Goal: Information Seeking & Learning: Learn about a topic

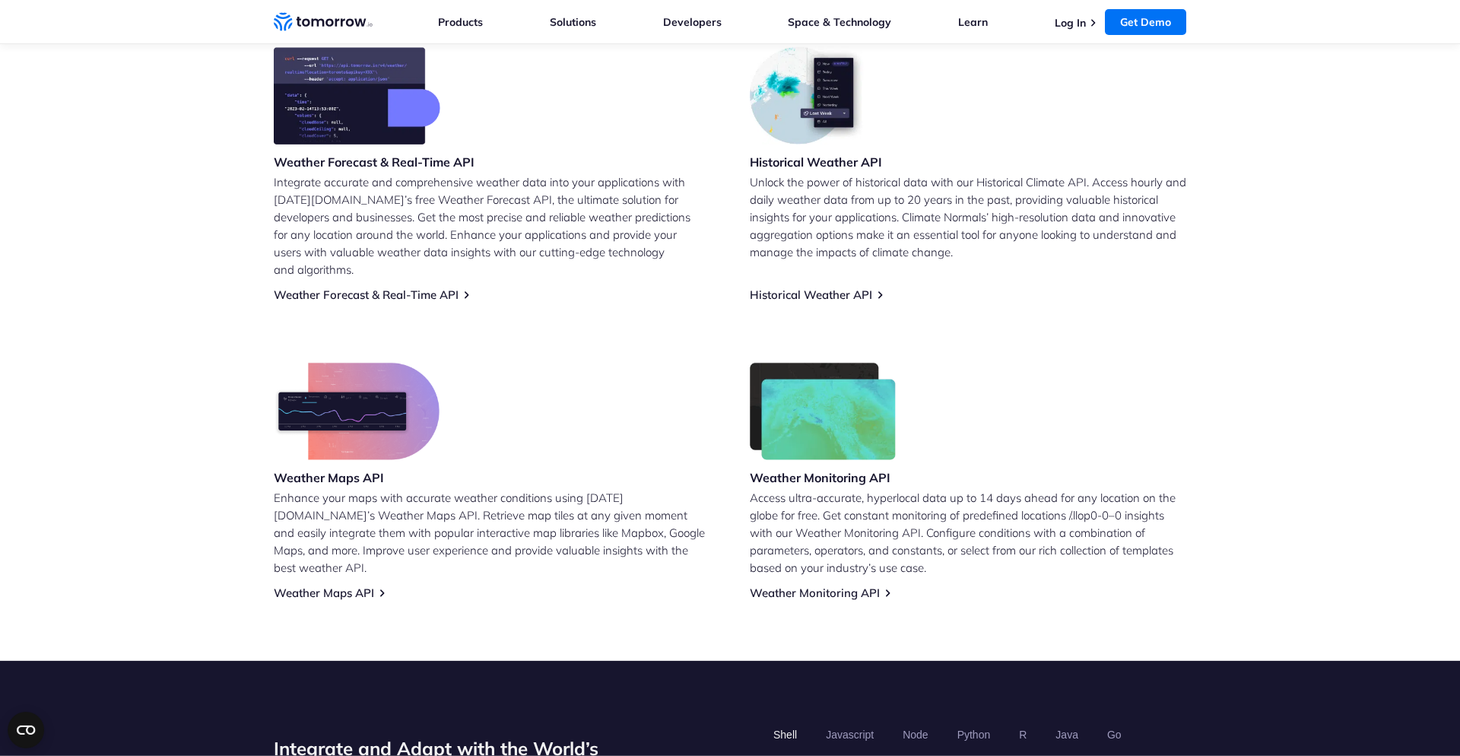
scroll to position [694, 0]
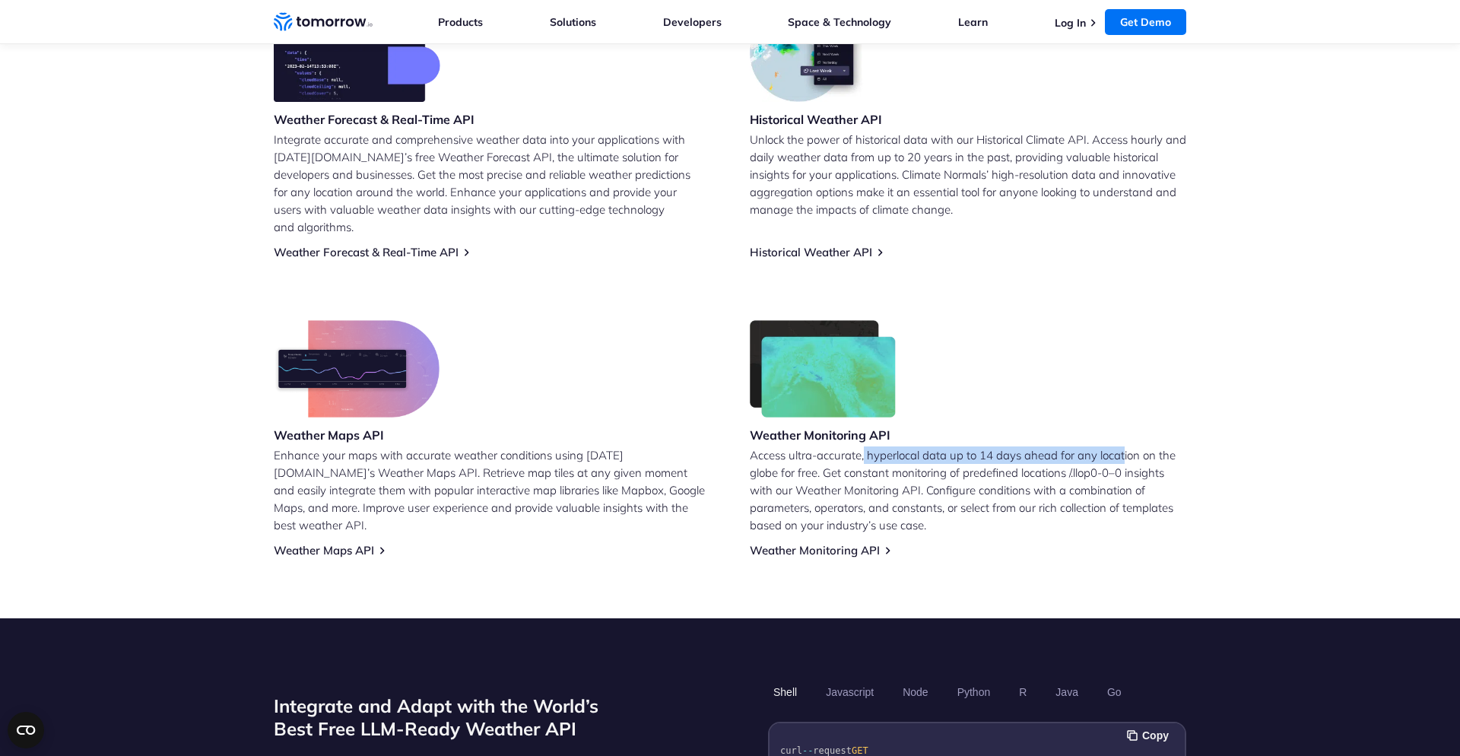
drag, startPoint x: 865, startPoint y: 441, endPoint x: 1124, endPoint y: 437, distance: 258.6
click at [1124, 446] on p "Access ultra-accurate, hyperlocal data up to 14 days ahead for any location on …" at bounding box center [968, 489] width 436 height 87
click at [998, 467] on p "Access ultra-accurate, hyperlocal data up to 14 days ahead for any location on …" at bounding box center [968, 489] width 436 height 87
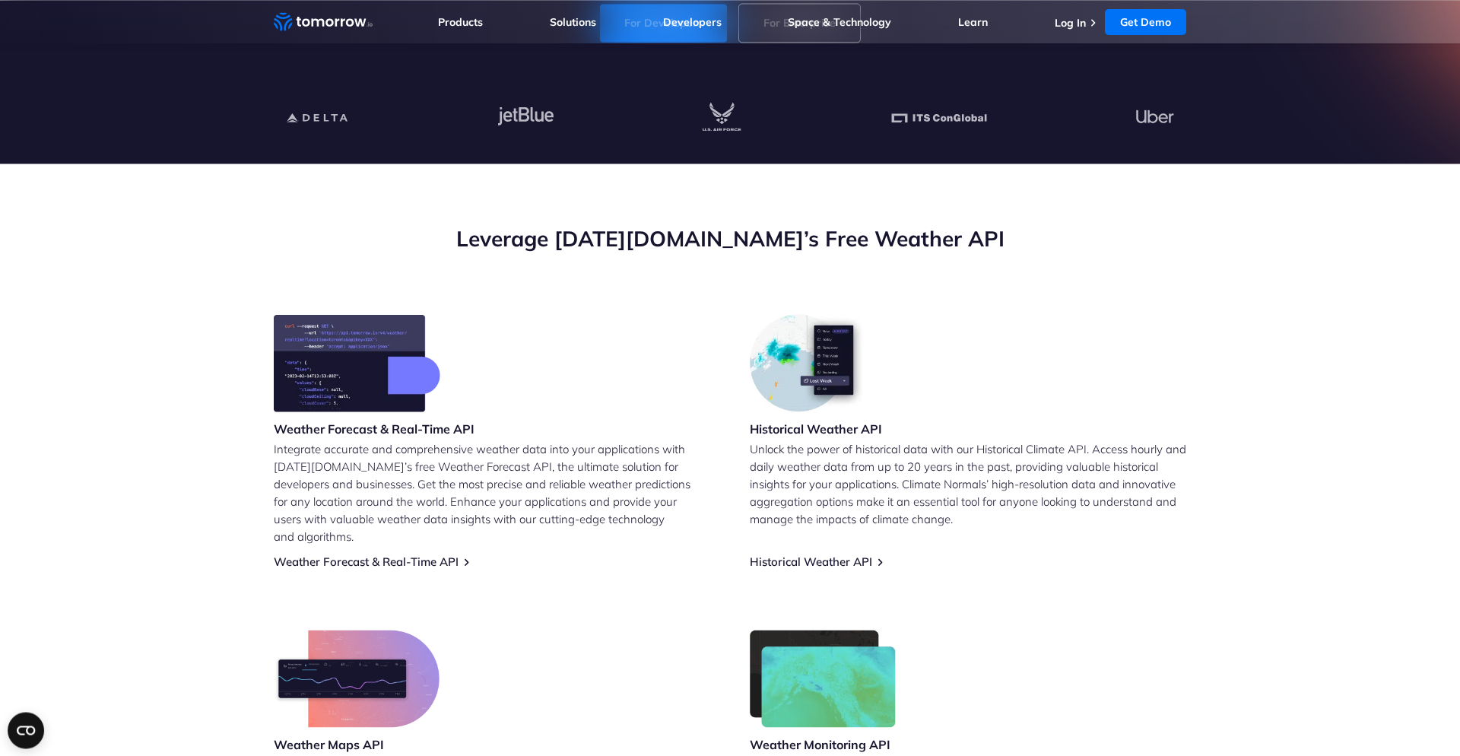
scroll to position [433, 0]
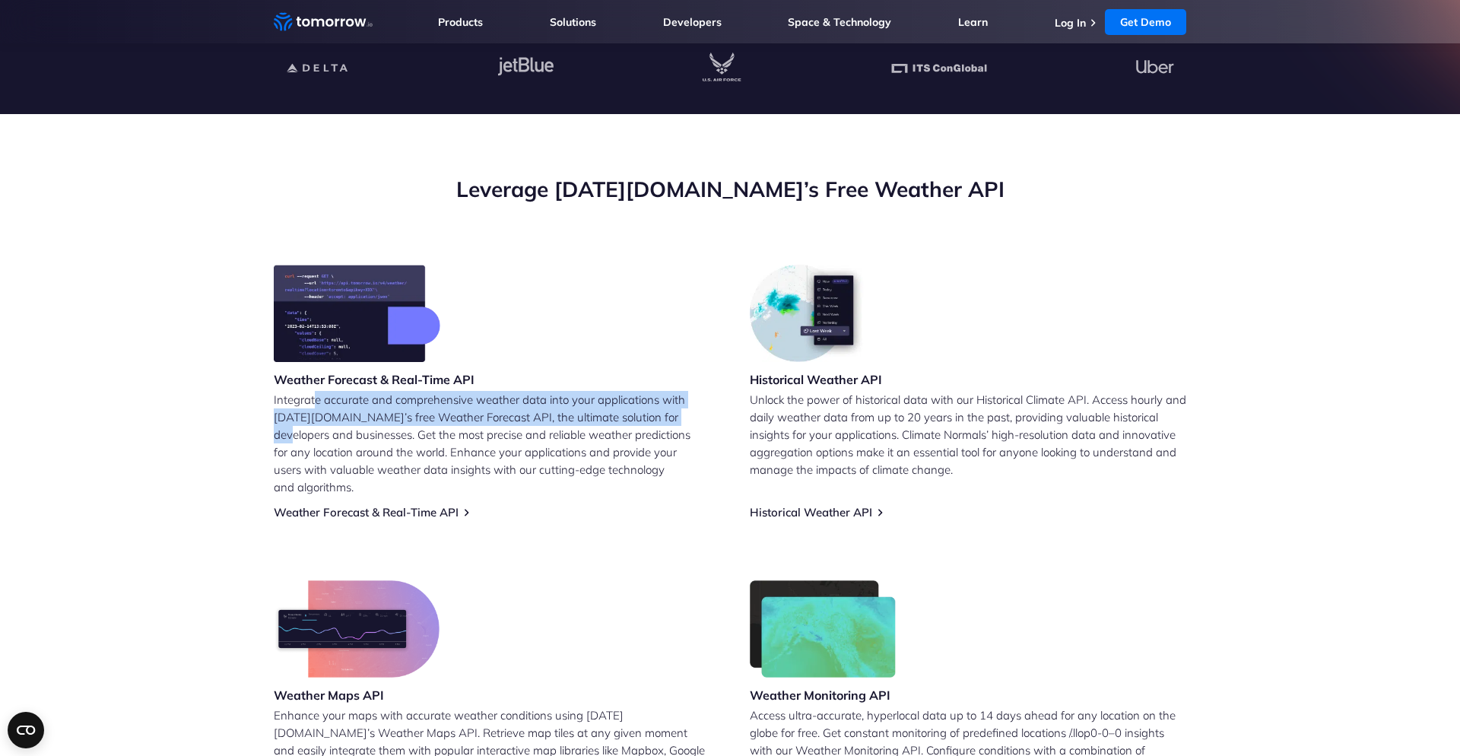
drag, startPoint x: 317, startPoint y: 405, endPoint x: 662, endPoint y: 413, distance: 345.3
click at [675, 413] on p "Integrate accurate and comprehensive weather data into your applications with T…" at bounding box center [492, 443] width 436 height 105
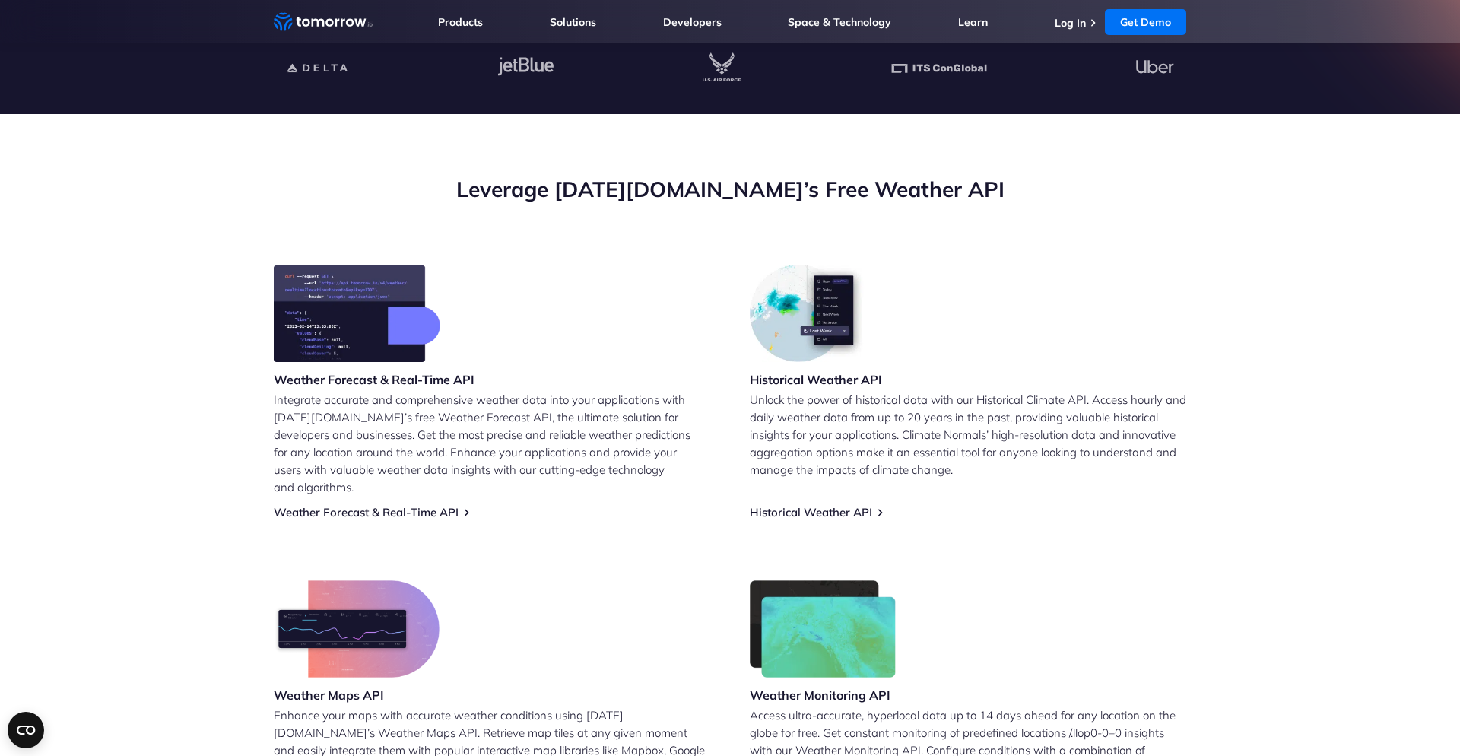
click at [476, 439] on p "Integrate accurate and comprehensive weather data into your applications with T…" at bounding box center [492, 443] width 436 height 105
click at [439, 505] on link "Weather Forecast & Real-Time API" at bounding box center [366, 512] width 185 height 14
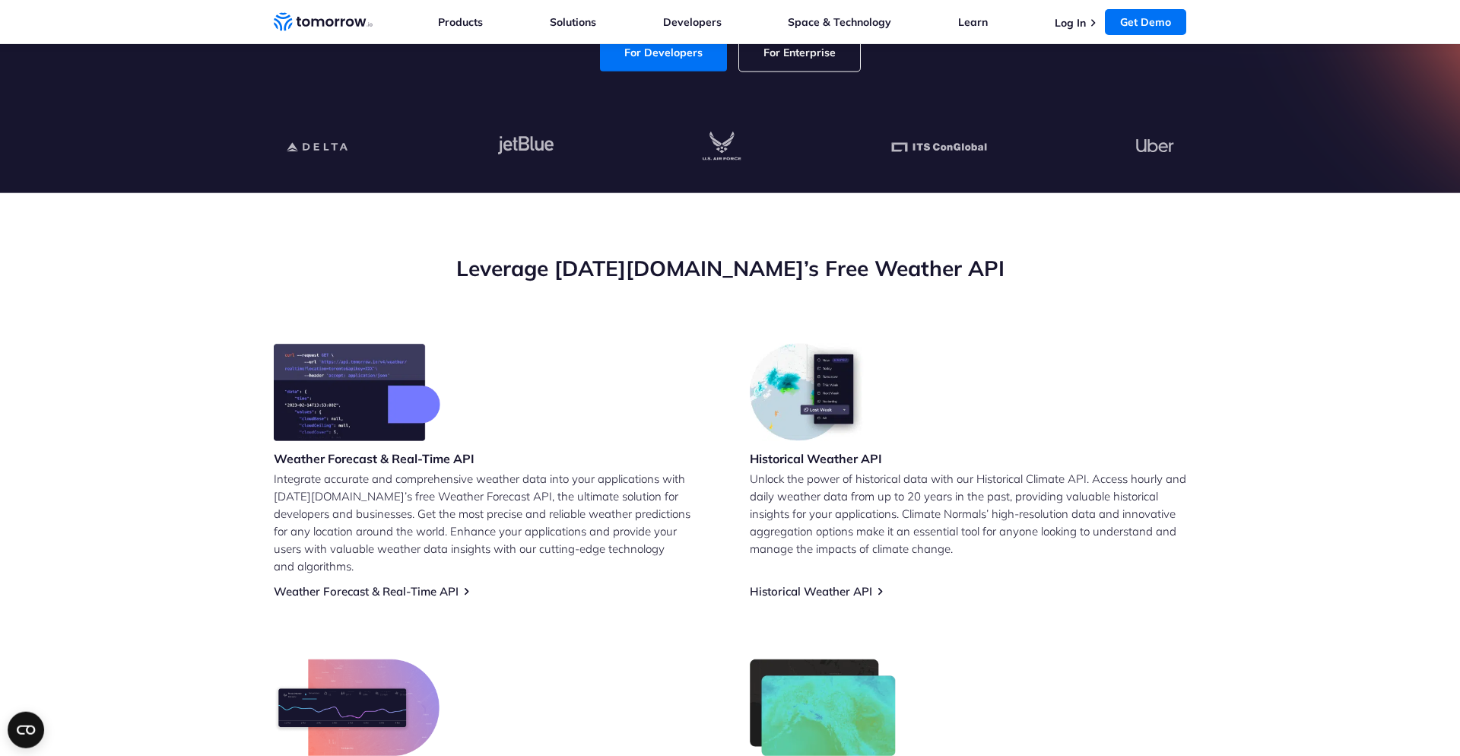
scroll to position [347, 0]
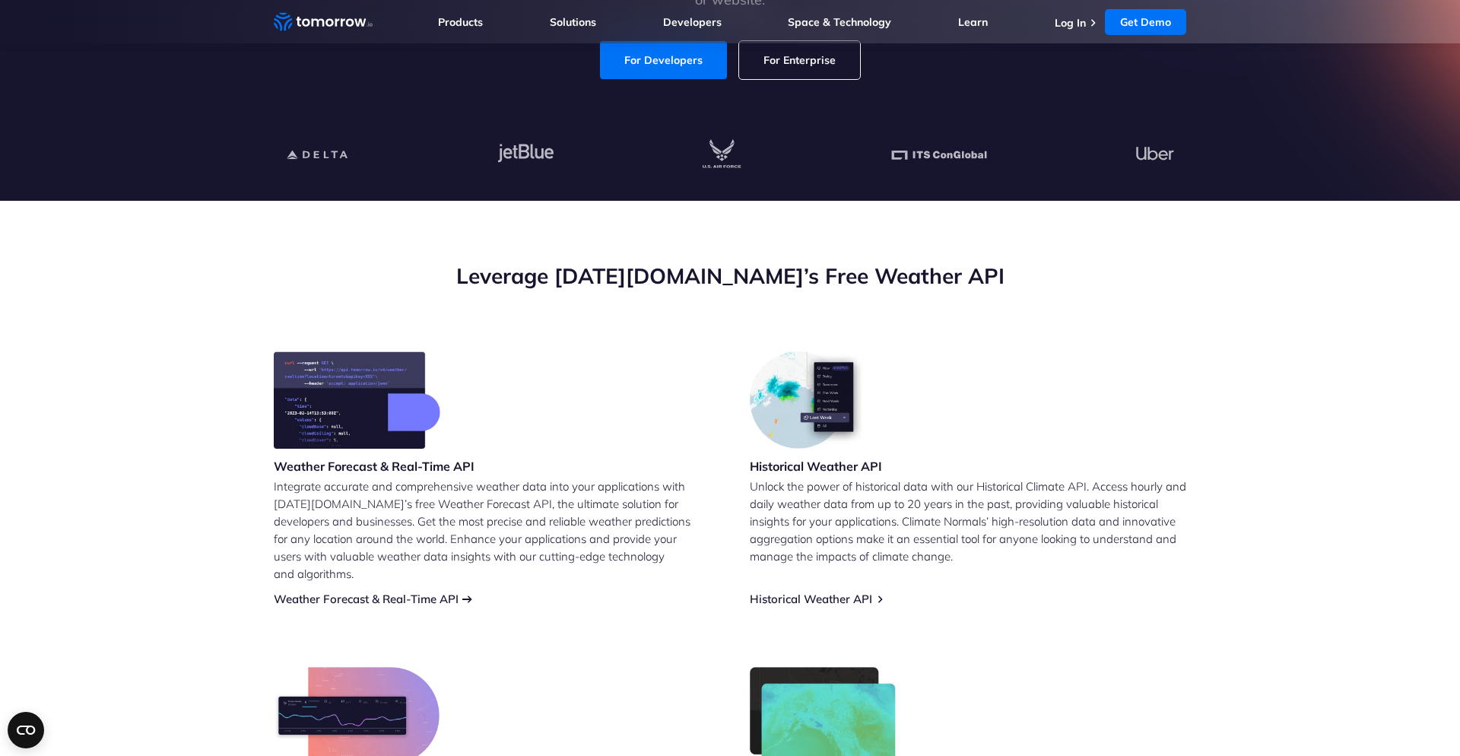
click at [374, 592] on link "Weather Forecast & Real-Time API" at bounding box center [366, 599] width 185 height 14
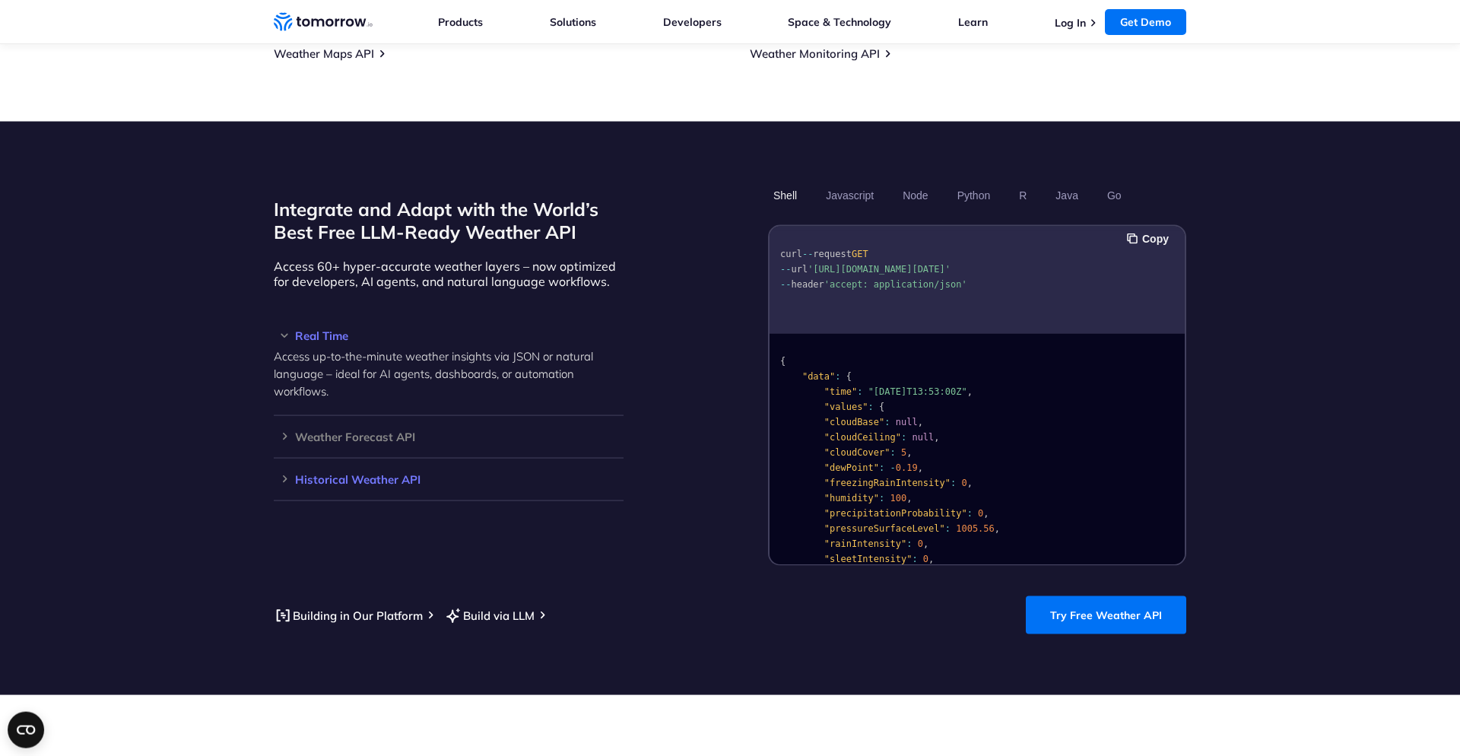
scroll to position [1214, 0]
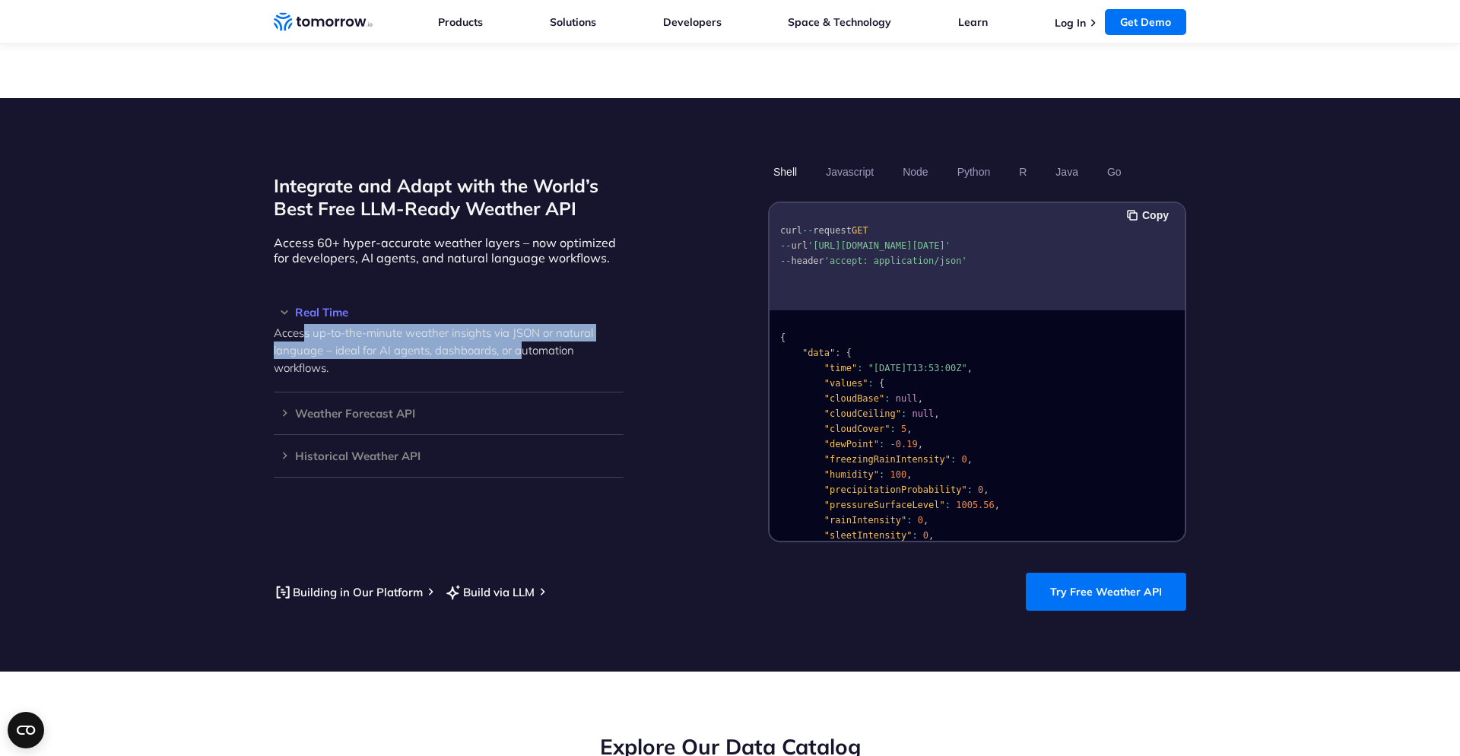
drag, startPoint x: 313, startPoint y: 318, endPoint x: 520, endPoint y: 332, distance: 208.1
click at [520, 332] on p "Access up-to-the-minute weather insights via JSON or natural language – ideal f…" at bounding box center [449, 350] width 350 height 52
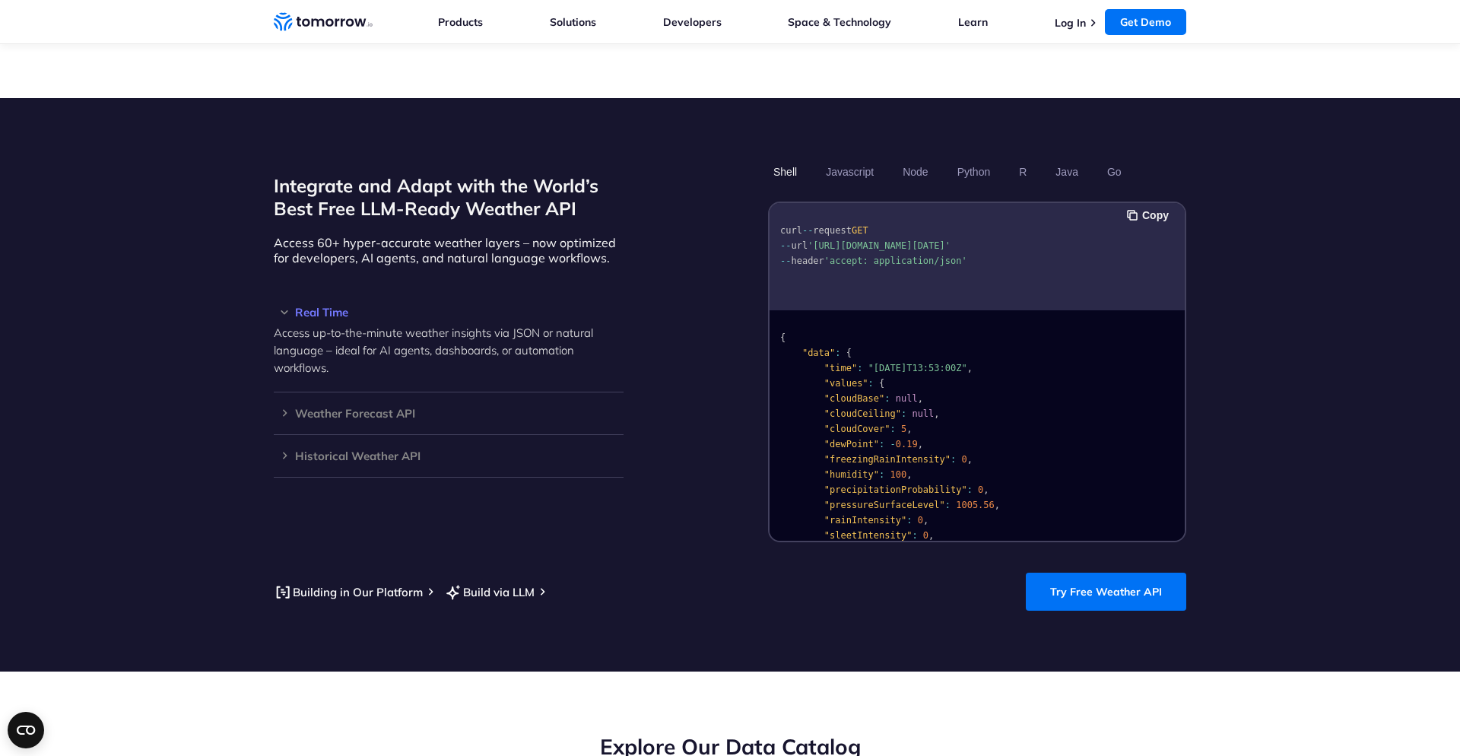
click at [485, 344] on p "Access up-to-the-minute weather insights via JSON or natural language – ideal f…" at bounding box center [449, 350] width 350 height 52
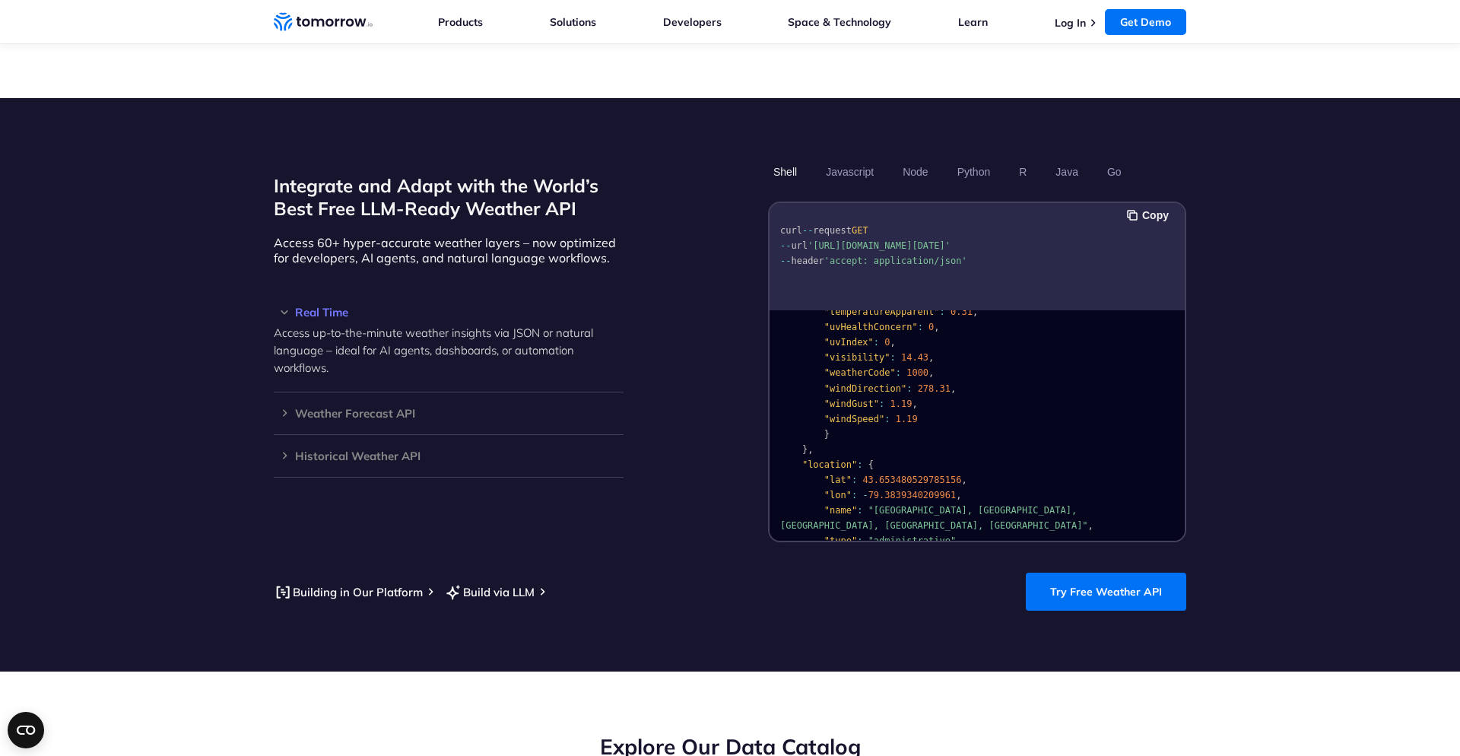
scroll to position [0, 0]
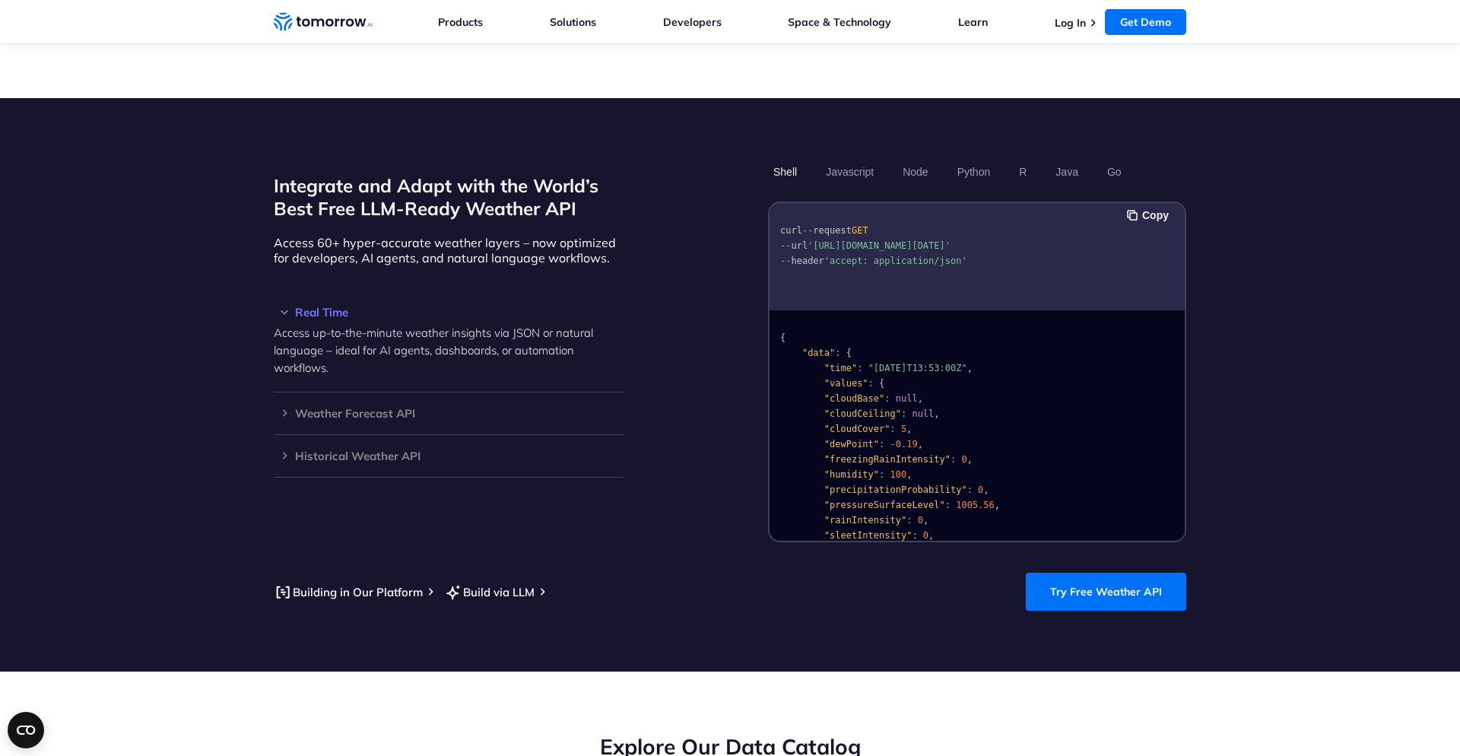
drag, startPoint x: 822, startPoint y: 230, endPoint x: 1009, endPoint y: 233, distance: 187.1
click at [950, 240] on span "'https://api.tomorrow.io/v4/weather/realtime?location=toronto&apikey=XXX'" at bounding box center [879, 245] width 143 height 11
click at [819, 240] on span "'https://api.tomorrow.io/v4/weather/realtime?location=toronto&apikey=XXX'" at bounding box center [879, 245] width 143 height 11
drag, startPoint x: 817, startPoint y: 228, endPoint x: 1162, endPoint y: 233, distance: 345.3
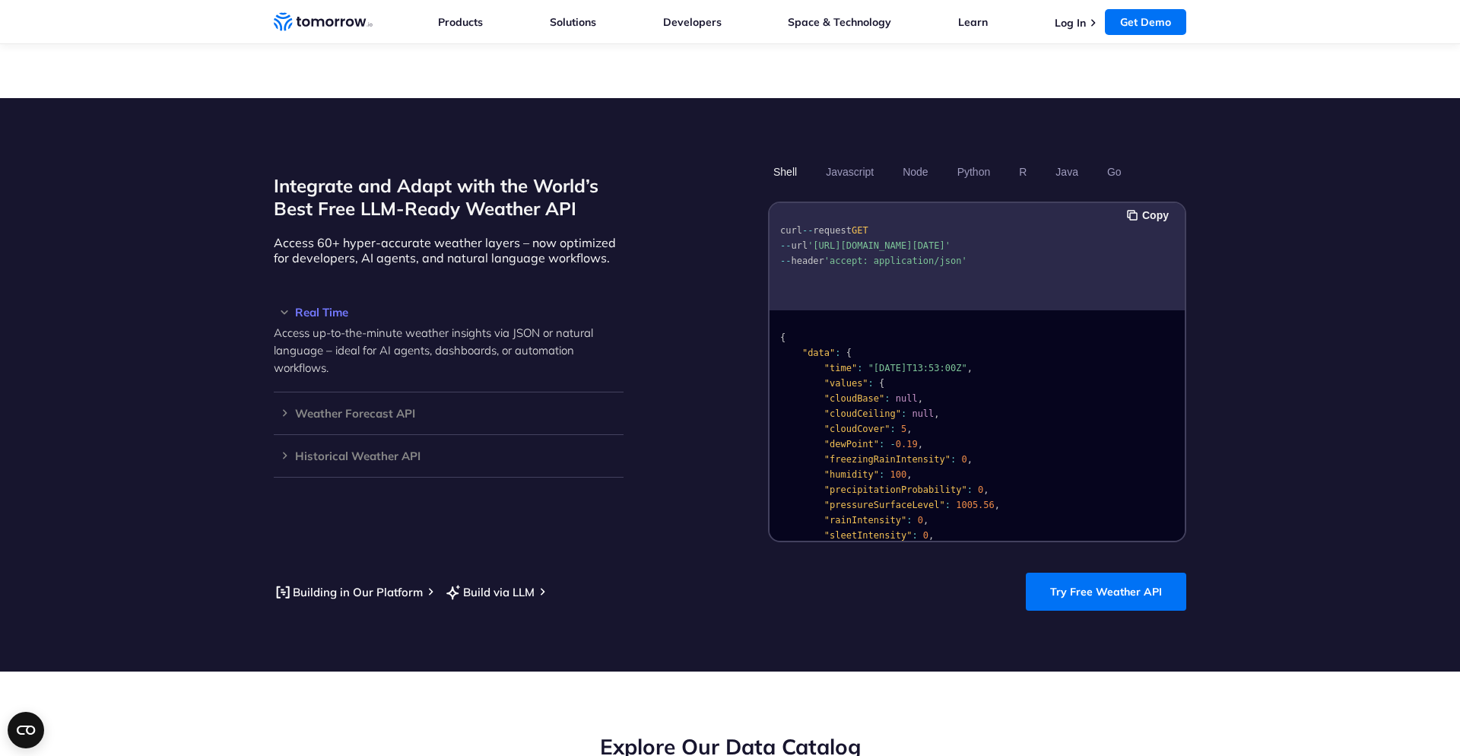
click at [1162, 233] on pre "curl -- request GET -- url 'https://api.tomorrow.io/v4/weather/realtime?locatio…" at bounding box center [977, 242] width 415 height 69
copy span "https://api.tomorrow.io/v4/weather/realtime?location=toronto&apikey=XXX"
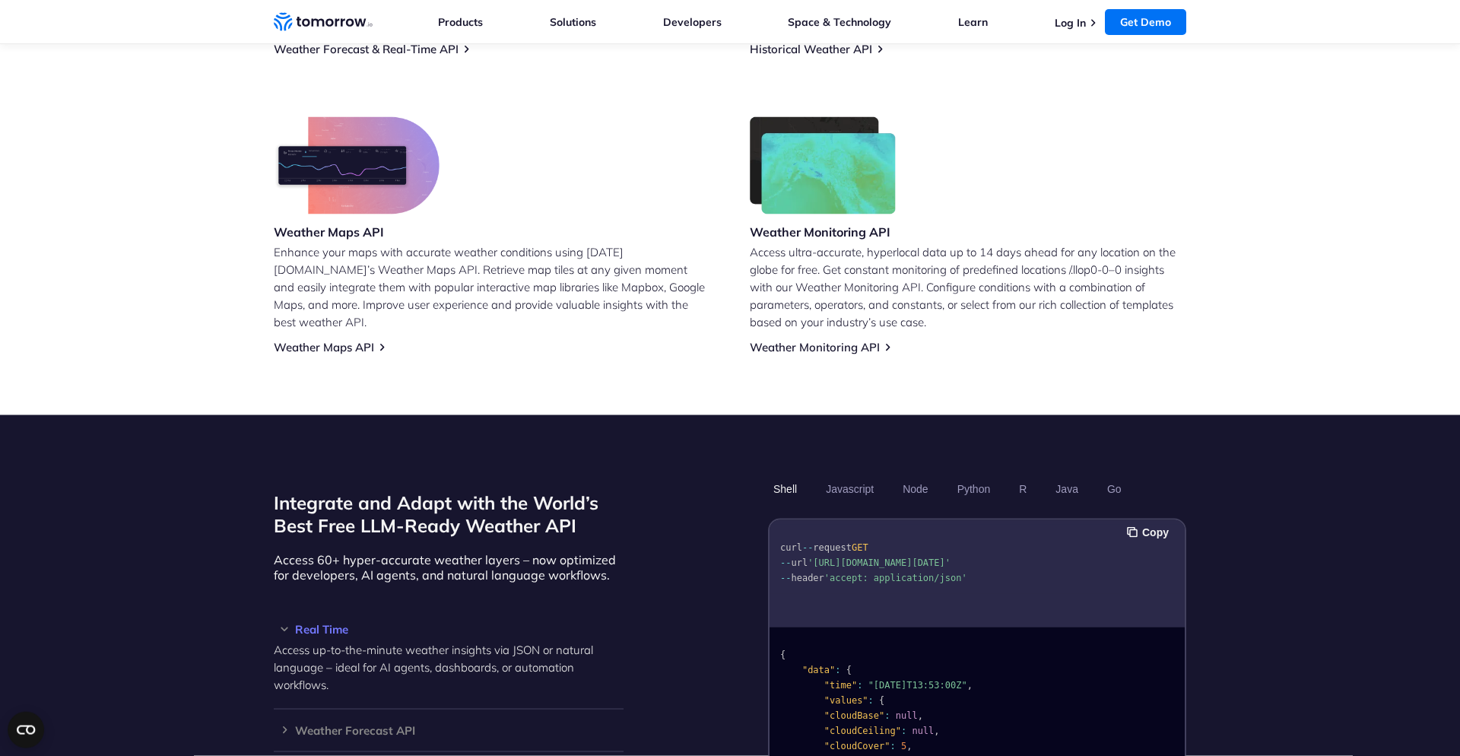
scroll to position [1214, 0]
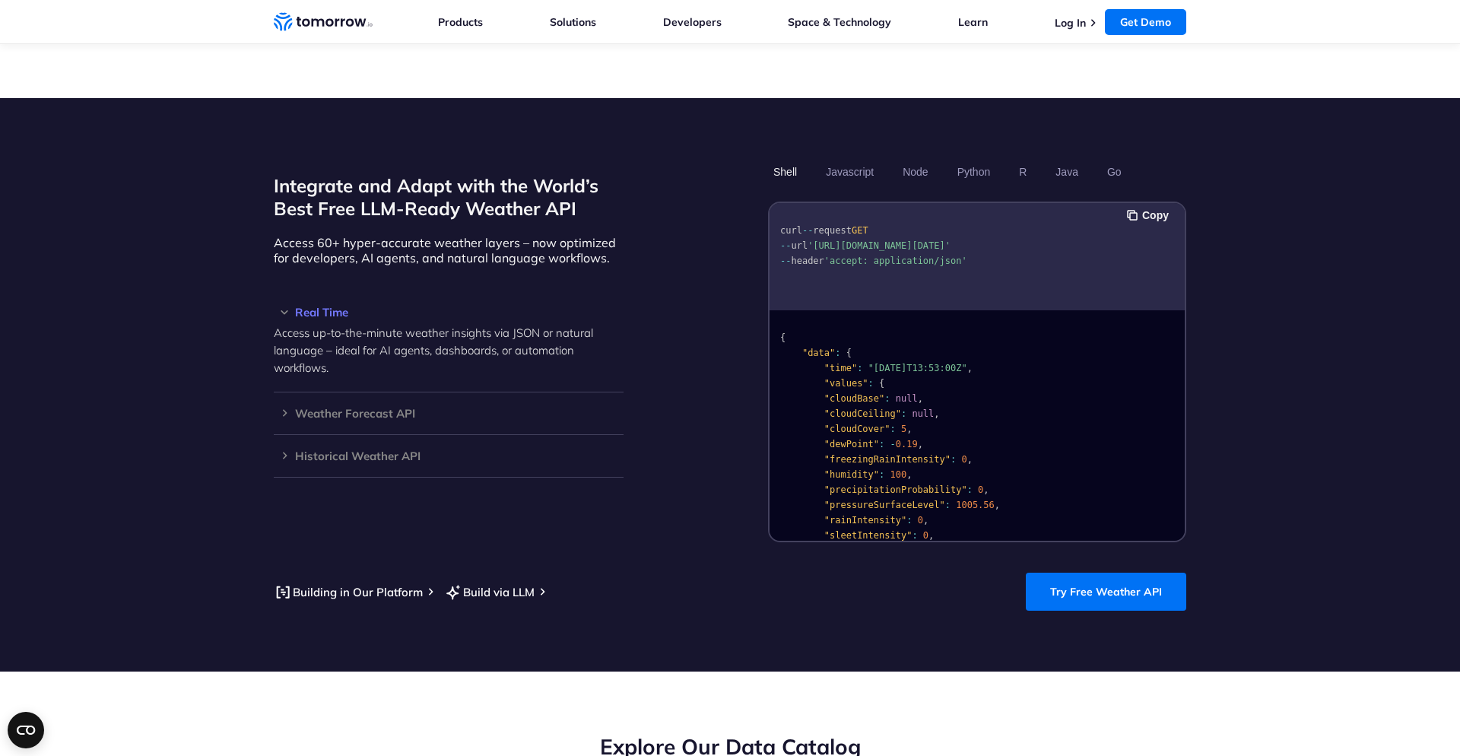
click at [1090, 221] on pre "curl -- request GET -- url 'https://api.tomorrow.io/v4/weather/realtime?locatio…" at bounding box center [977, 242] width 415 height 69
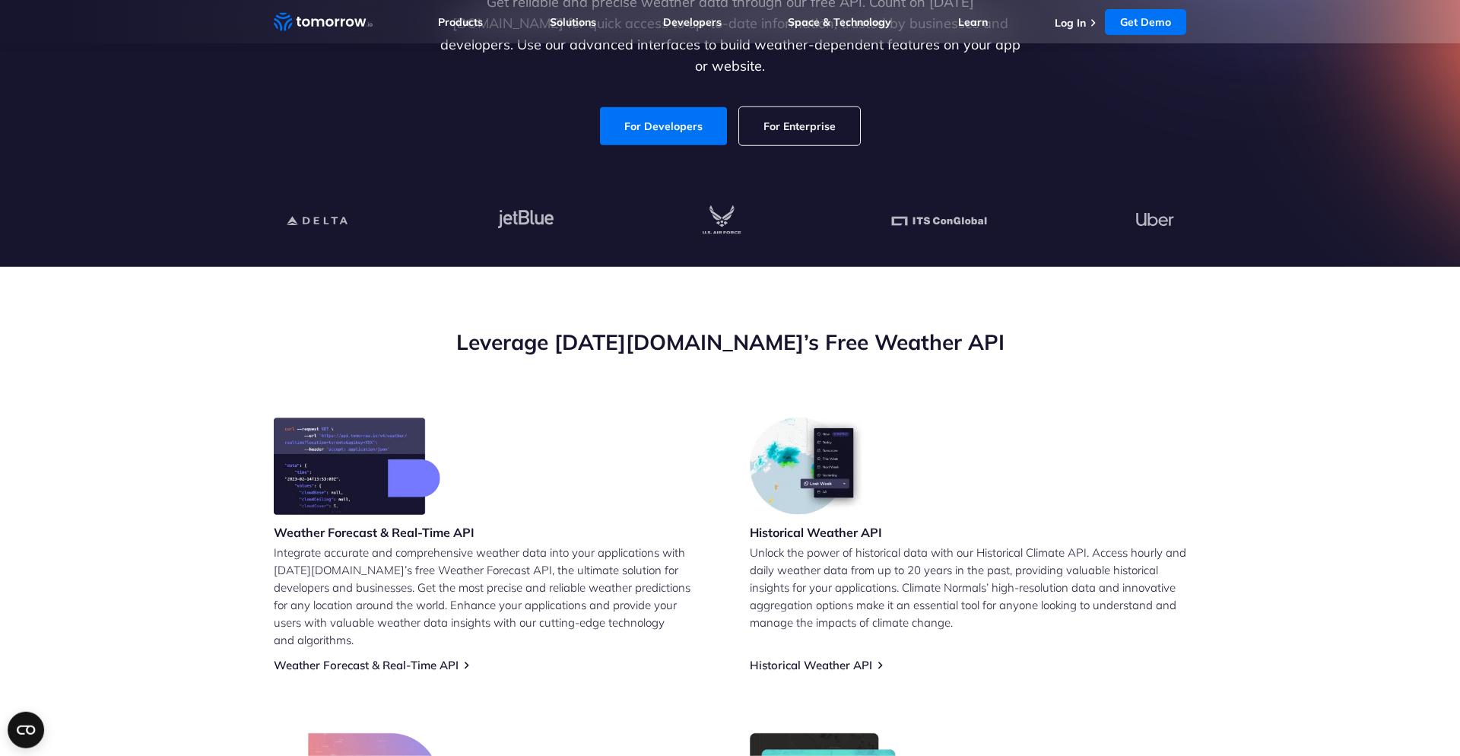
scroll to position [260, 0]
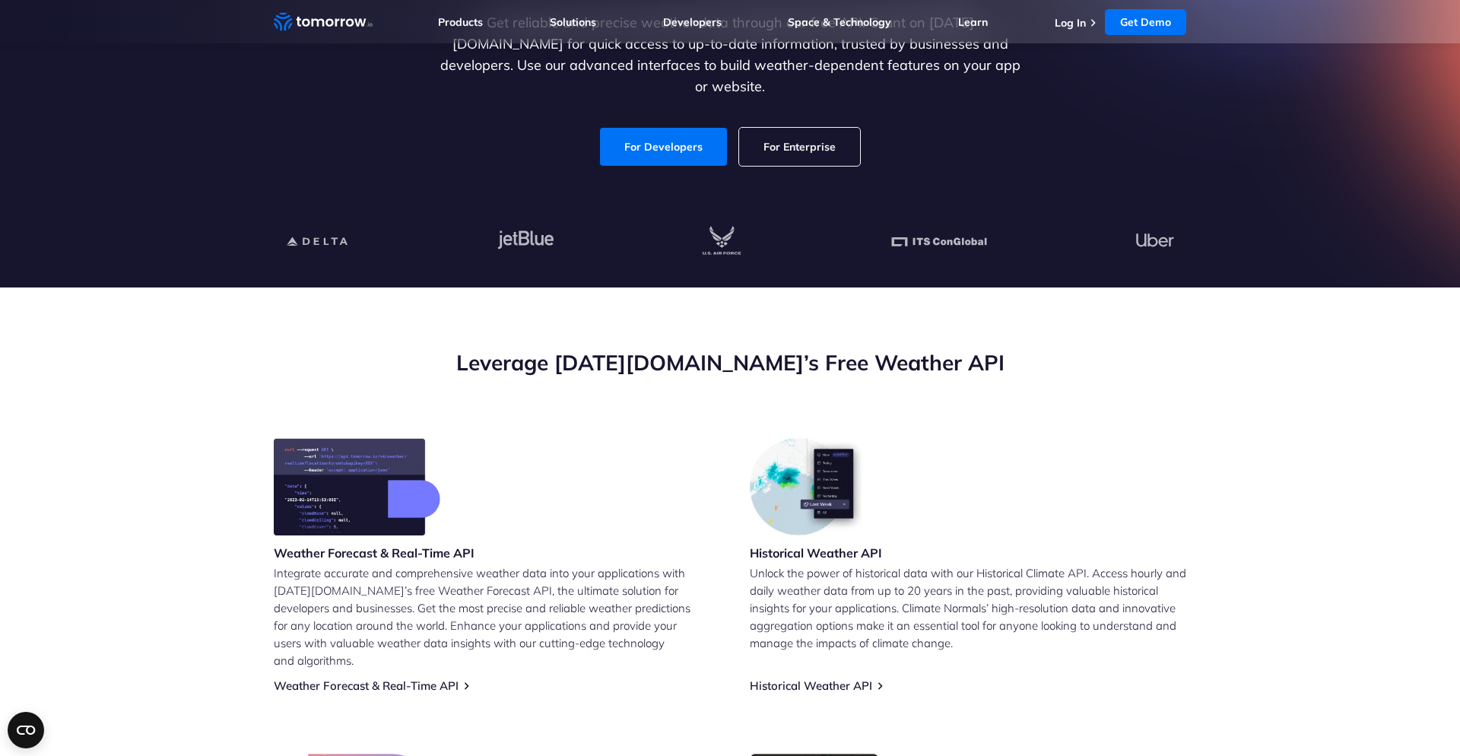
click at [665, 360] on h2 "Leverage Tomorrow.io’s Free Weather API" at bounding box center [730, 362] width 912 height 29
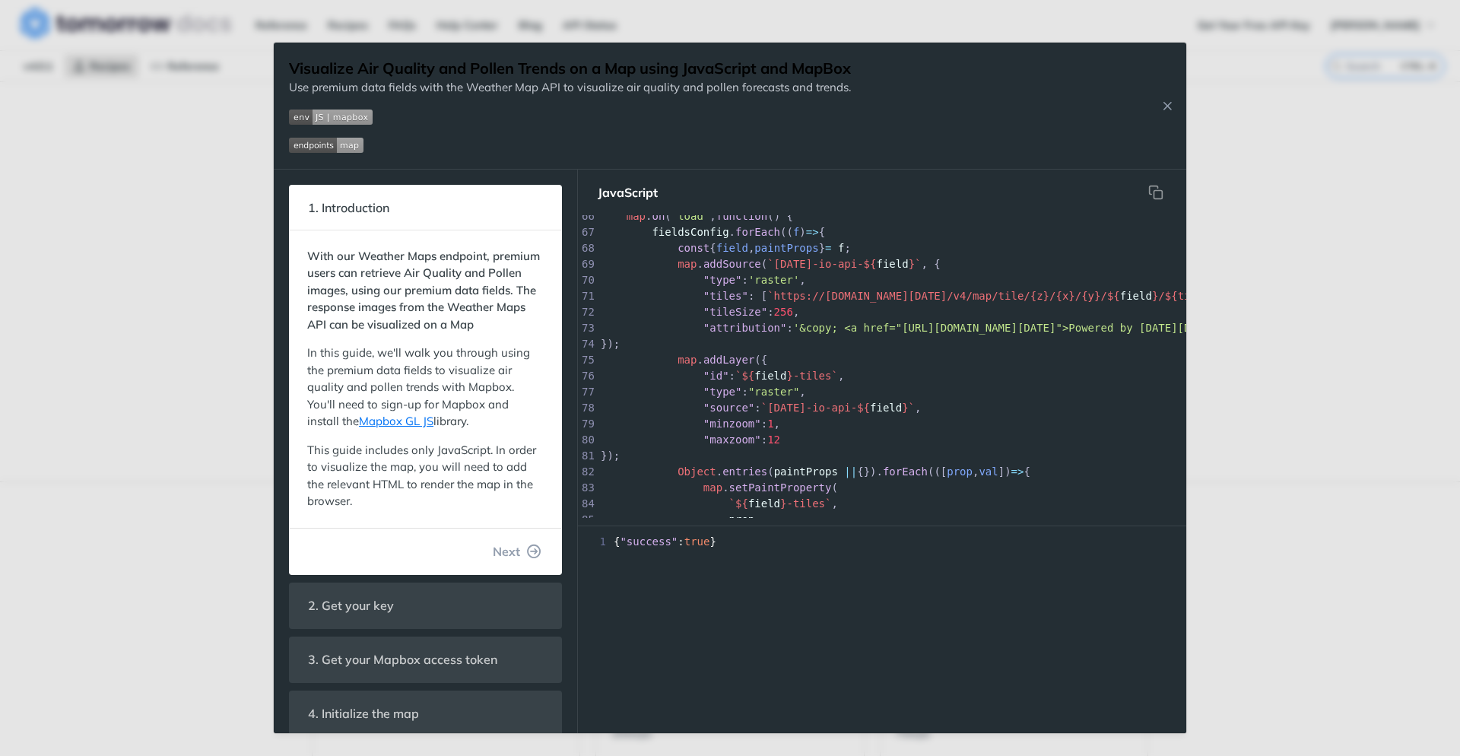
scroll to position [1259, 0]
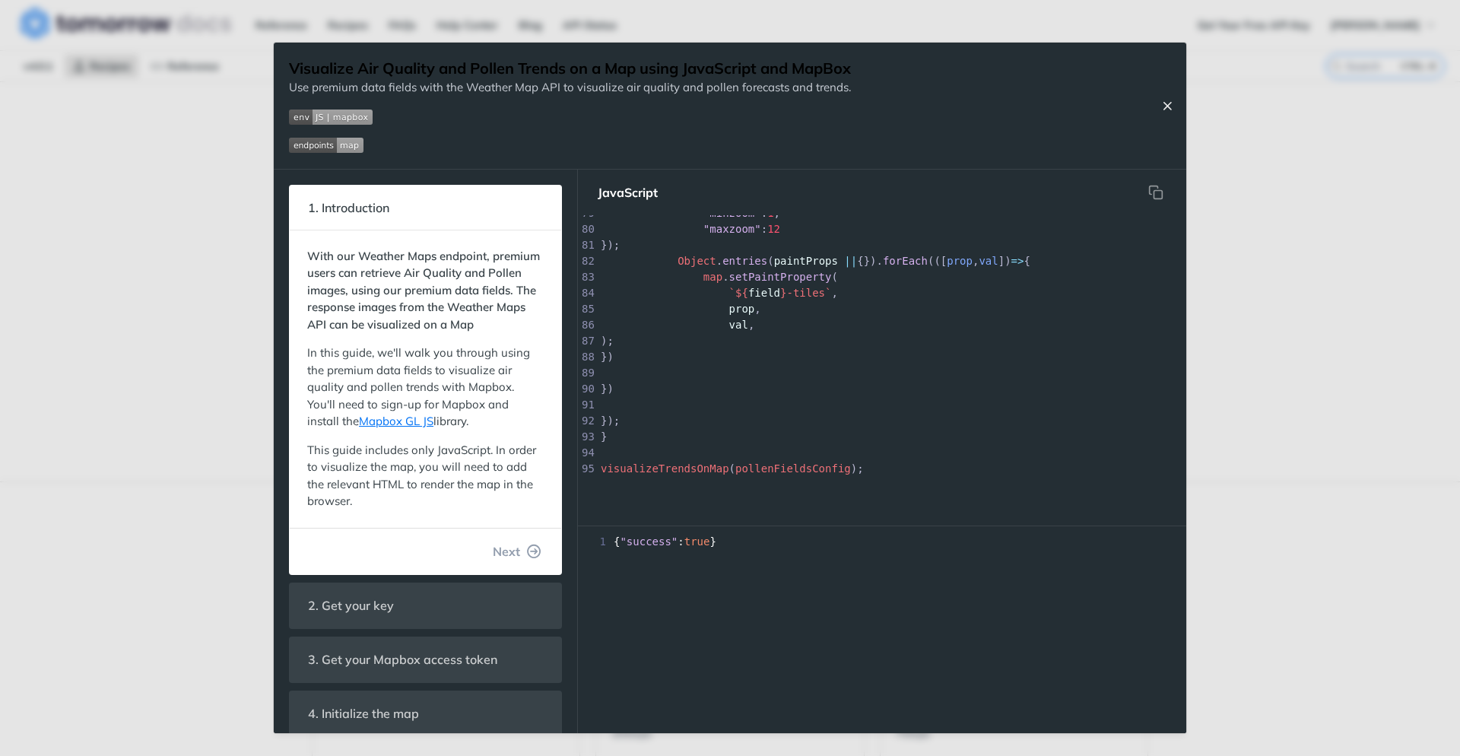
click at [1163, 103] on icon "Close Recipe" at bounding box center [1167, 106] width 14 height 14
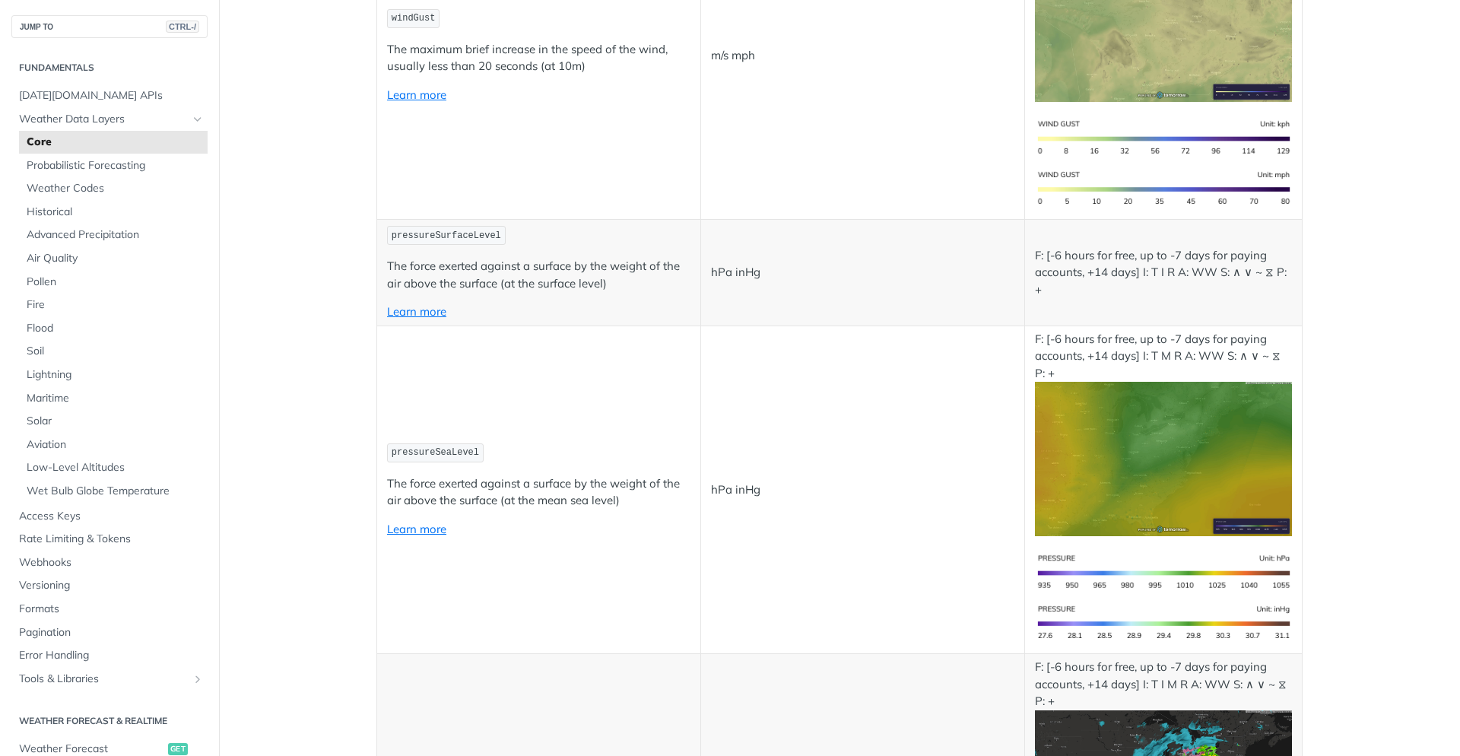
scroll to position [2646, 0]
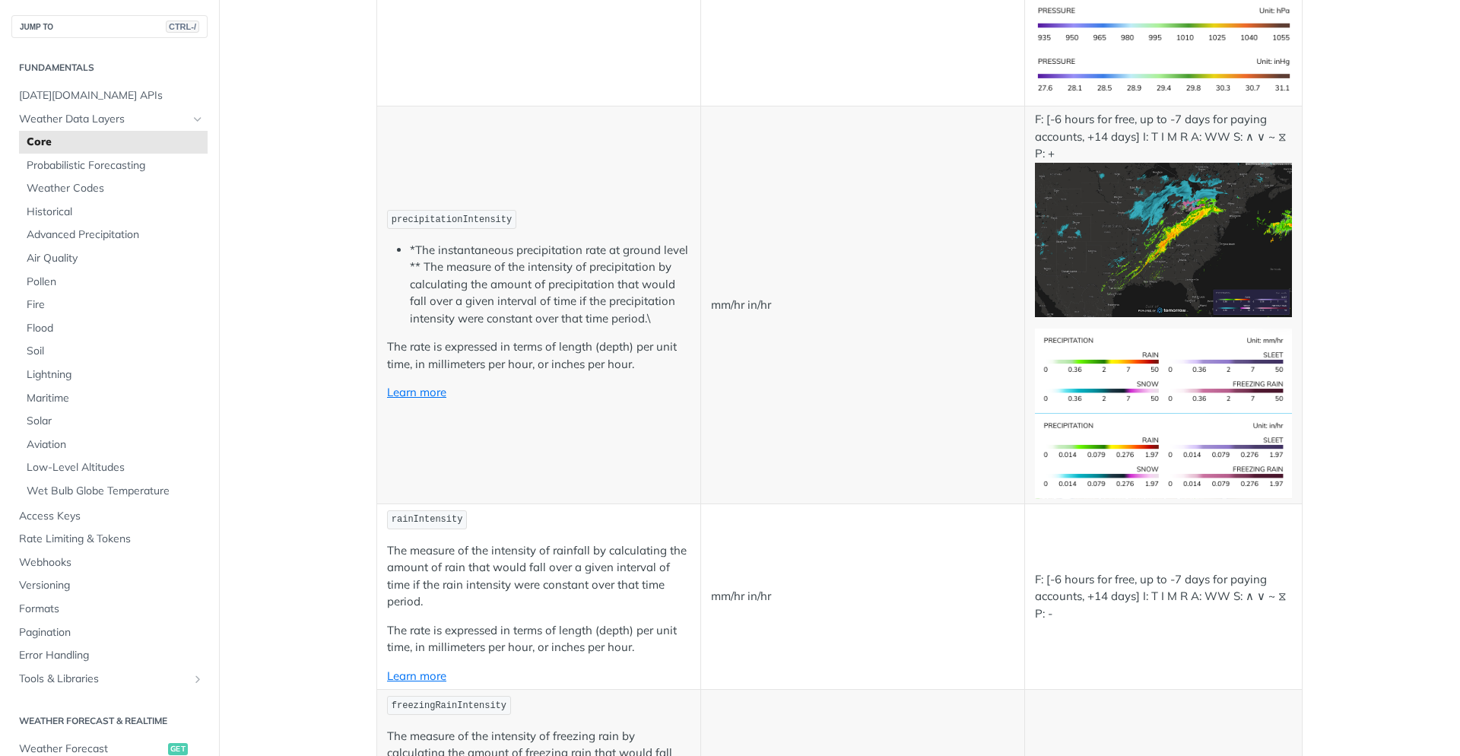
click at [427, 401] on p "Learn more" at bounding box center [538, 392] width 303 height 17
click at [430, 392] on link "Learn more" at bounding box center [416, 392] width 59 height 14
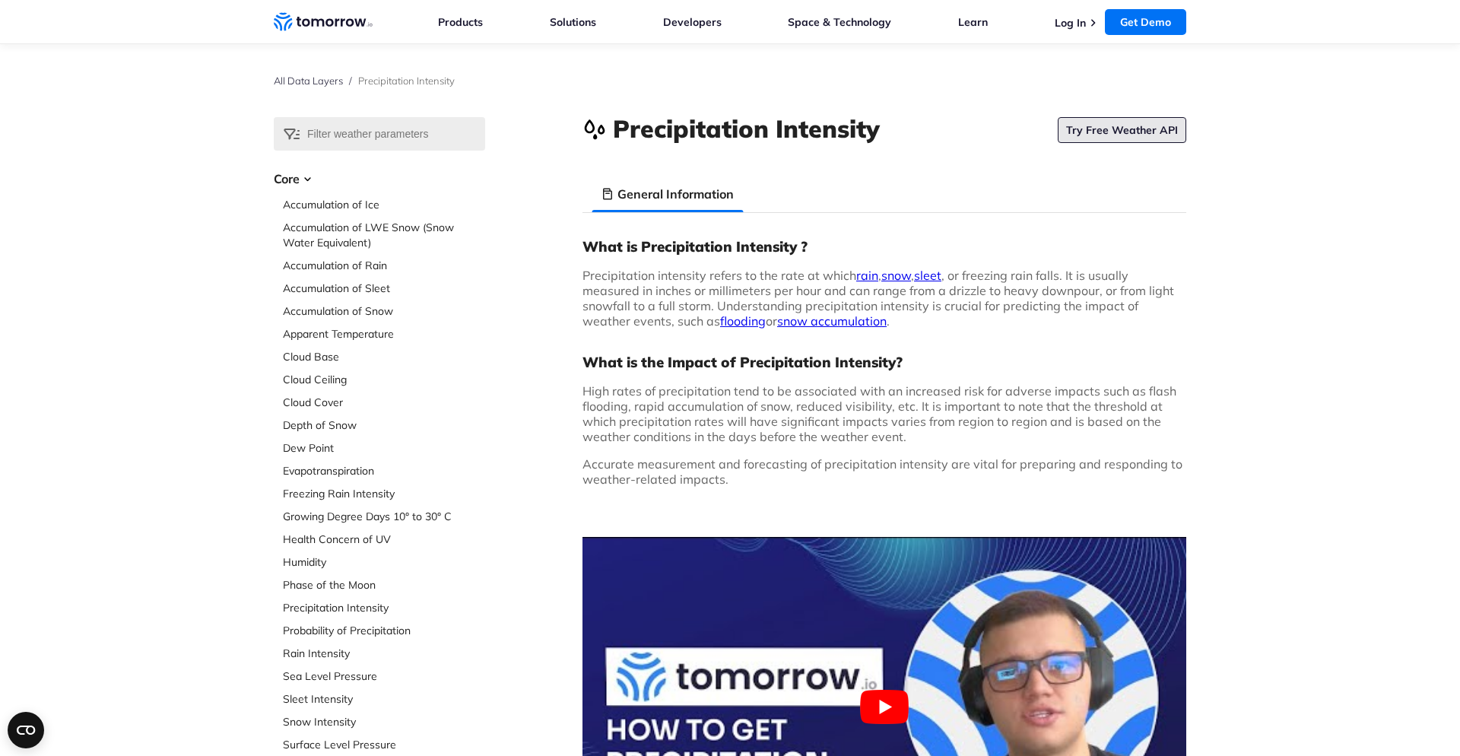
click at [1111, 129] on link "Try Free Weather API" at bounding box center [1122, 130] width 129 height 26
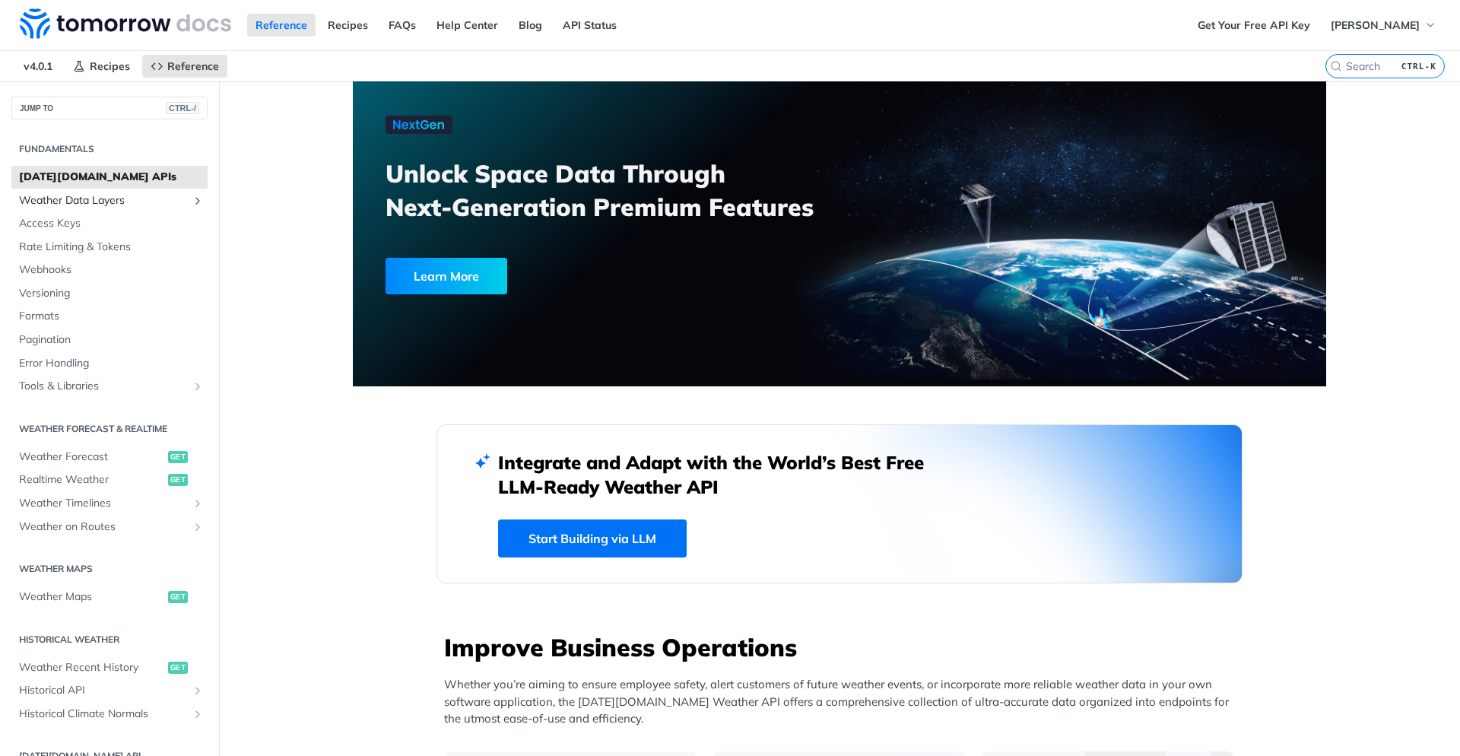
click at [96, 211] on link "Weather Data Layers" at bounding box center [109, 200] width 196 height 23
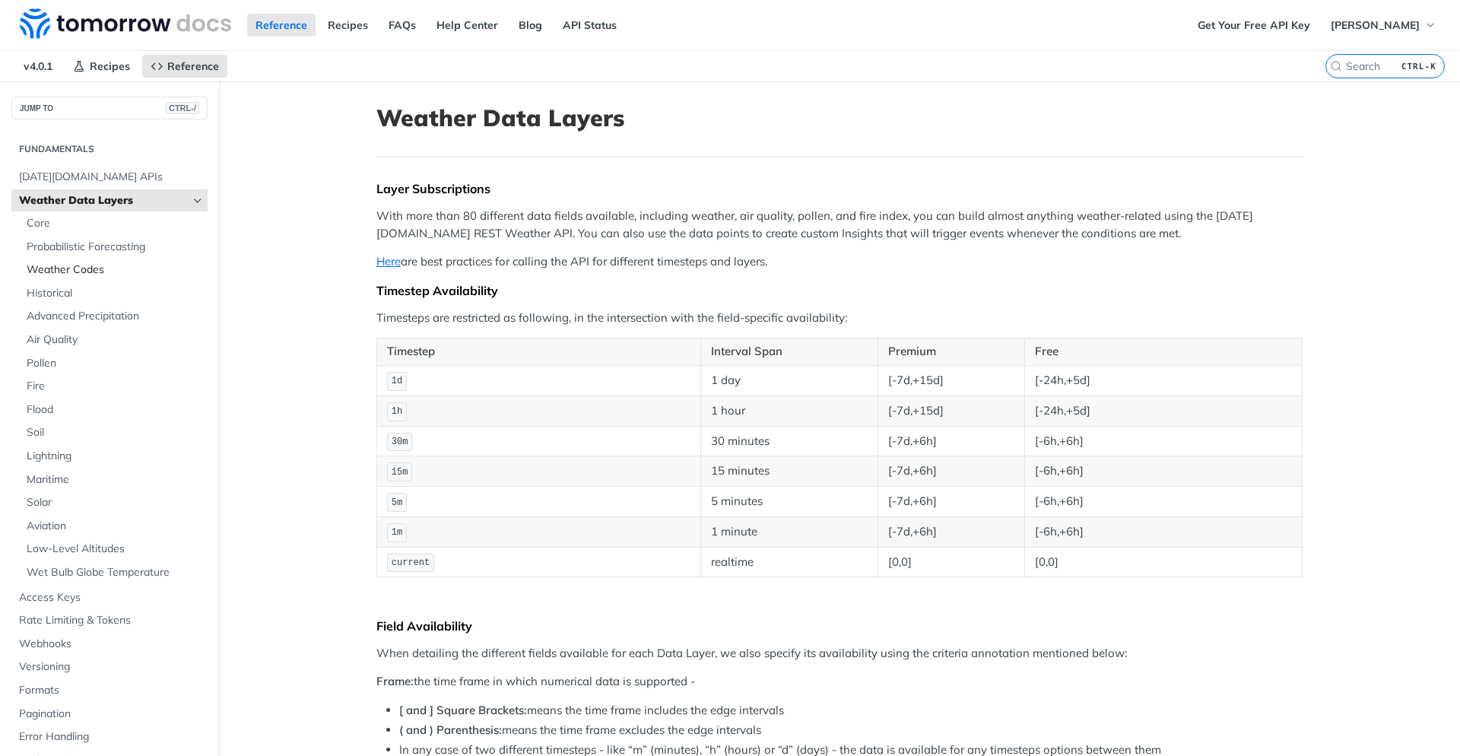
click at [114, 272] on span "Weather Codes" at bounding box center [115, 269] width 177 height 15
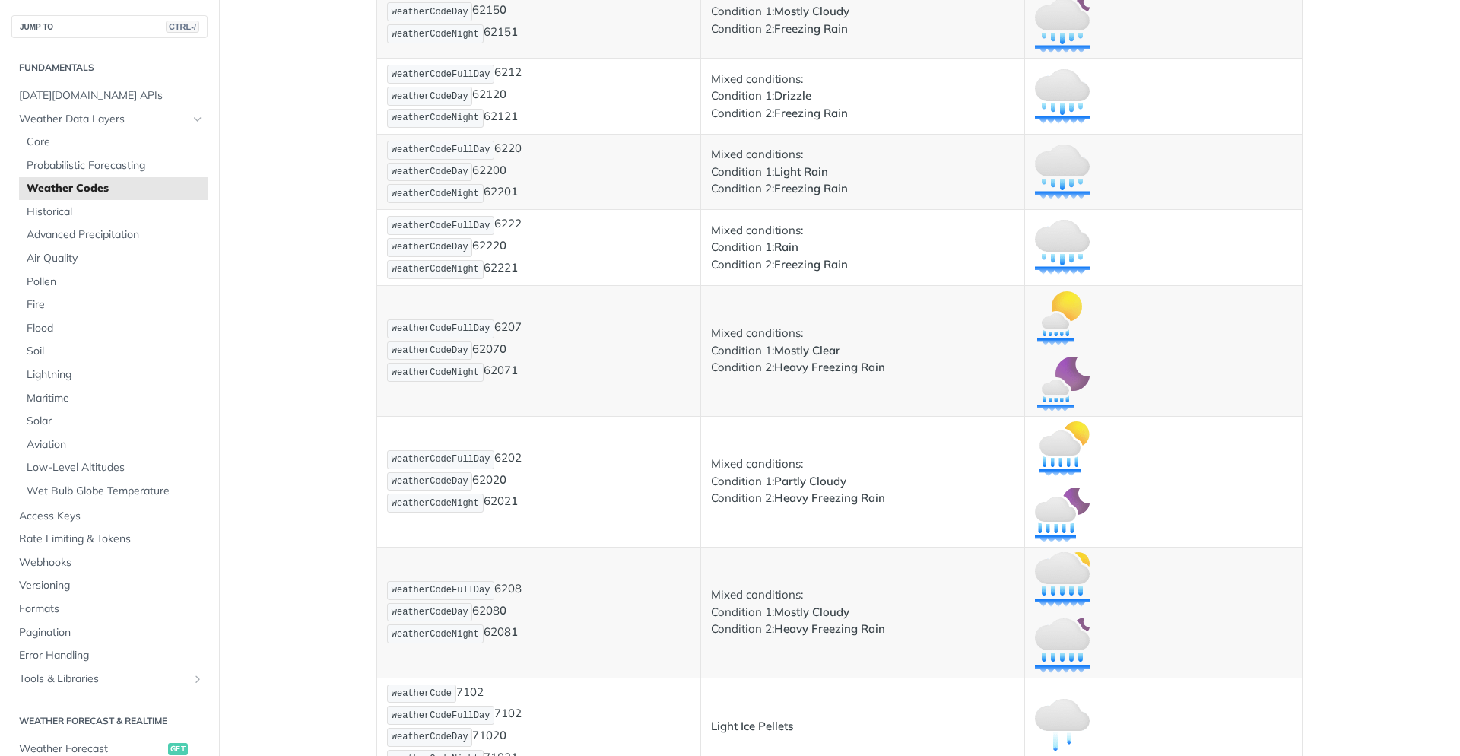
scroll to position [6478, 0]
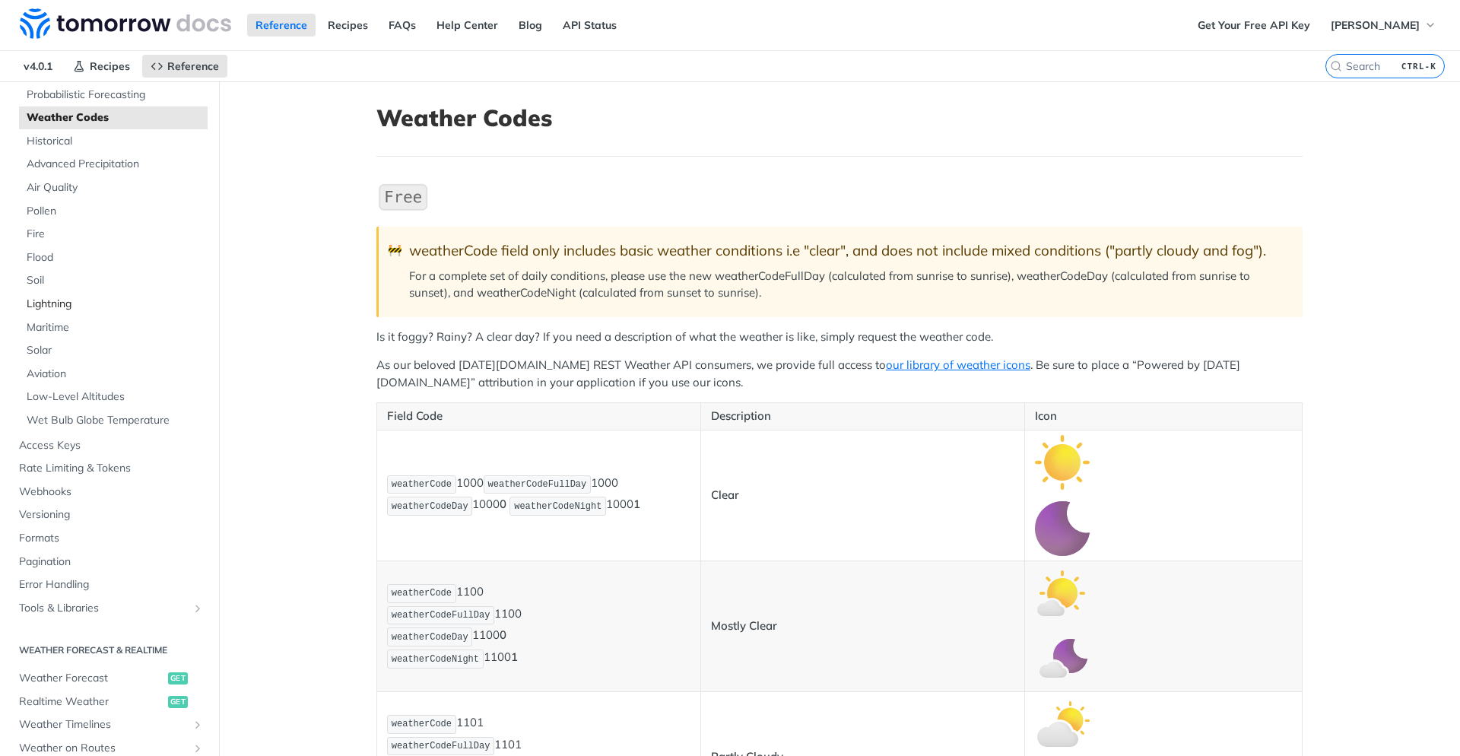
scroll to position [0, 0]
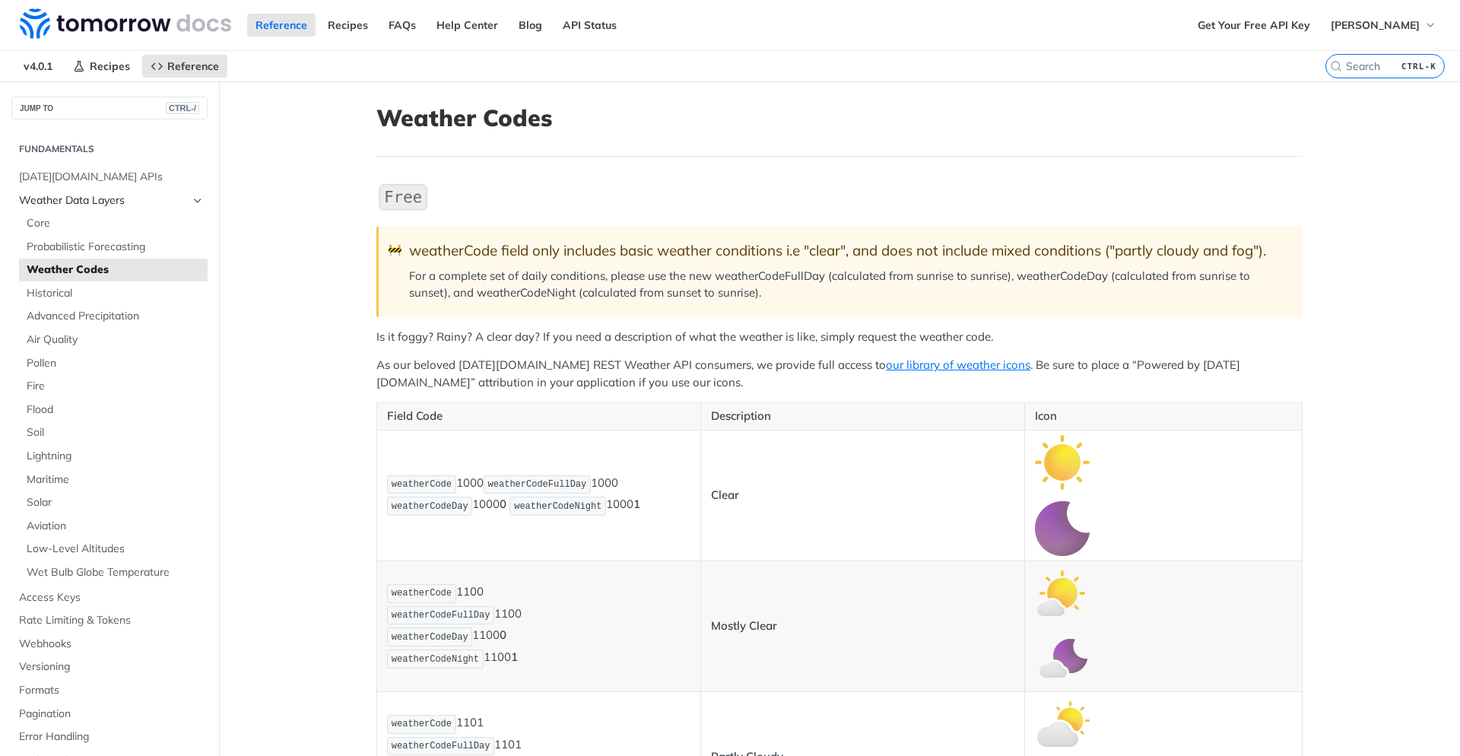
click at [142, 200] on span "Weather Data Layers" at bounding box center [103, 200] width 169 height 15
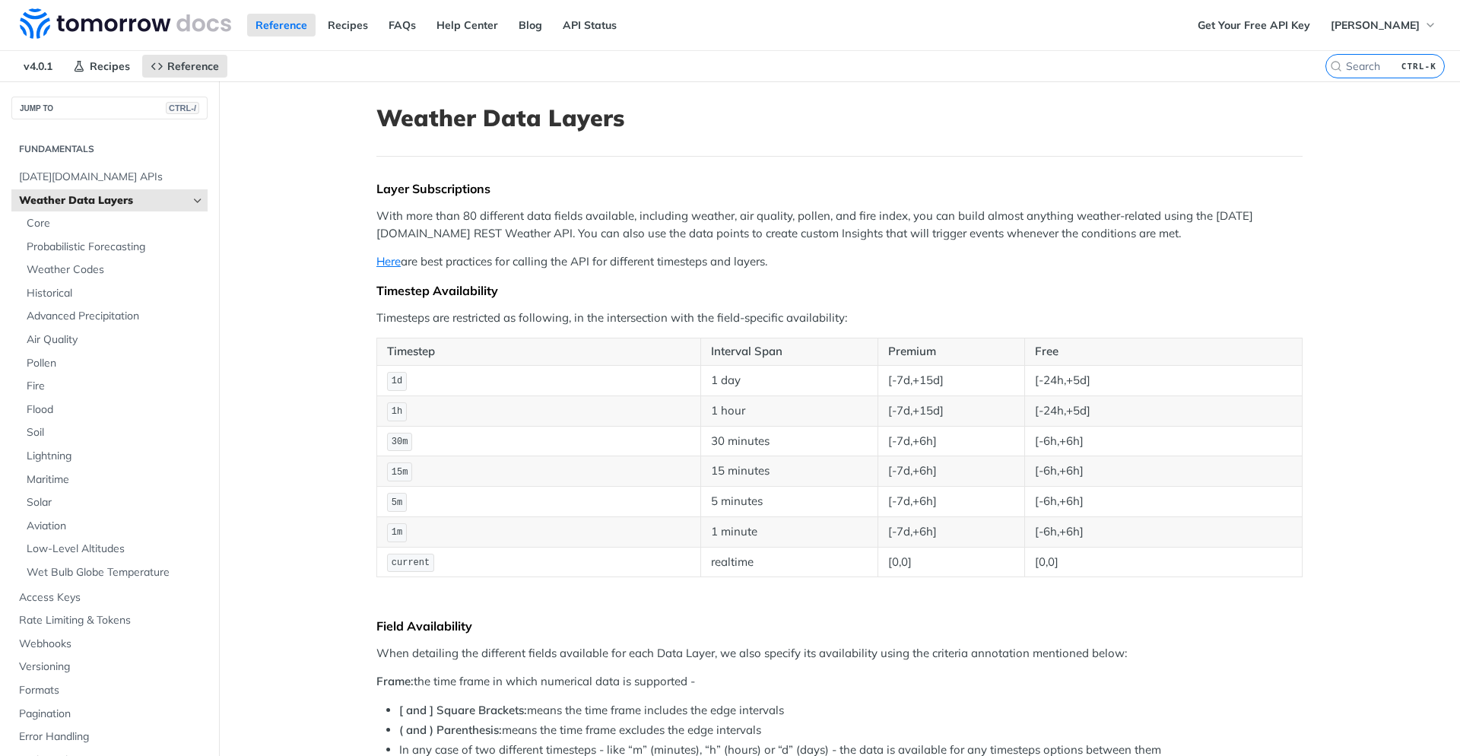
click at [193, 195] on icon "Hide subpages for Weather Data Layers" at bounding box center [198, 201] width 12 height 12
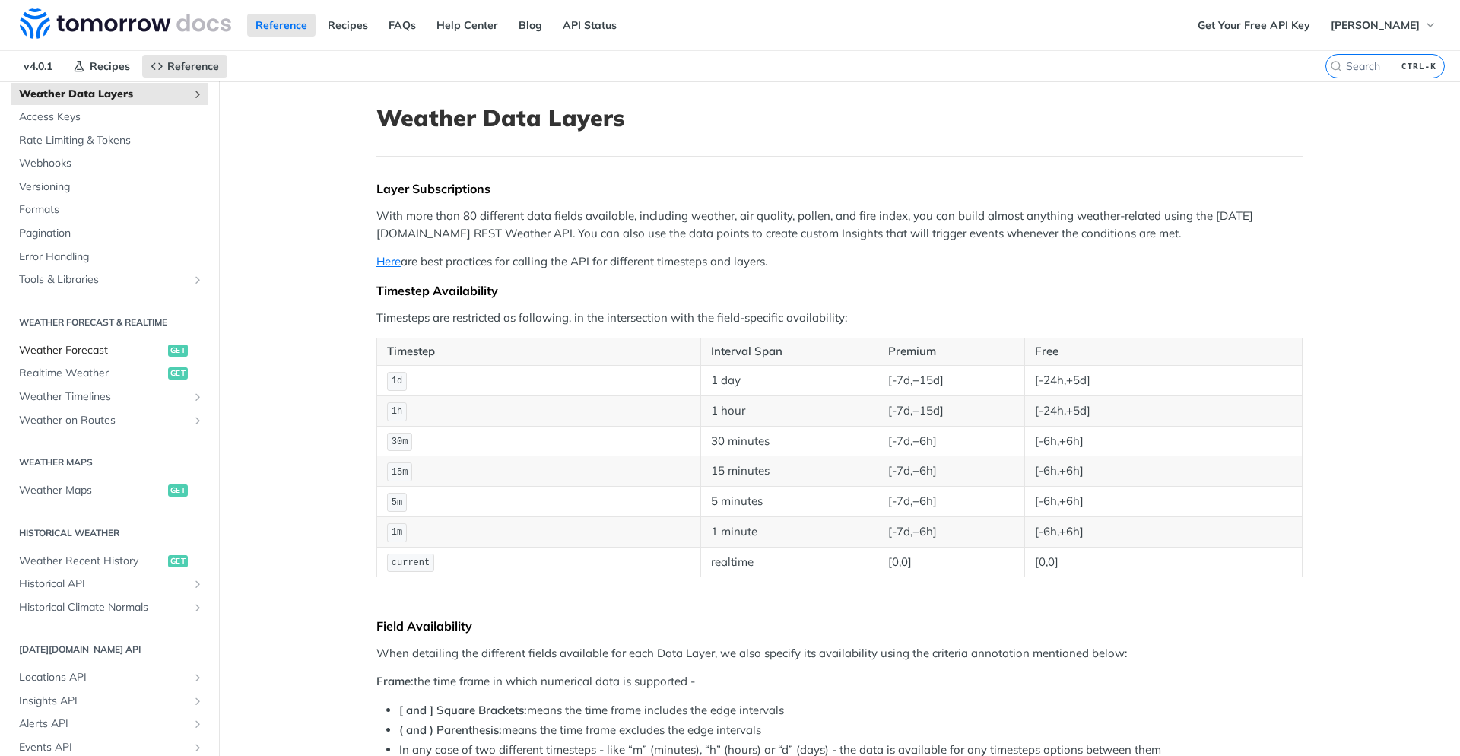
scroll to position [182, 0]
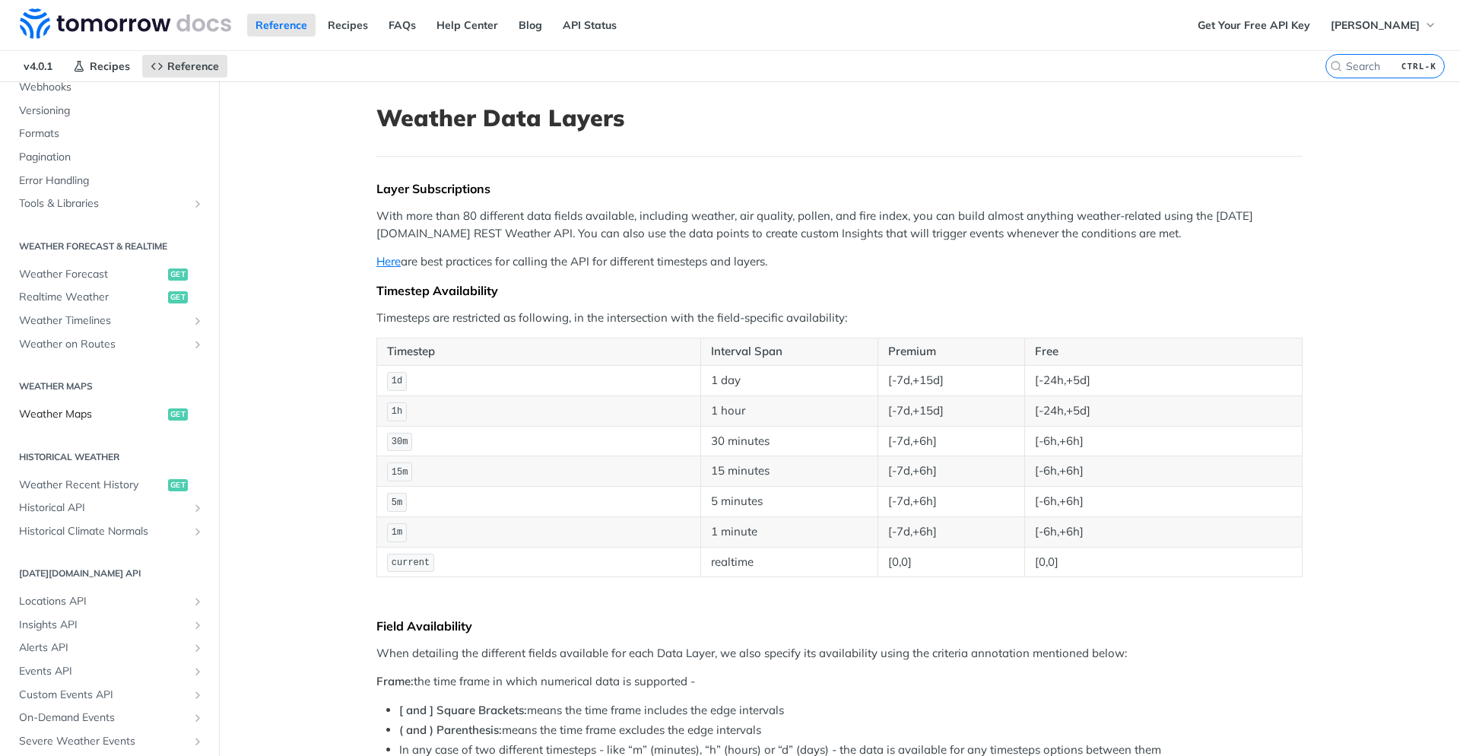
click at [88, 414] on span "Weather Maps" at bounding box center [91, 414] width 145 height 15
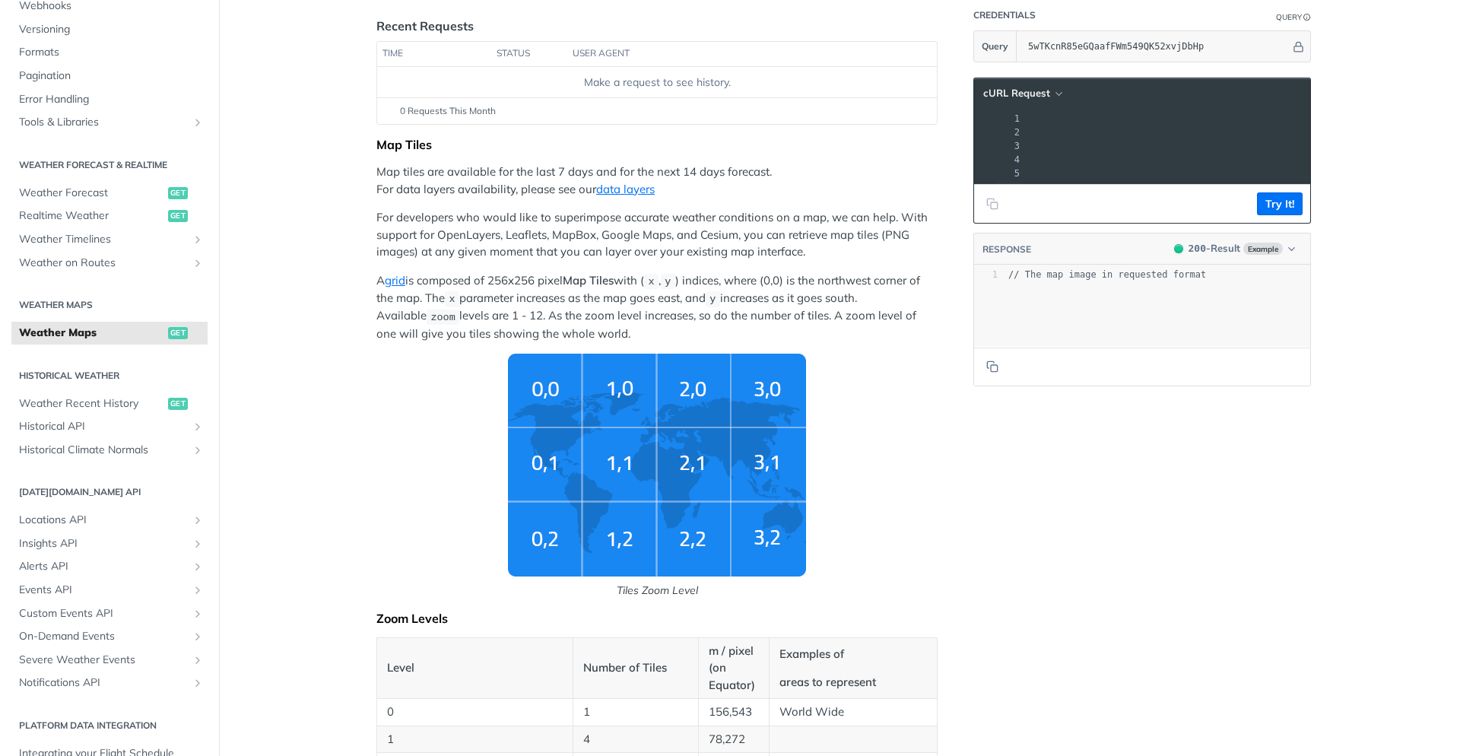
scroll to position [0, 392]
drag, startPoint x: 1036, startPoint y: 135, endPoint x: 1113, endPoint y: 131, distance: 77.7
click at [814, 131] on span "'https://api.tomorrow.io/v4/map/tile/5/2/3/precipitationIntensity/now.png?apike…" at bounding box center [742, 132] width 143 height 11
click at [814, 129] on span "'https://api.tomorrow.io/v4/map/tile/5/2/3/precipitationIntensity/now.png?apike…" at bounding box center [742, 132] width 143 height 11
copy span "https://api.tomorrow.io/v4/map/tile/5/2/3/precipitationIntensity/now.png?apikey…"
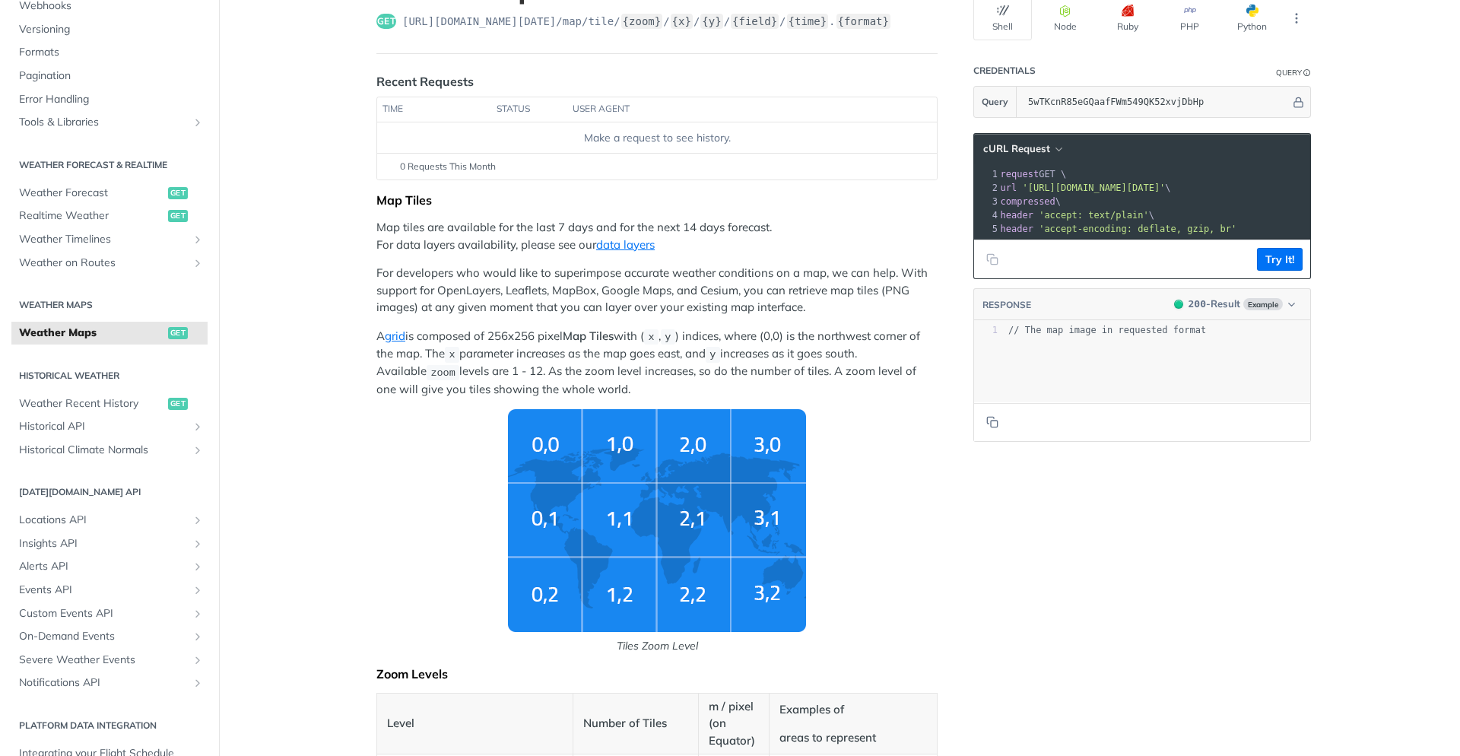
scroll to position [0, 0]
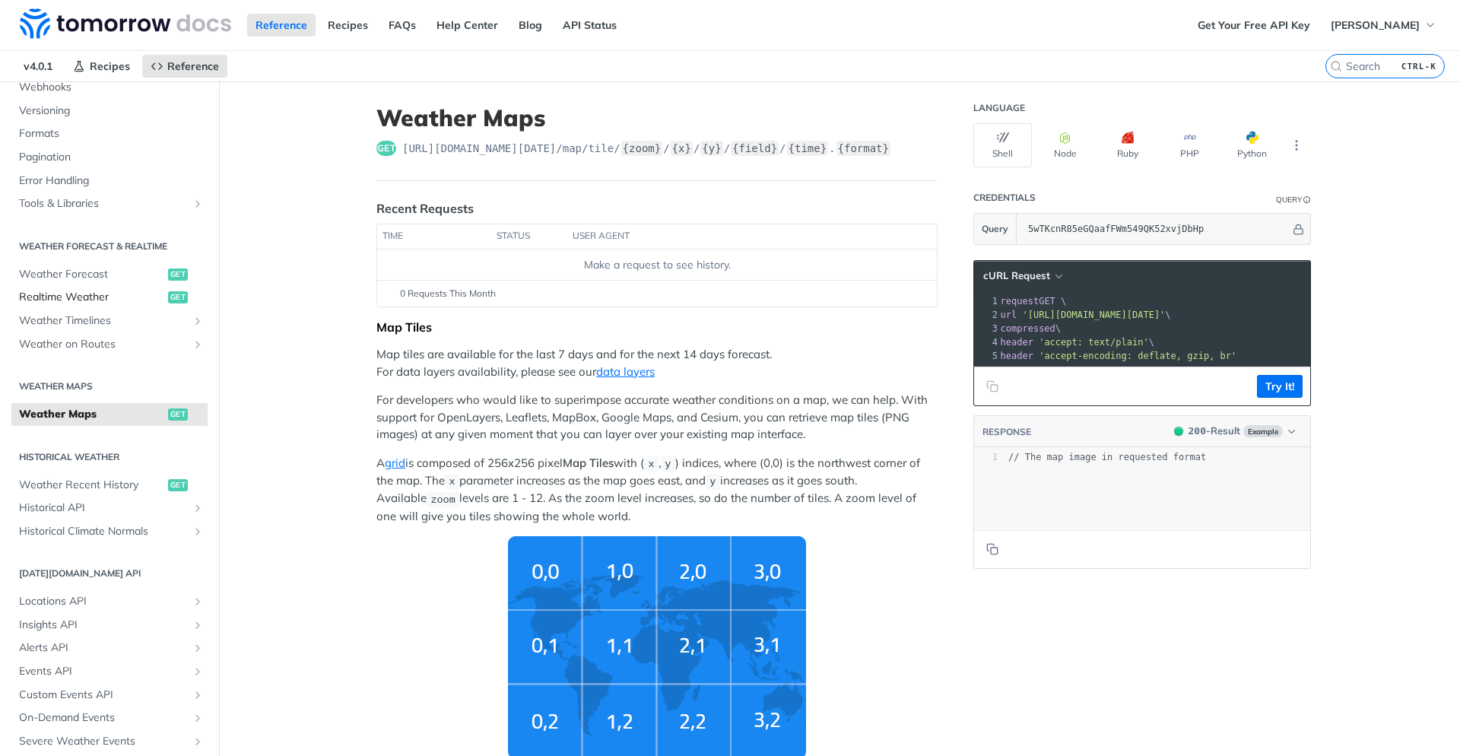
click at [108, 300] on span "Realtime Weather" at bounding box center [91, 297] width 145 height 15
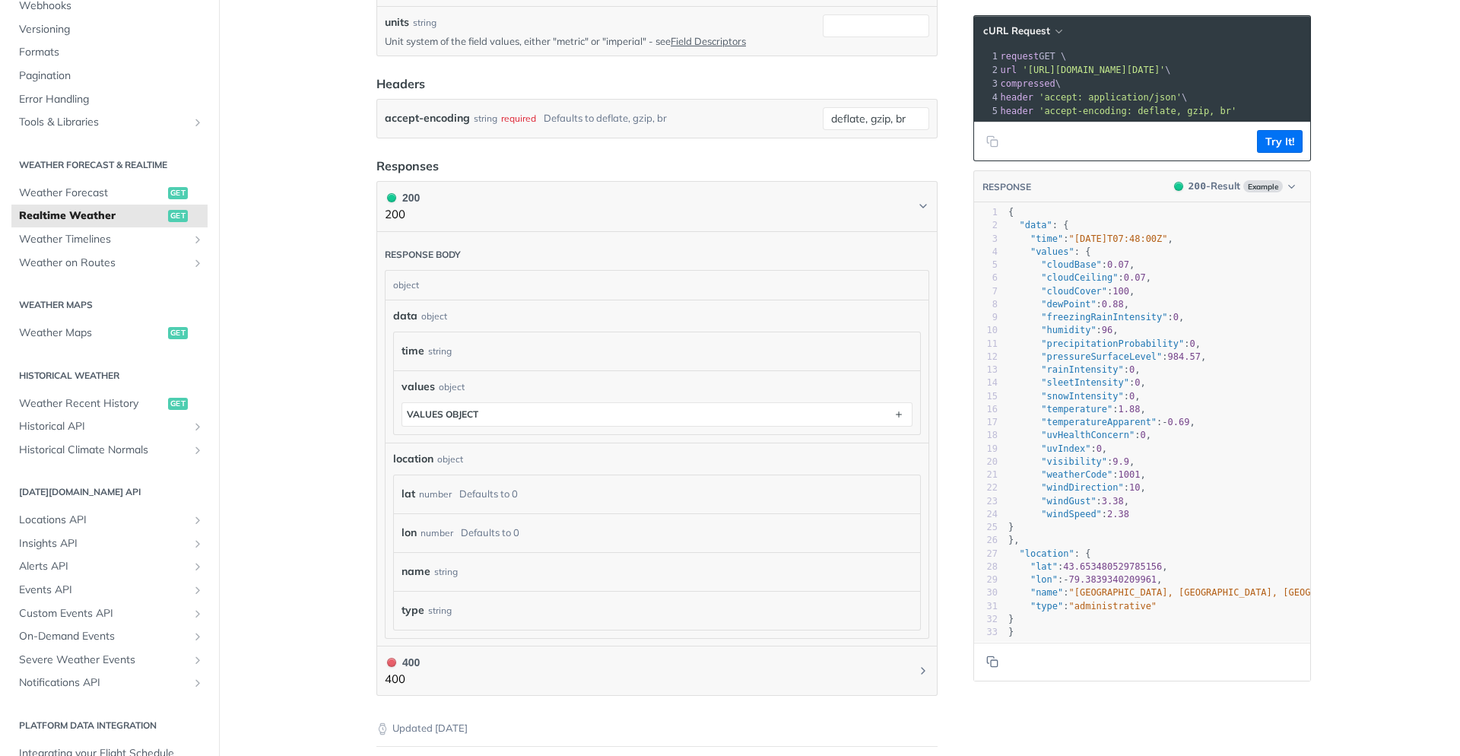
scroll to position [274, 0]
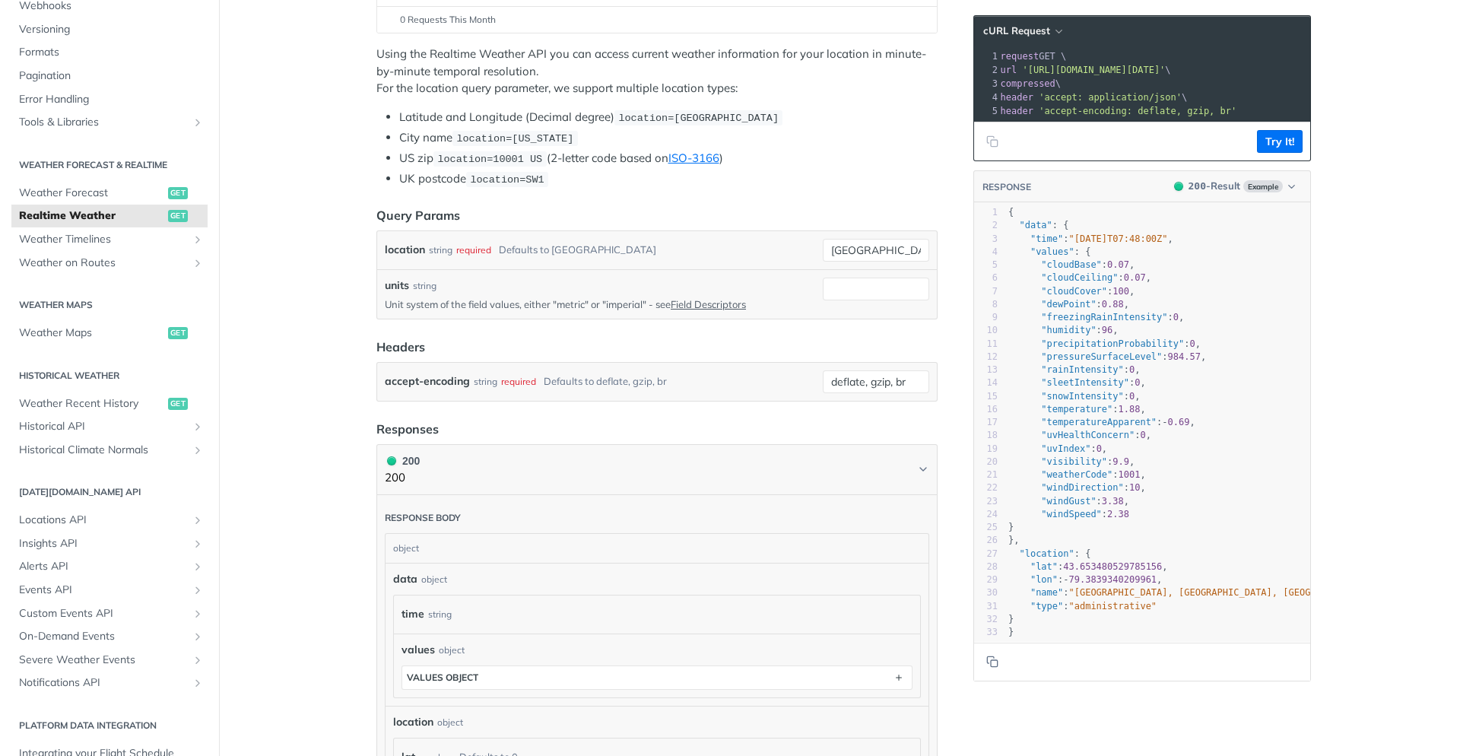
click at [504, 247] on div "Defaults to toronto" at bounding box center [577, 250] width 157 height 22
click at [407, 251] on label "location" at bounding box center [405, 250] width 40 height 22
click at [823, 251] on input "toronto" at bounding box center [876, 250] width 106 height 23
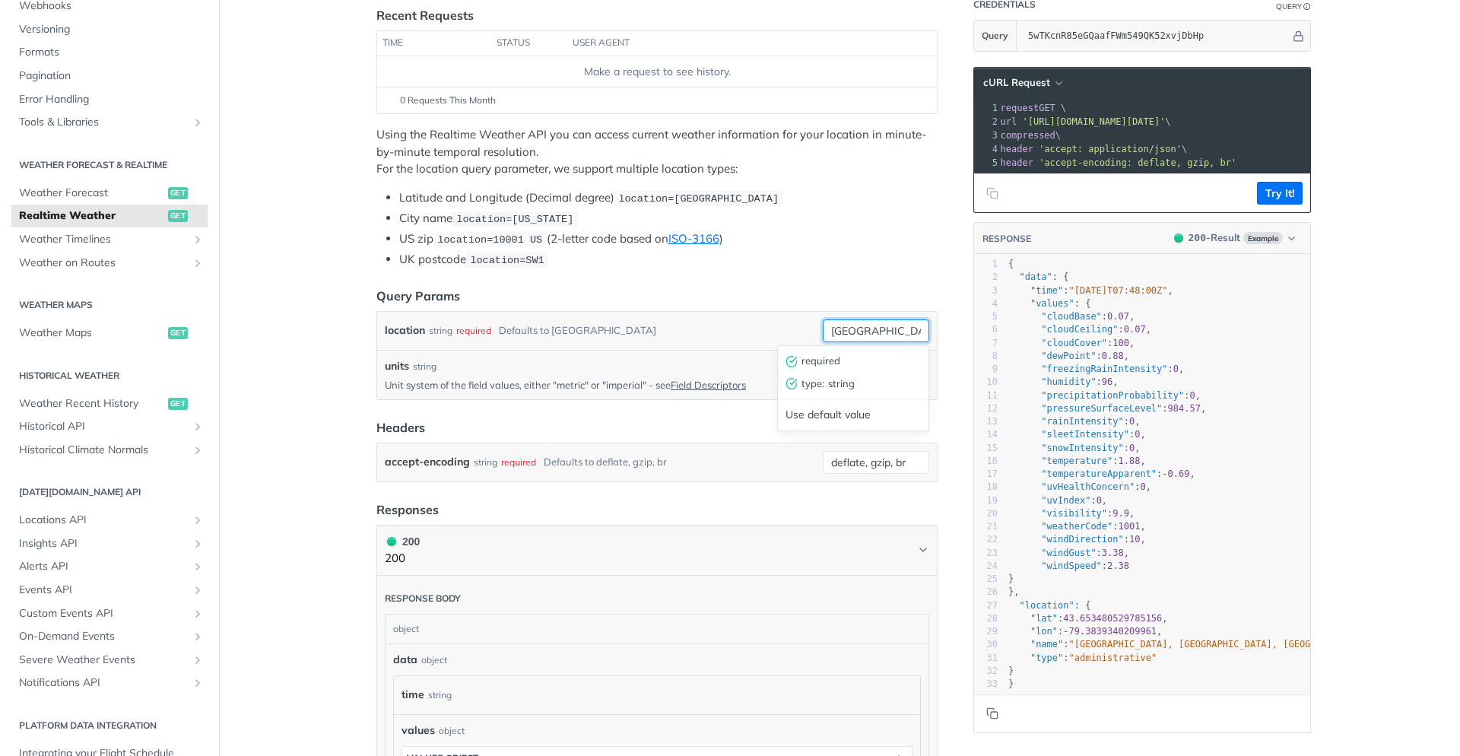
scroll to position [182, 0]
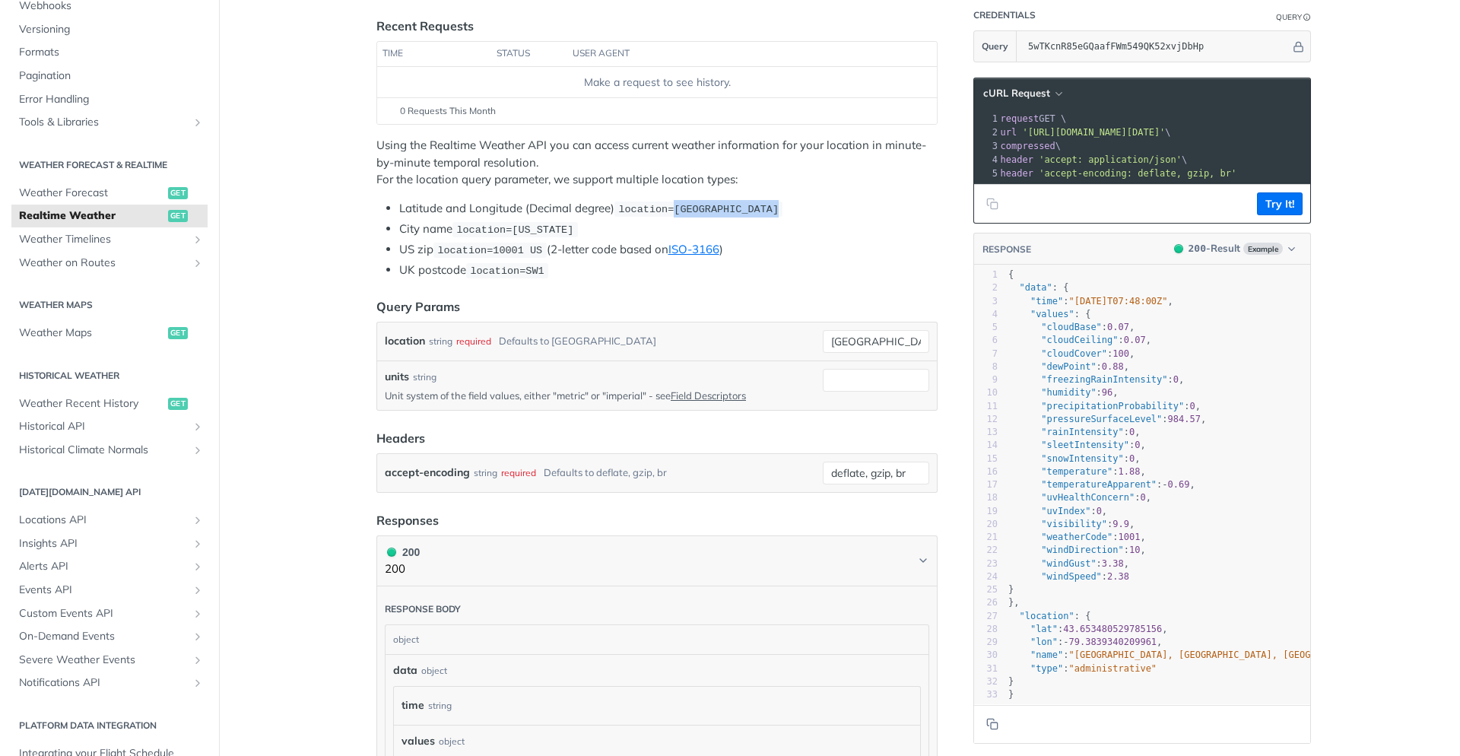
drag, startPoint x: 777, startPoint y: 205, endPoint x: 677, endPoint y: 211, distance: 100.5
click at [677, 211] on code "location=42.3478, -71.0466" at bounding box center [698, 209] width 168 height 15
click at [724, 217] on code "location=42.3478, -71.0466" at bounding box center [698, 209] width 168 height 15
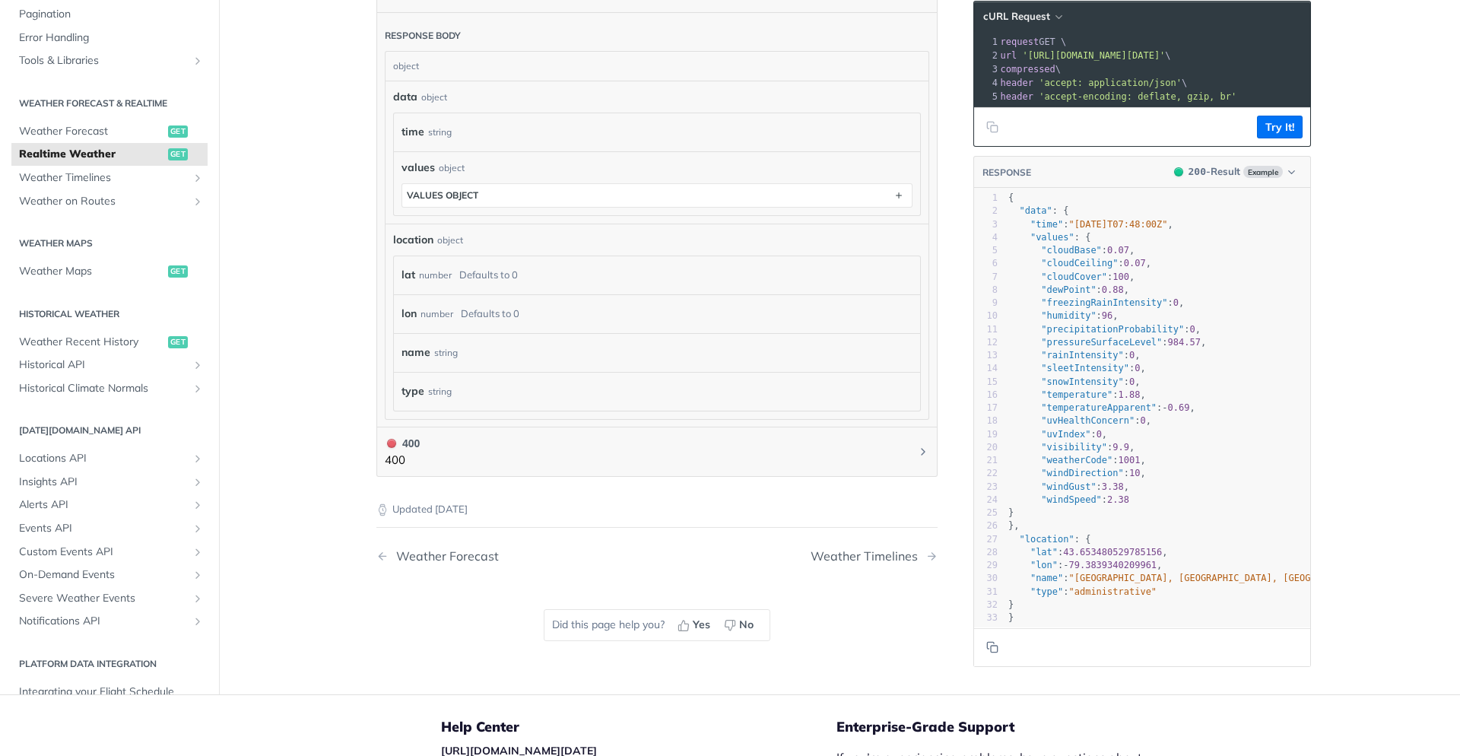
scroll to position [695, 0]
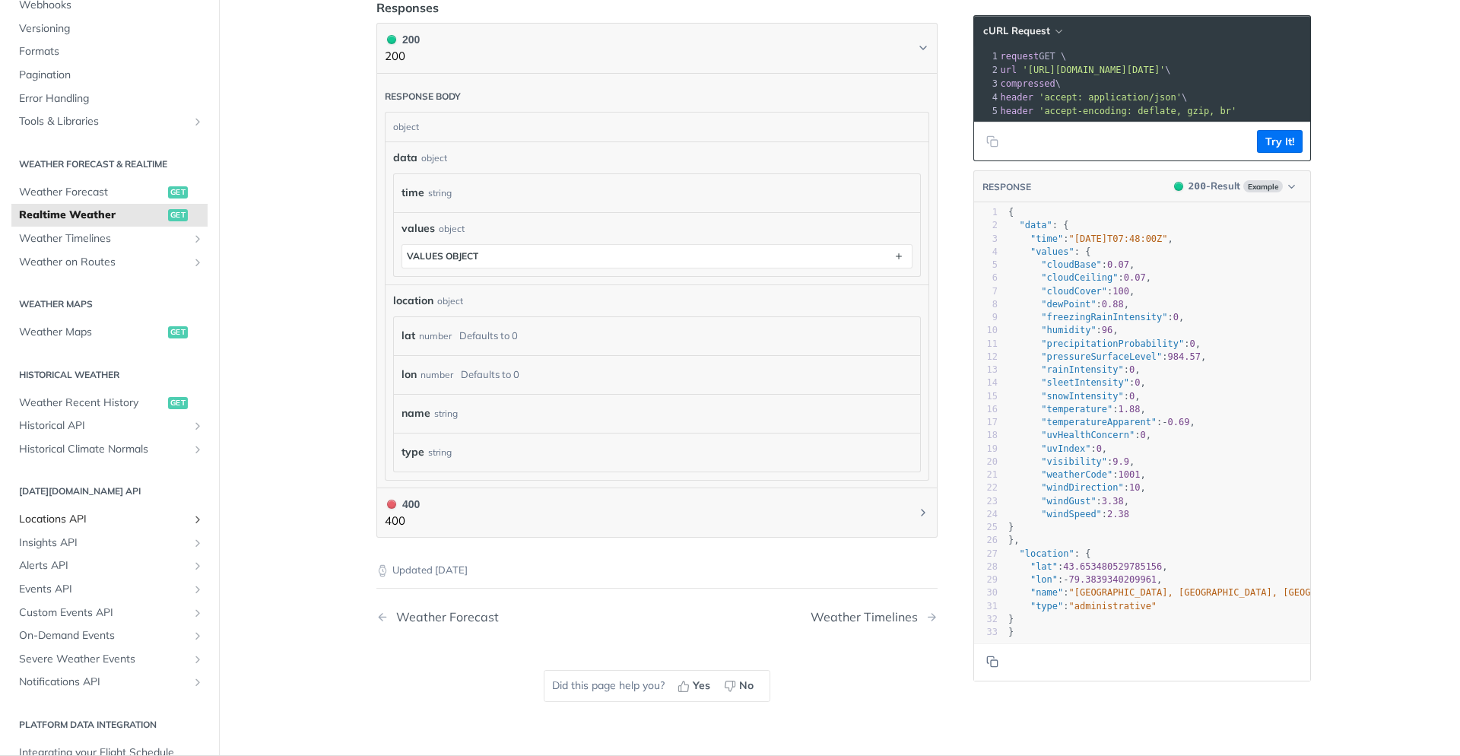
click at [98, 520] on span "Locations API" at bounding box center [103, 519] width 169 height 15
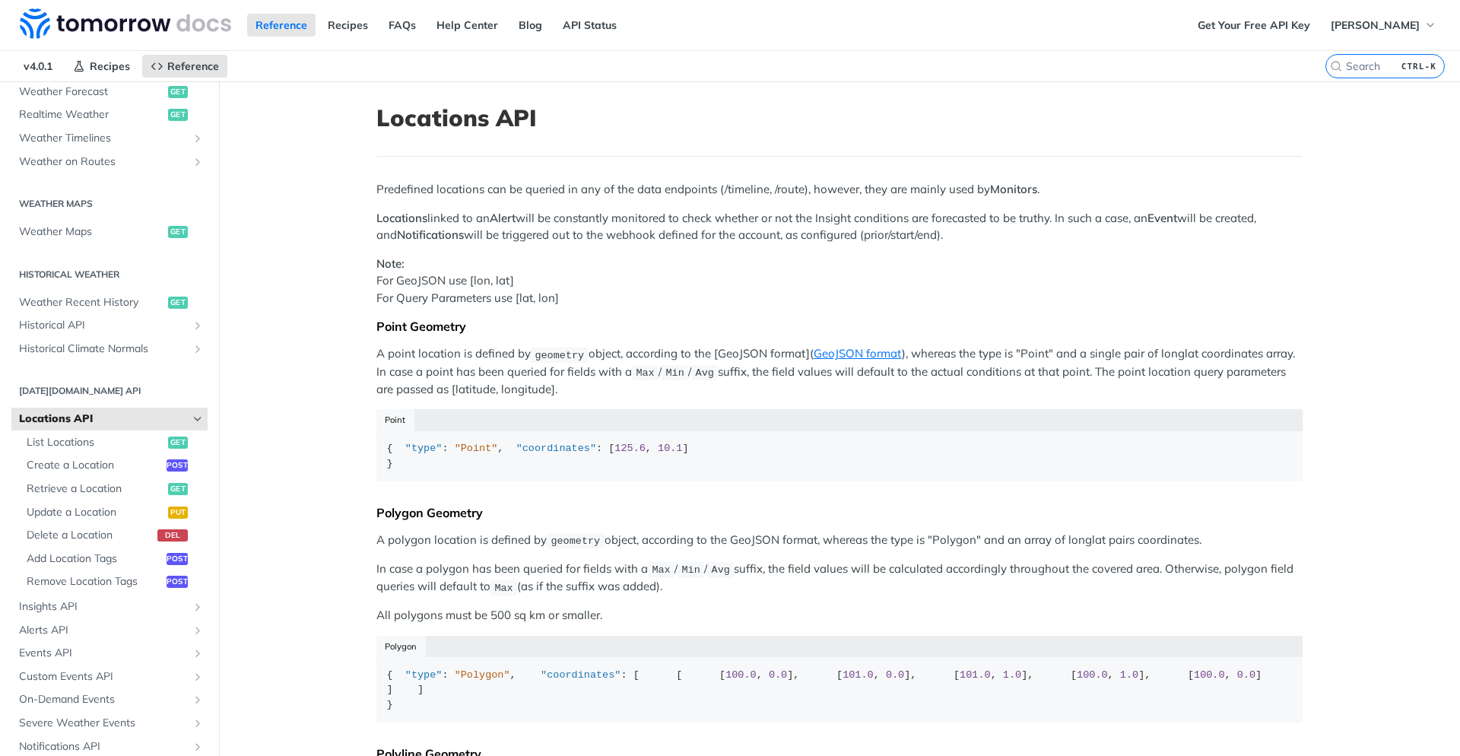
scroll to position [365, 0]
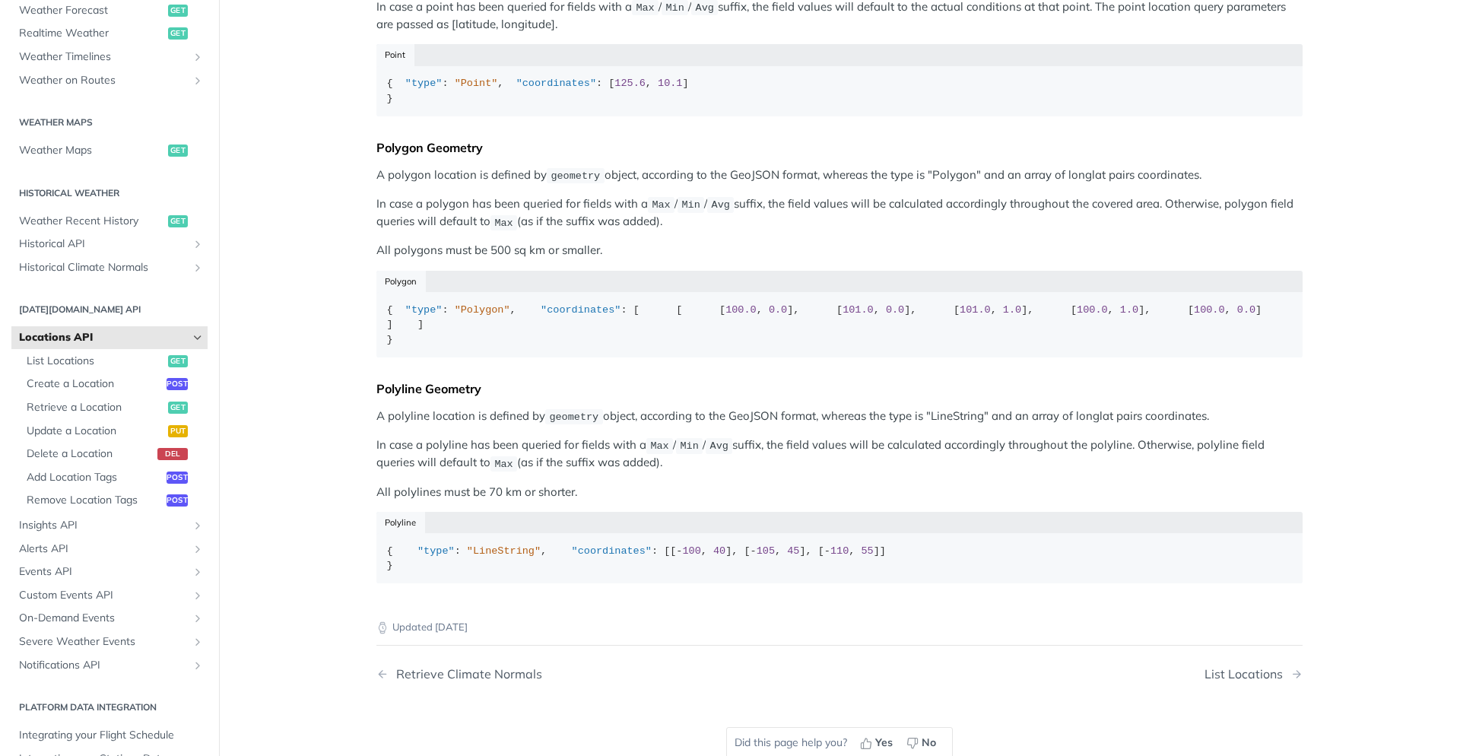
click at [198, 338] on icon "Hide subpages for Locations API" at bounding box center [198, 338] width 12 height 12
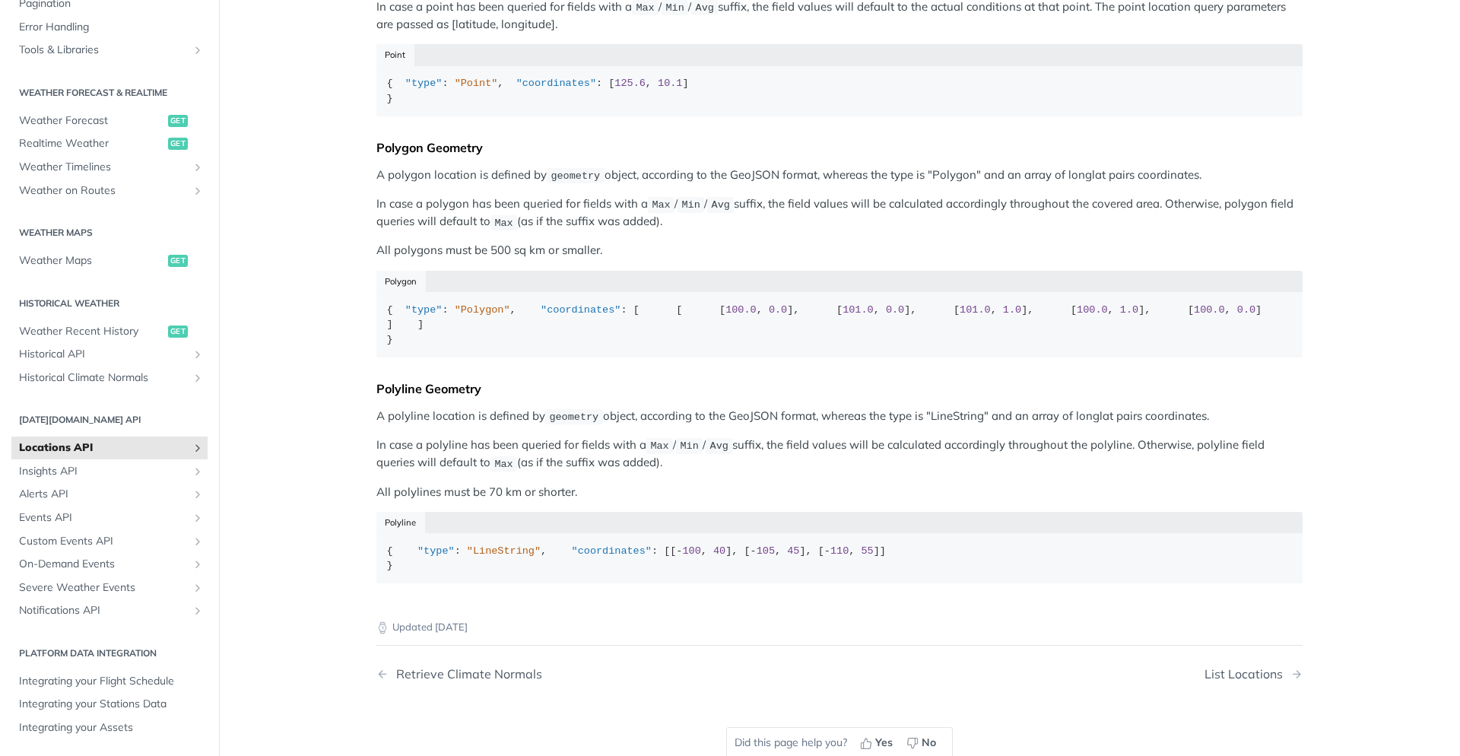
scroll to position [255, 0]
click at [171, 493] on span "Alerts API" at bounding box center [103, 494] width 169 height 15
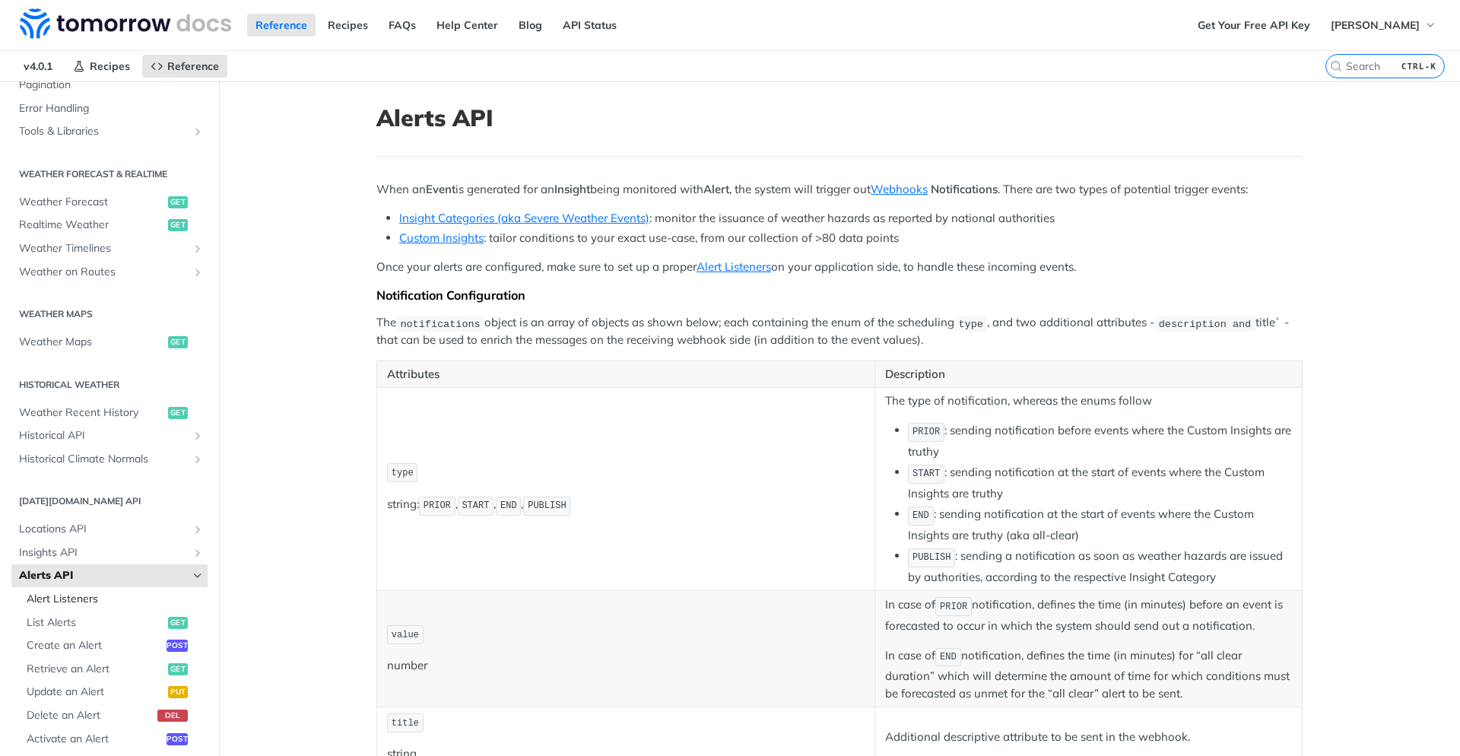
click at [69, 605] on span "Alert Listeners" at bounding box center [115, 599] width 177 height 15
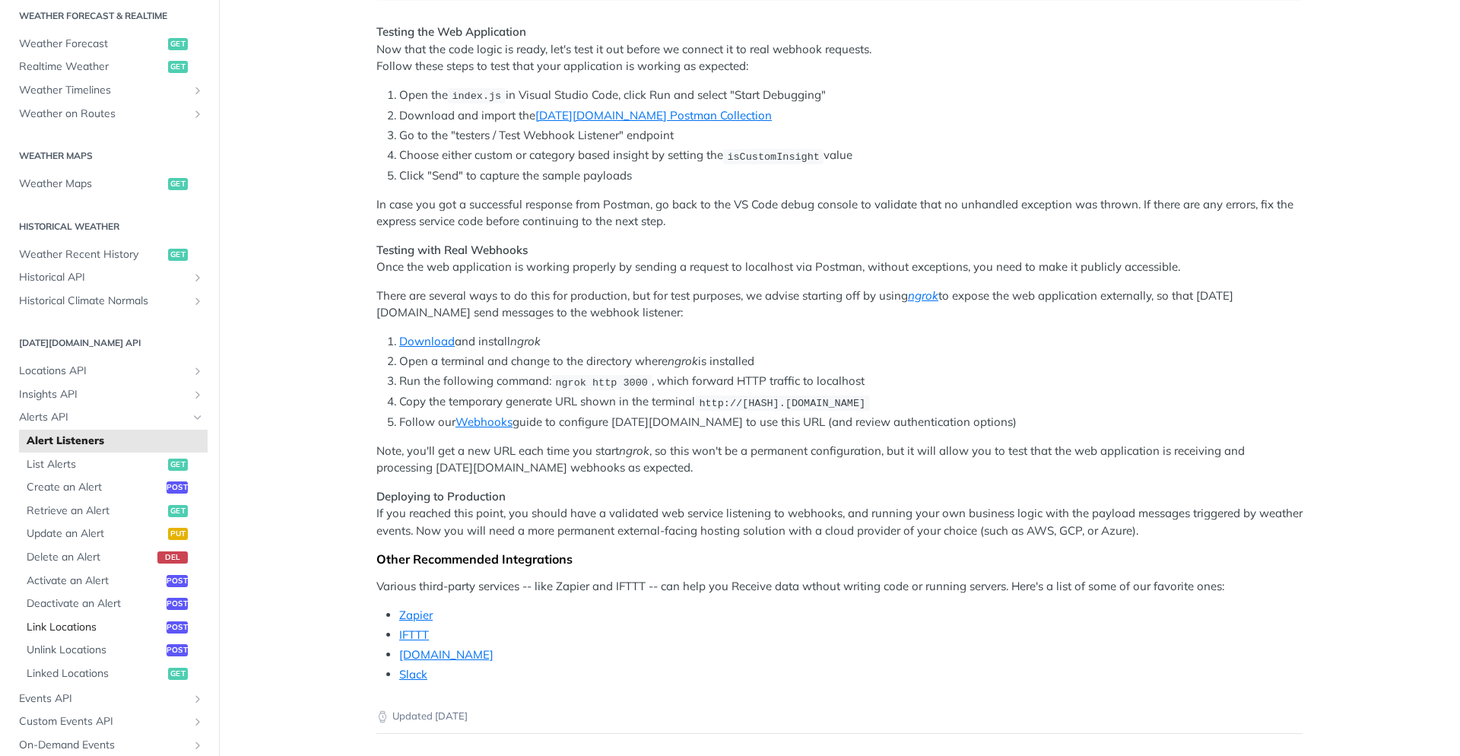
scroll to position [346, 0]
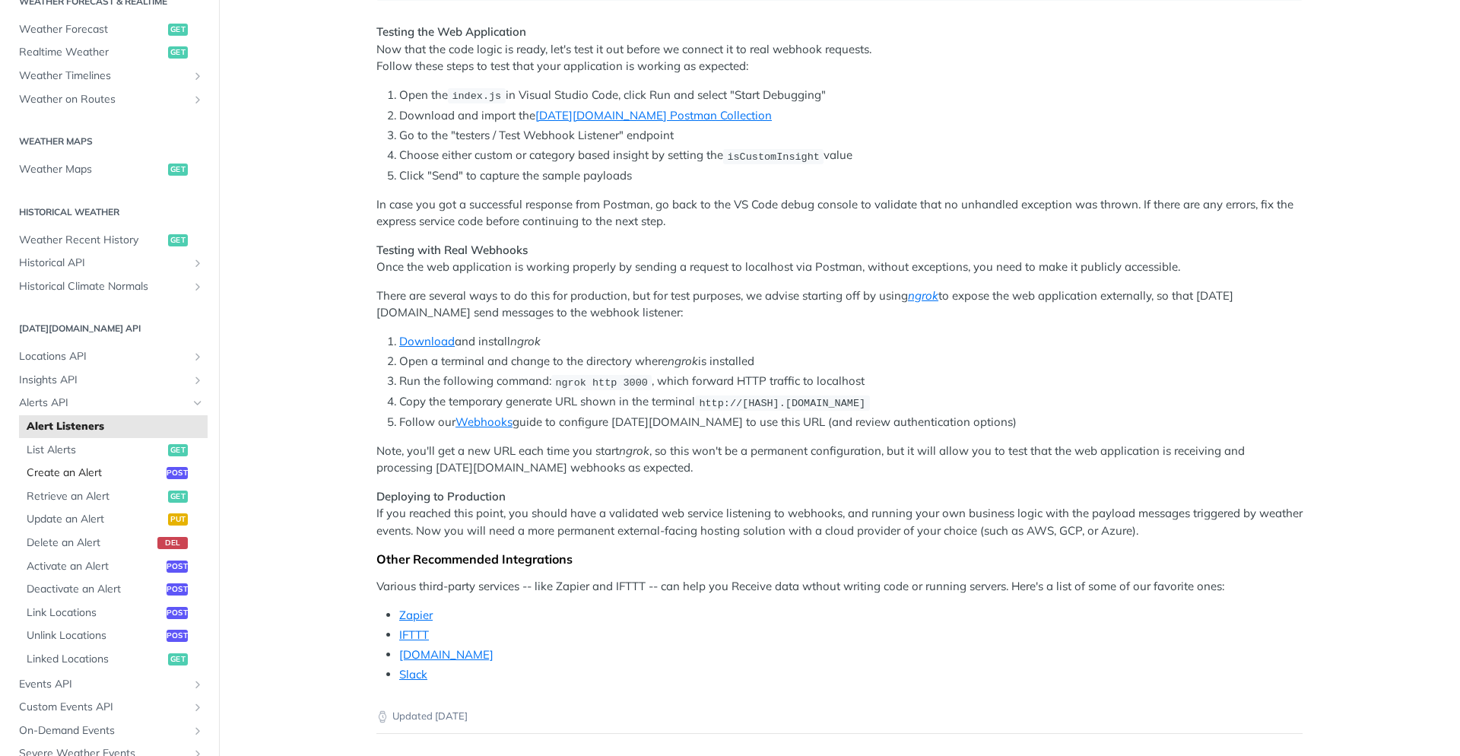
click at [73, 478] on span "Create an Alert" at bounding box center [95, 472] width 136 height 15
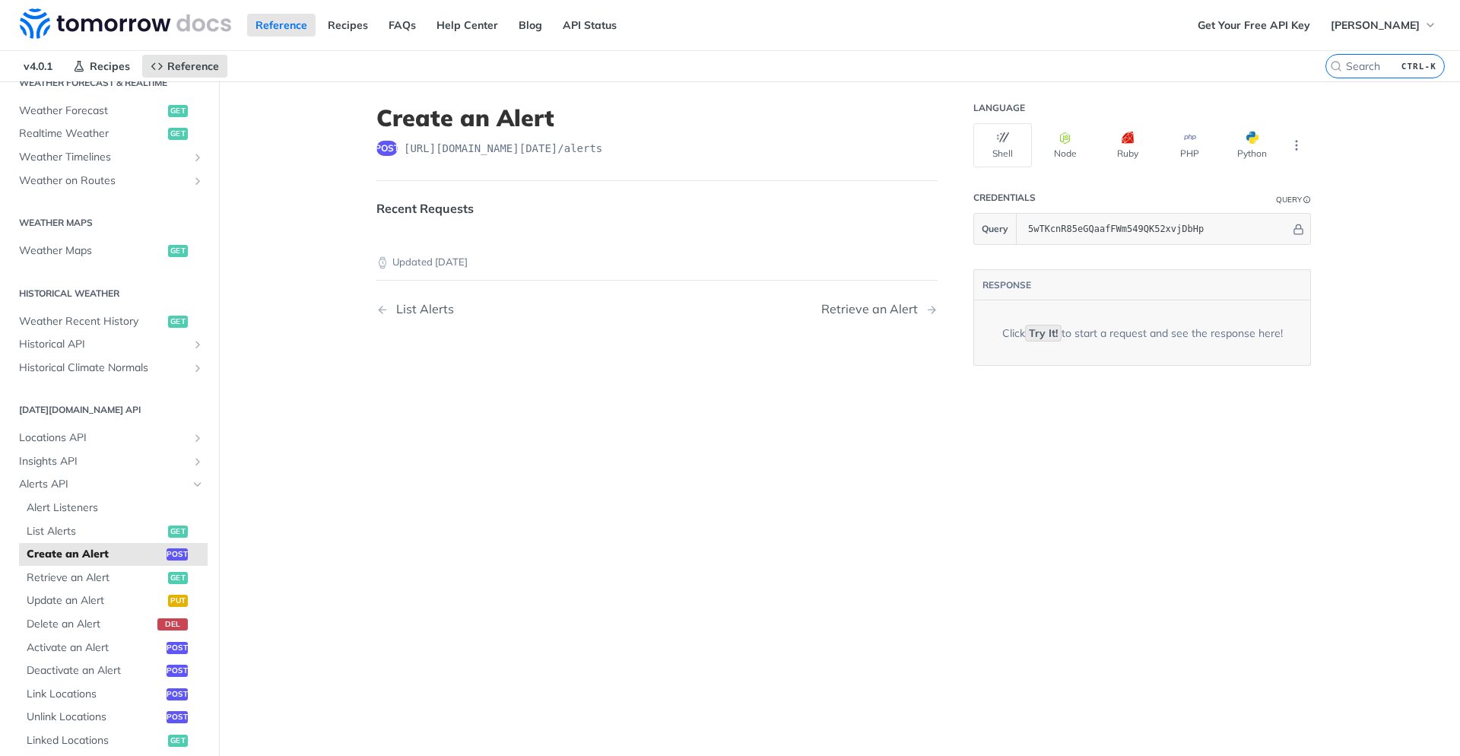
select select "true"
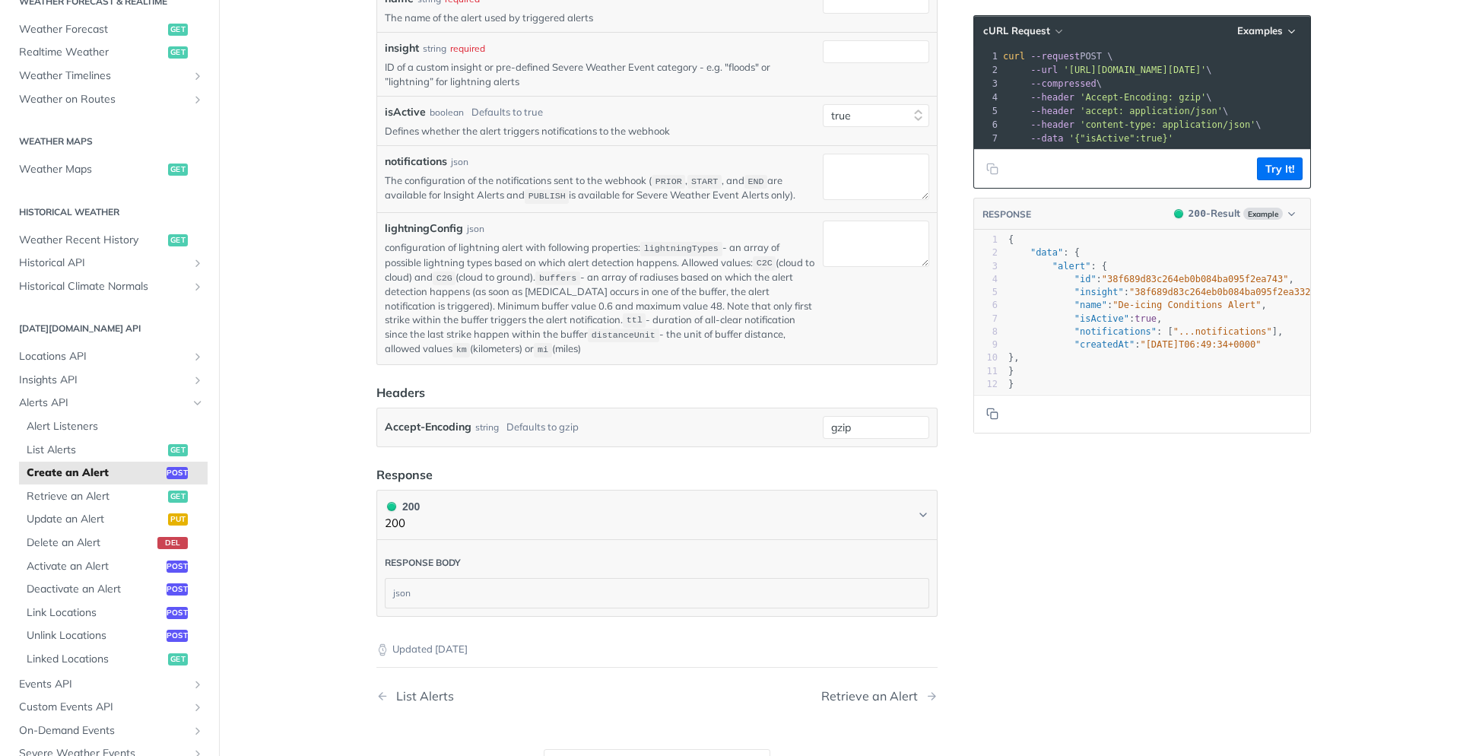
scroll to position [365, 0]
click at [1171, 125] on span "'content-type: application/json'" at bounding box center [1168, 124] width 176 height 11
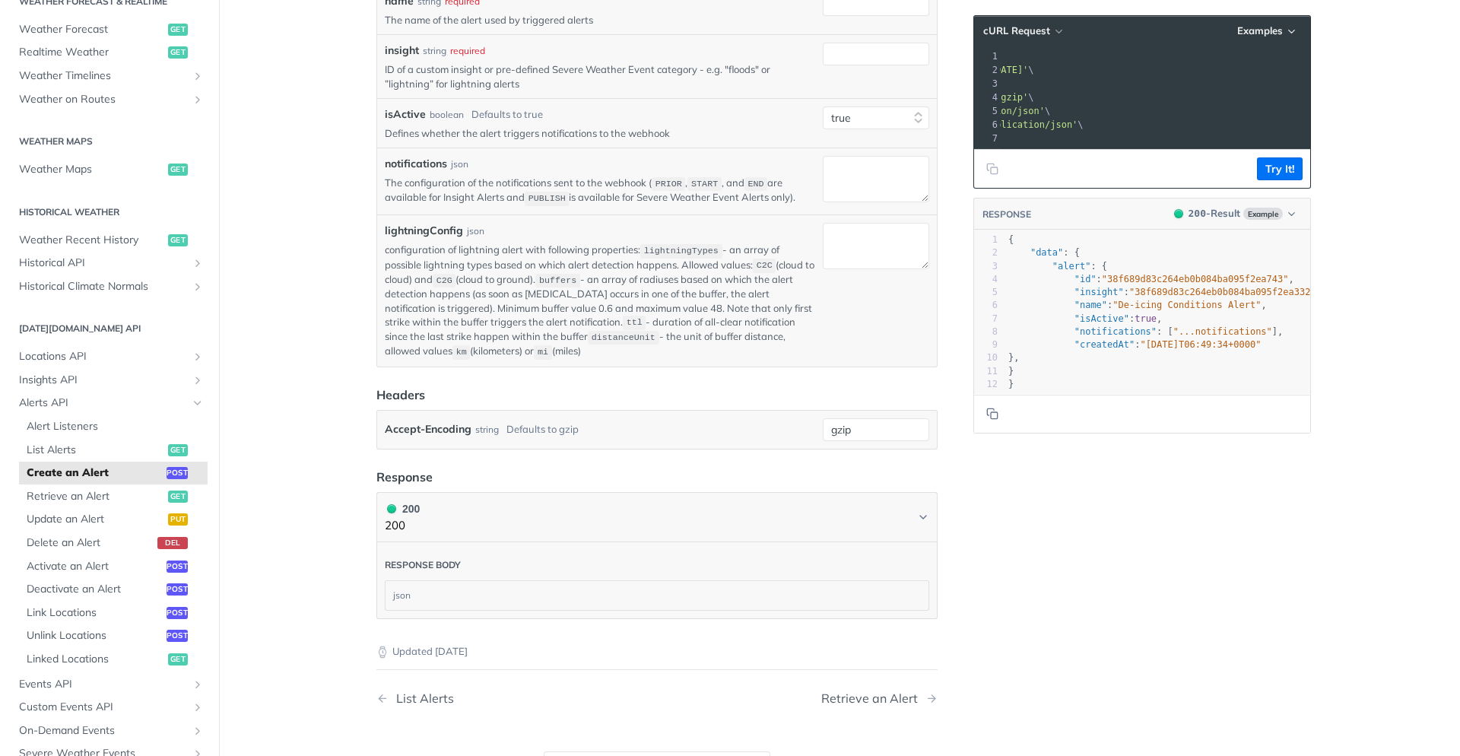
drag, startPoint x: 1138, startPoint y: 76, endPoint x: 1033, endPoint y: 74, distance: 105.0
click at [1033, 74] on pre "--url 'https://api.tomorrow.io/v4/alerts?apikey=5wTKcnR85eGQaafFWm549QK52xvjDbH…" at bounding box center [1066, 70] width 488 height 14
click at [1028, 74] on span "'https://api.tomorrow.io/v4/alerts?apikey=5wTKcnR85eGQaafFWm549QK52xvjDbHp'" at bounding box center [956, 70] width 143 height 11
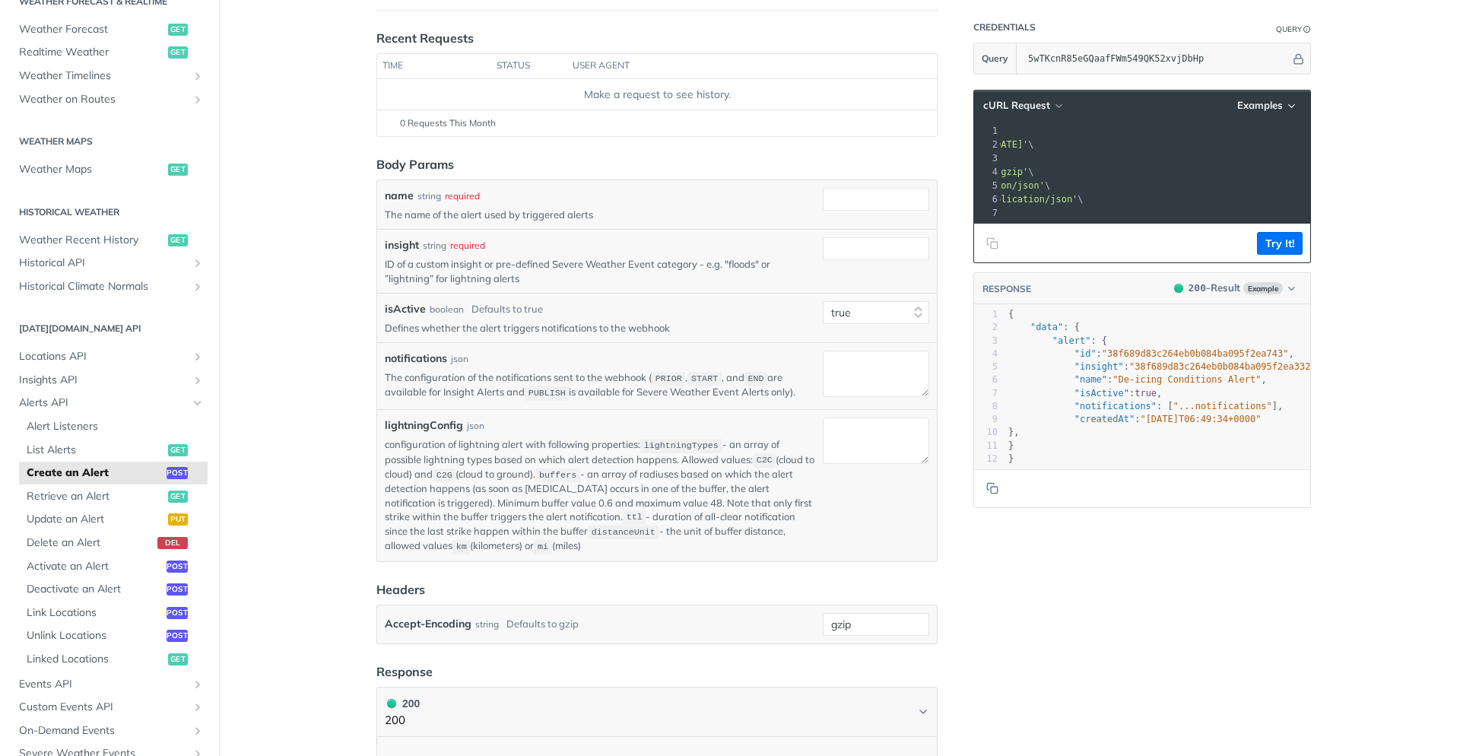
scroll to position [0, 0]
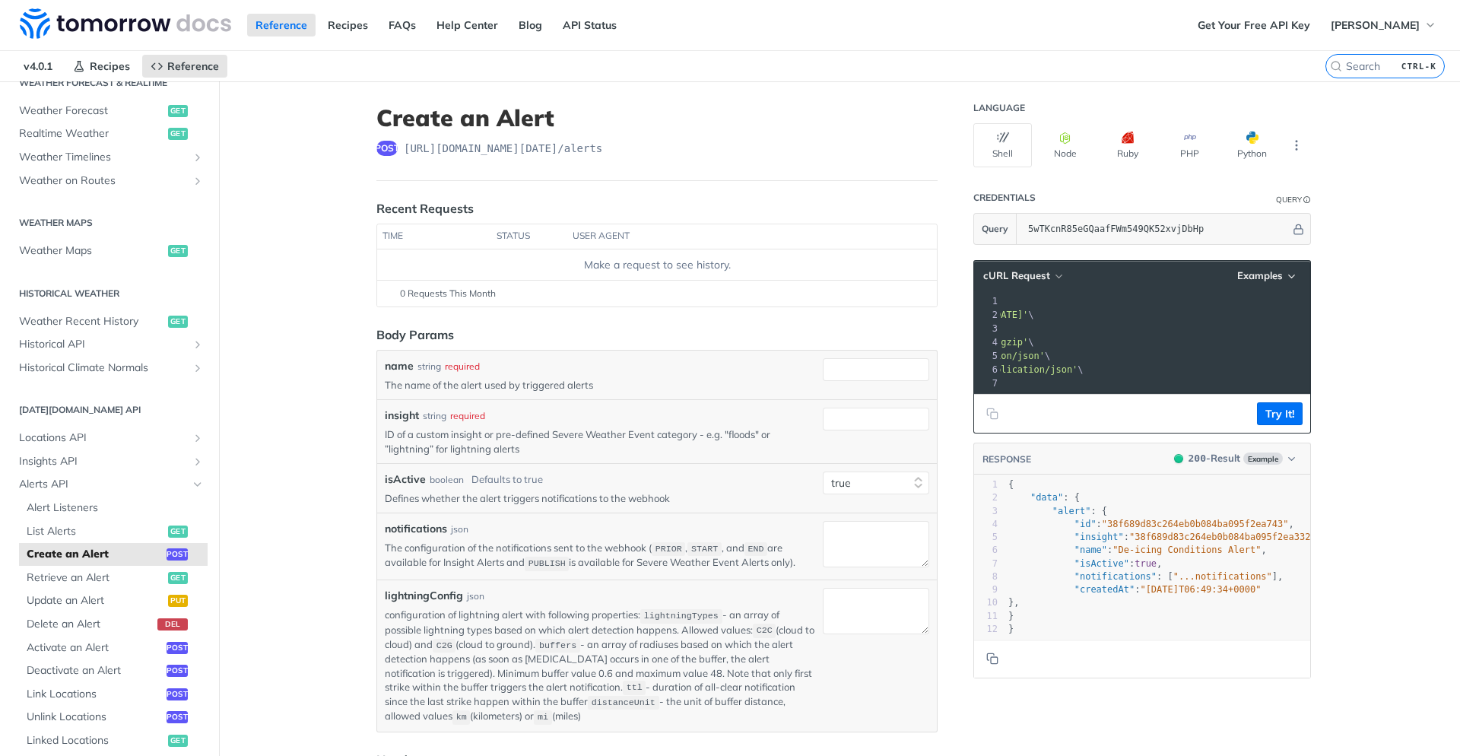
click at [421, 391] on p "The name of the alert used by triggered alerts" at bounding box center [601, 385] width 432 height 14
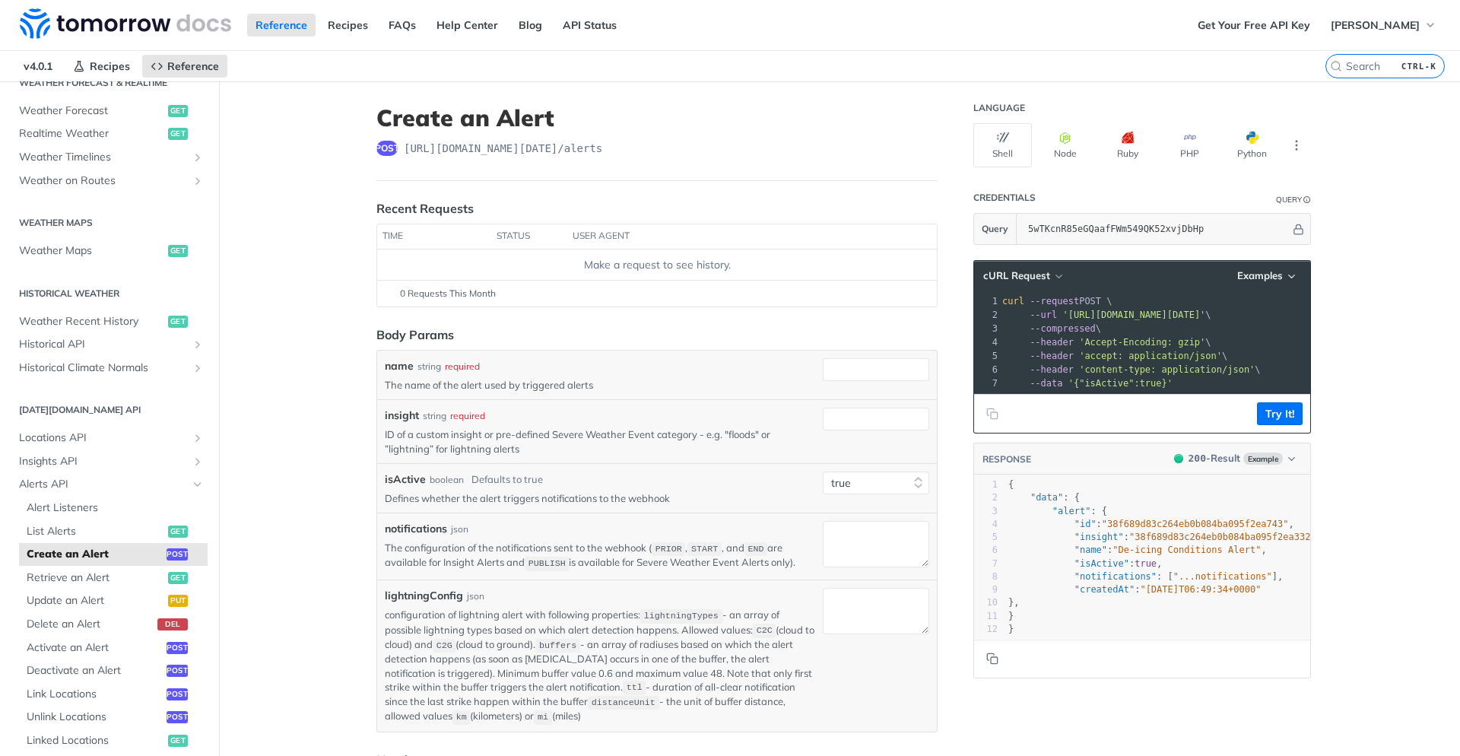
drag, startPoint x: 1202, startPoint y: 347, endPoint x: 954, endPoint y: 337, distance: 248.8
click at [954, 337] on div "Create an Alert post https://api.tomorrow.io/v4 /alerts Recent Requests time st…" at bounding box center [839, 641] width 973 height 1120
click at [1160, 337] on span "'Accept-Encoding: gzip'" at bounding box center [1142, 342] width 126 height 11
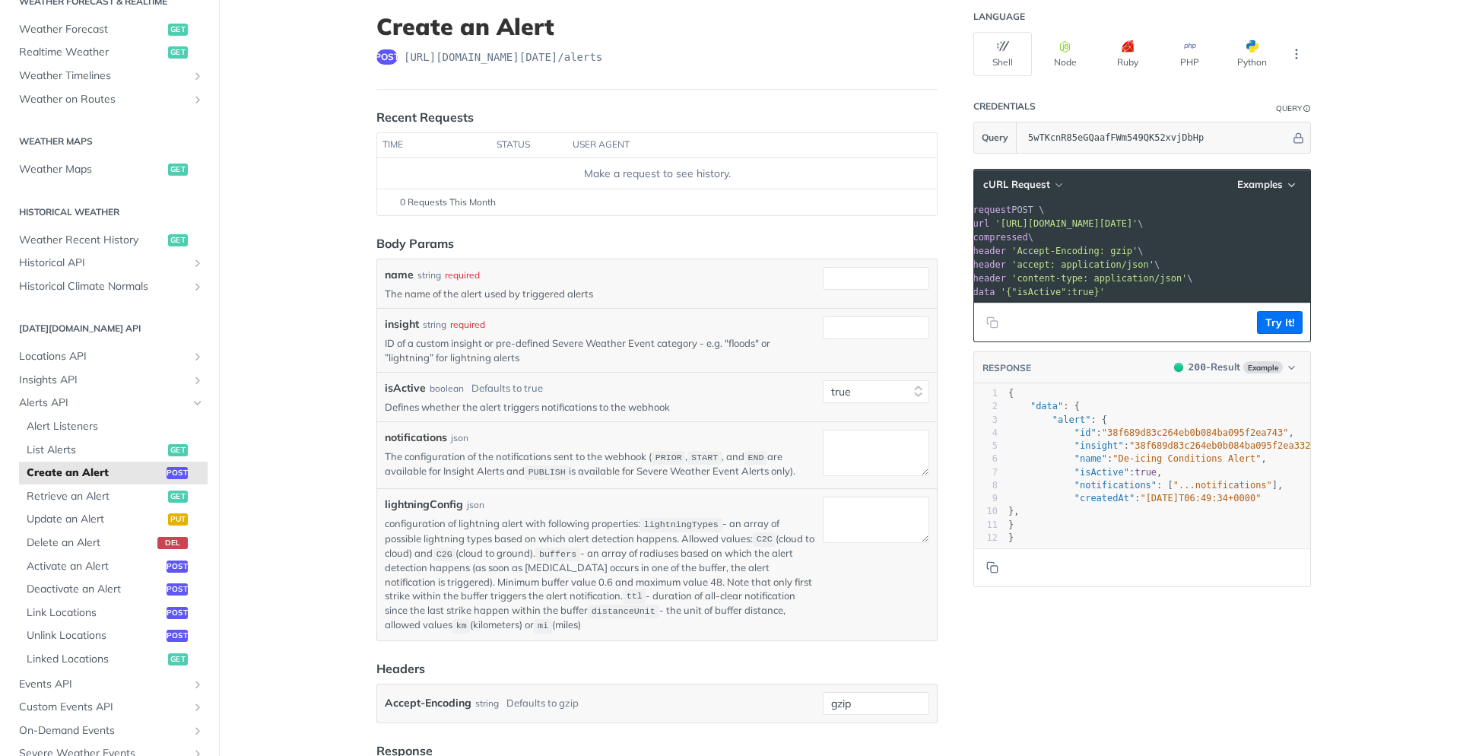
scroll to position [0, 178]
drag, startPoint x: 1133, startPoint y: 215, endPoint x: 1305, endPoint y: 220, distance: 171.9
click at [1305, 220] on div "1 curl --request POST \ 2 --url 'https://api.tomorrow.io/v4/alerts?apikey=5wTKc…" at bounding box center [1066, 251] width 488 height 96
click at [1179, 216] on pre "curl --request POST \" at bounding box center [1139, 210] width 488 height 14
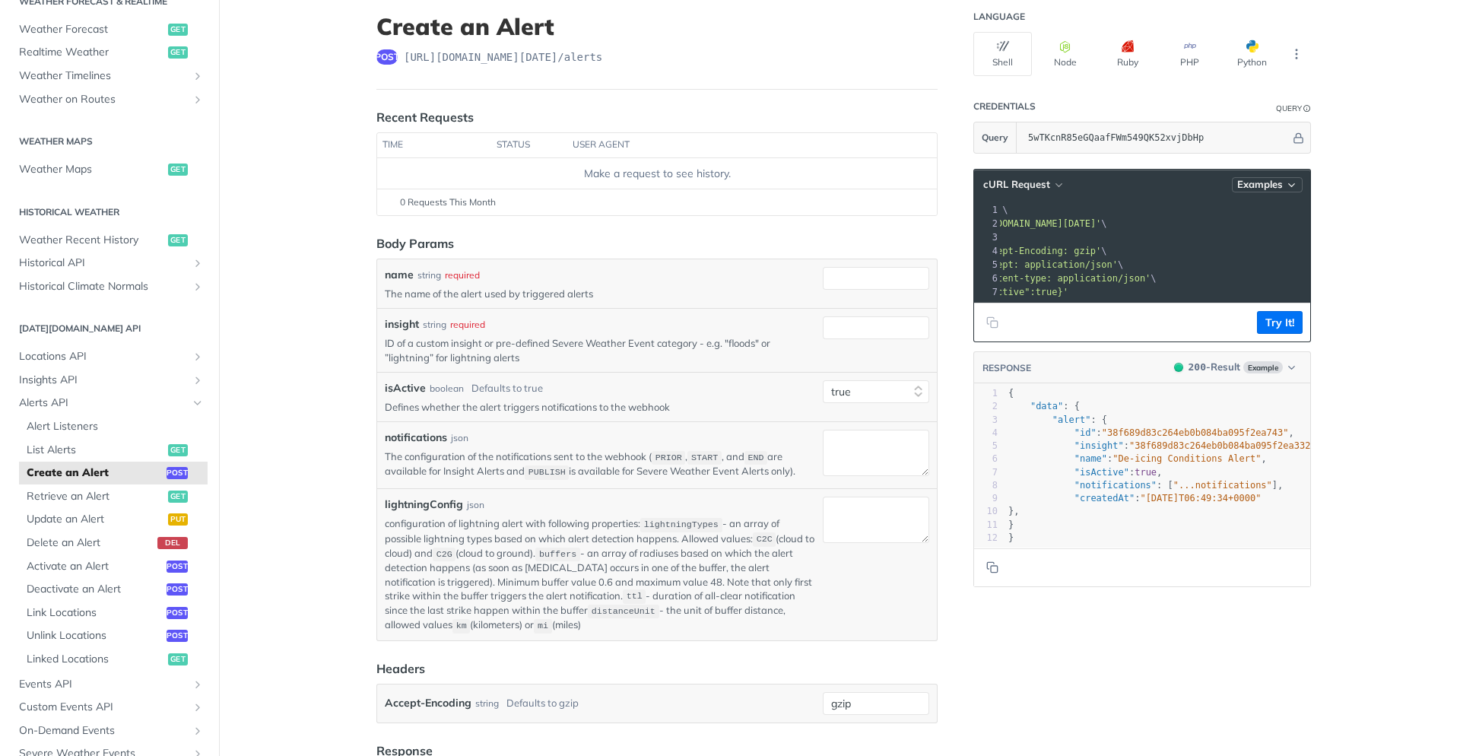
click at [1293, 187] on icon "button" at bounding box center [1291, 184] width 11 height 11
click at [1189, 208] on div "Request Example" at bounding box center [1231, 211] width 151 height 22
type input "string"
type textarea "string"
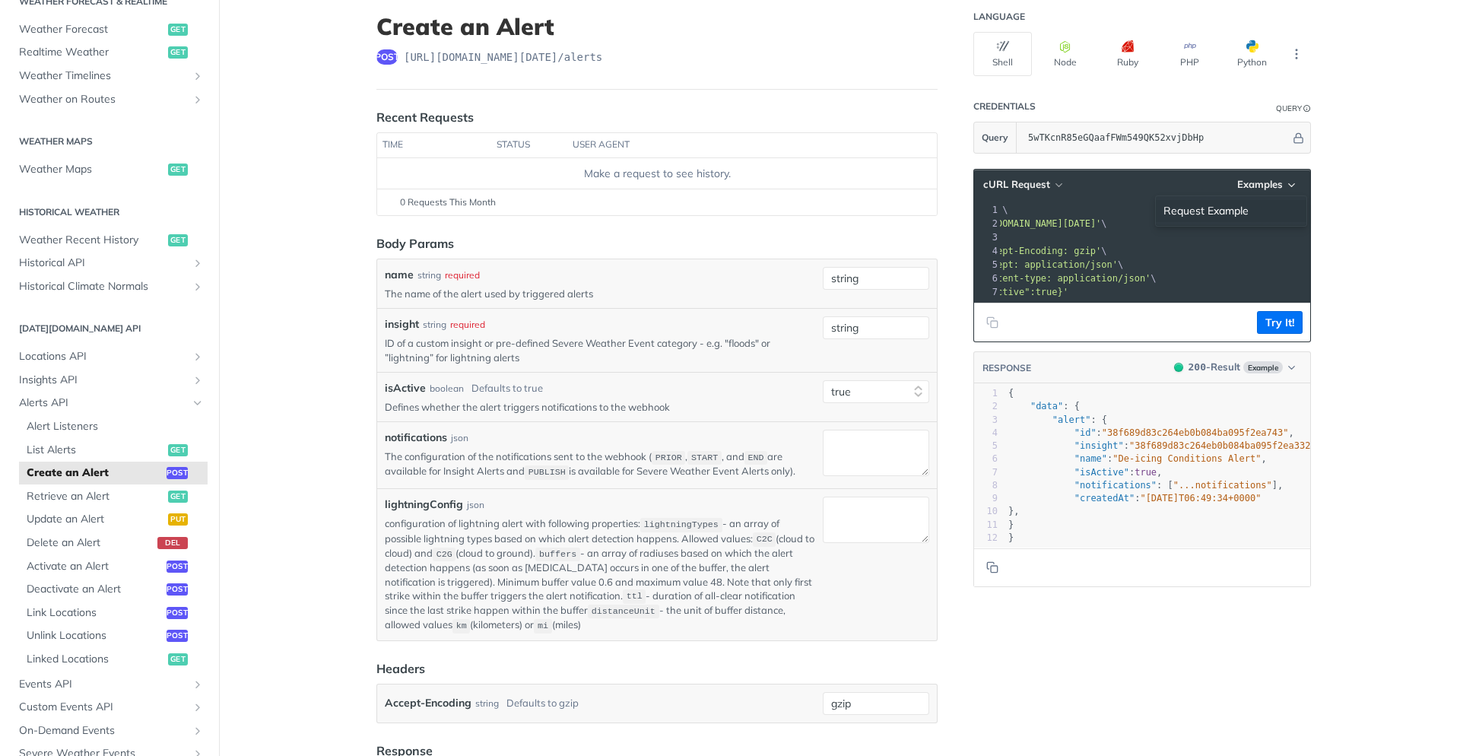
type textarea "string"
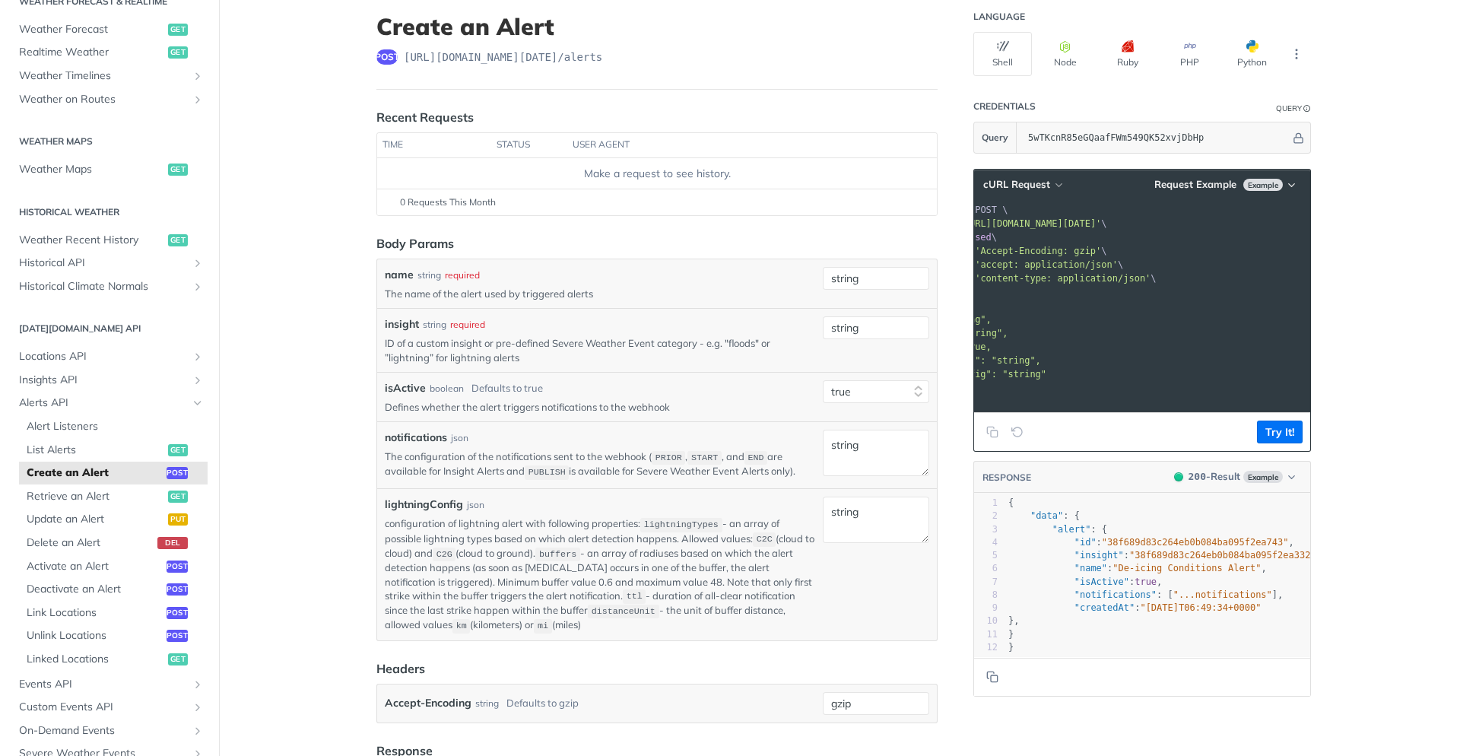
scroll to position [0, 0]
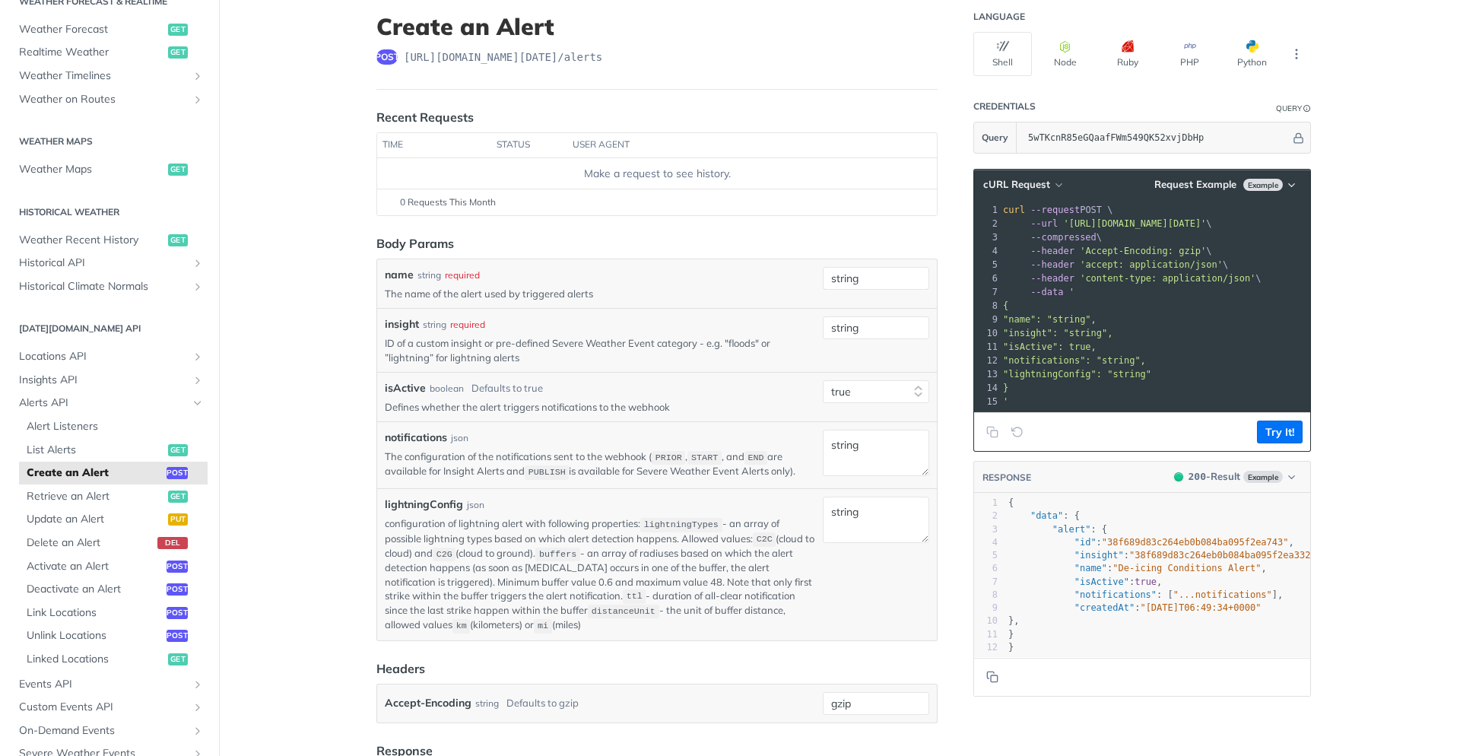
click at [1151, 346] on pre ""isActive": true," at bounding box center [1244, 347] width 488 height 14
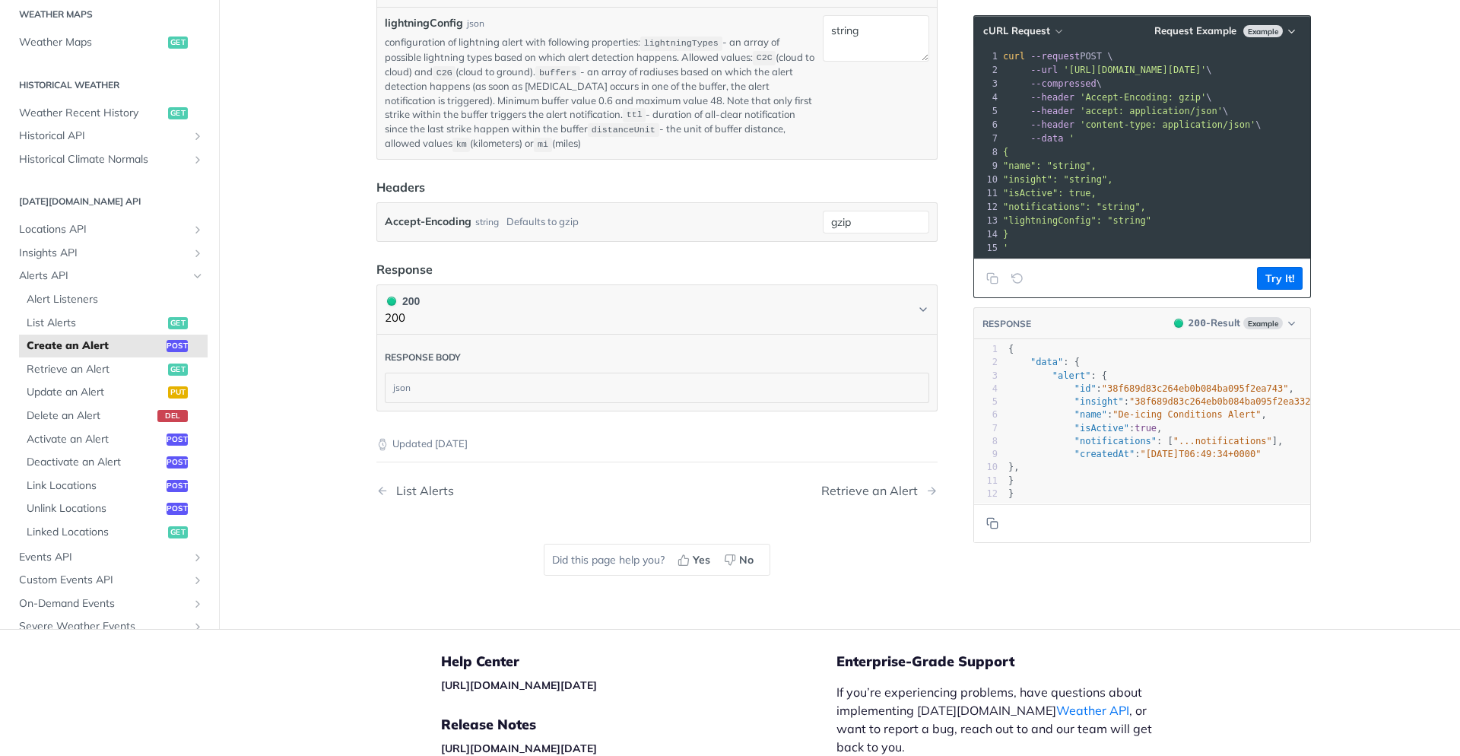
scroll to position [262, 0]
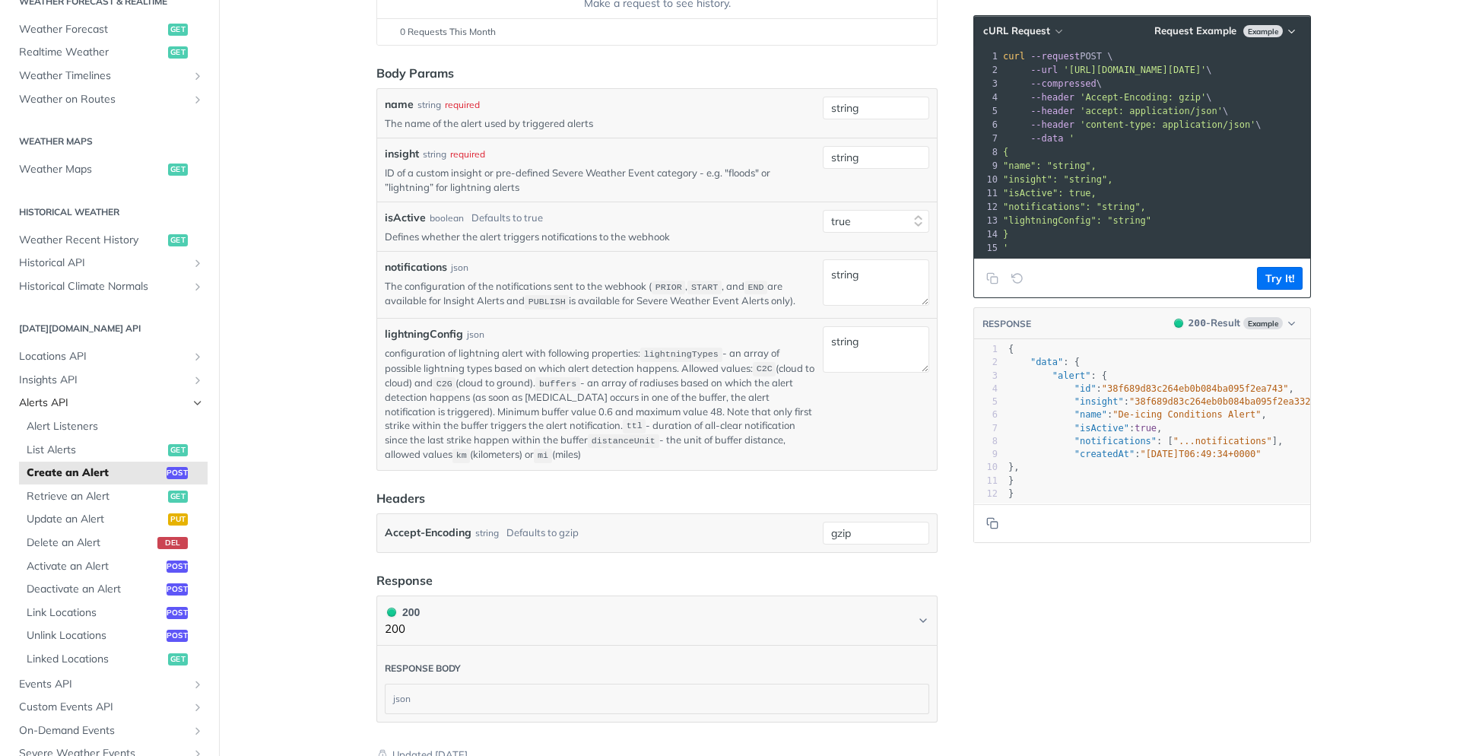
click at [195, 403] on icon "Hide subpages for Alerts API" at bounding box center [198, 403] width 12 height 12
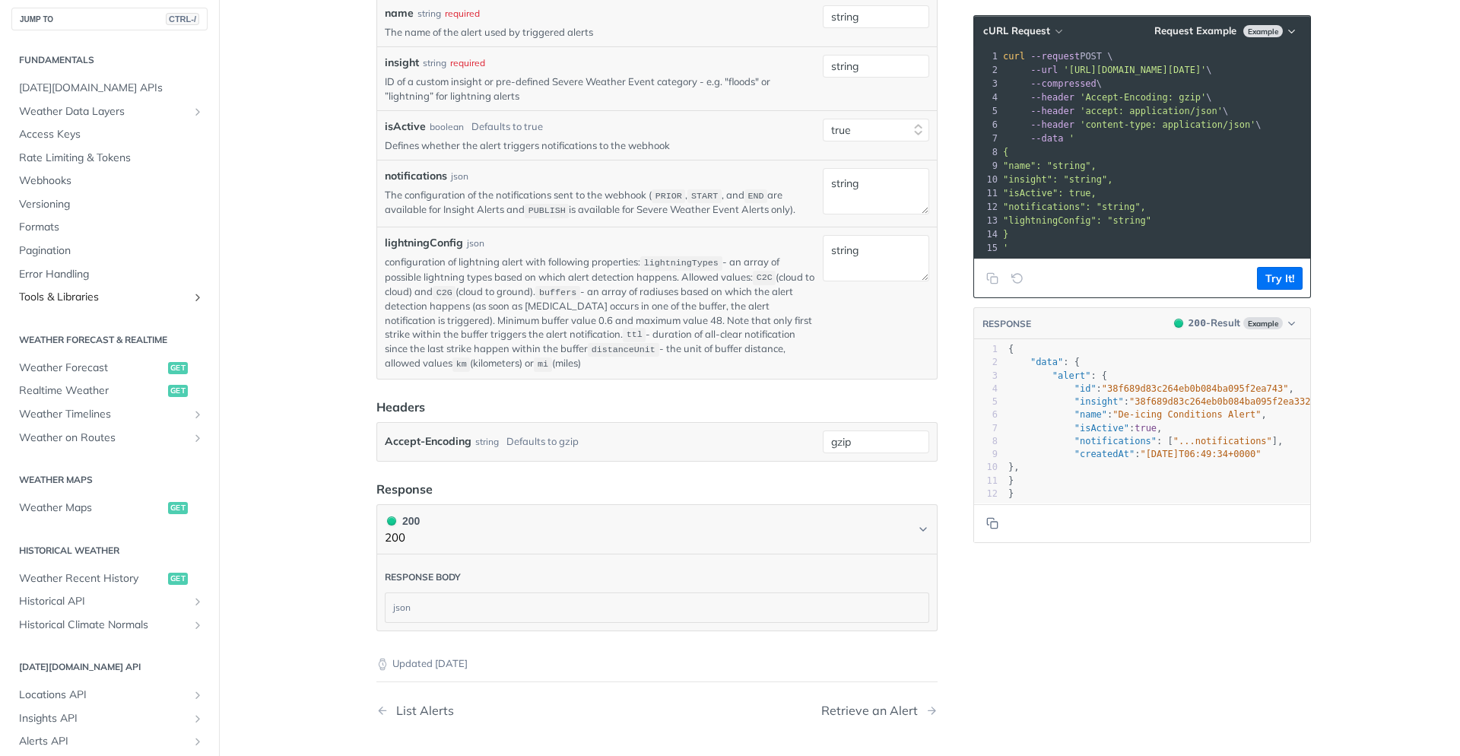
scroll to position [0, 0]
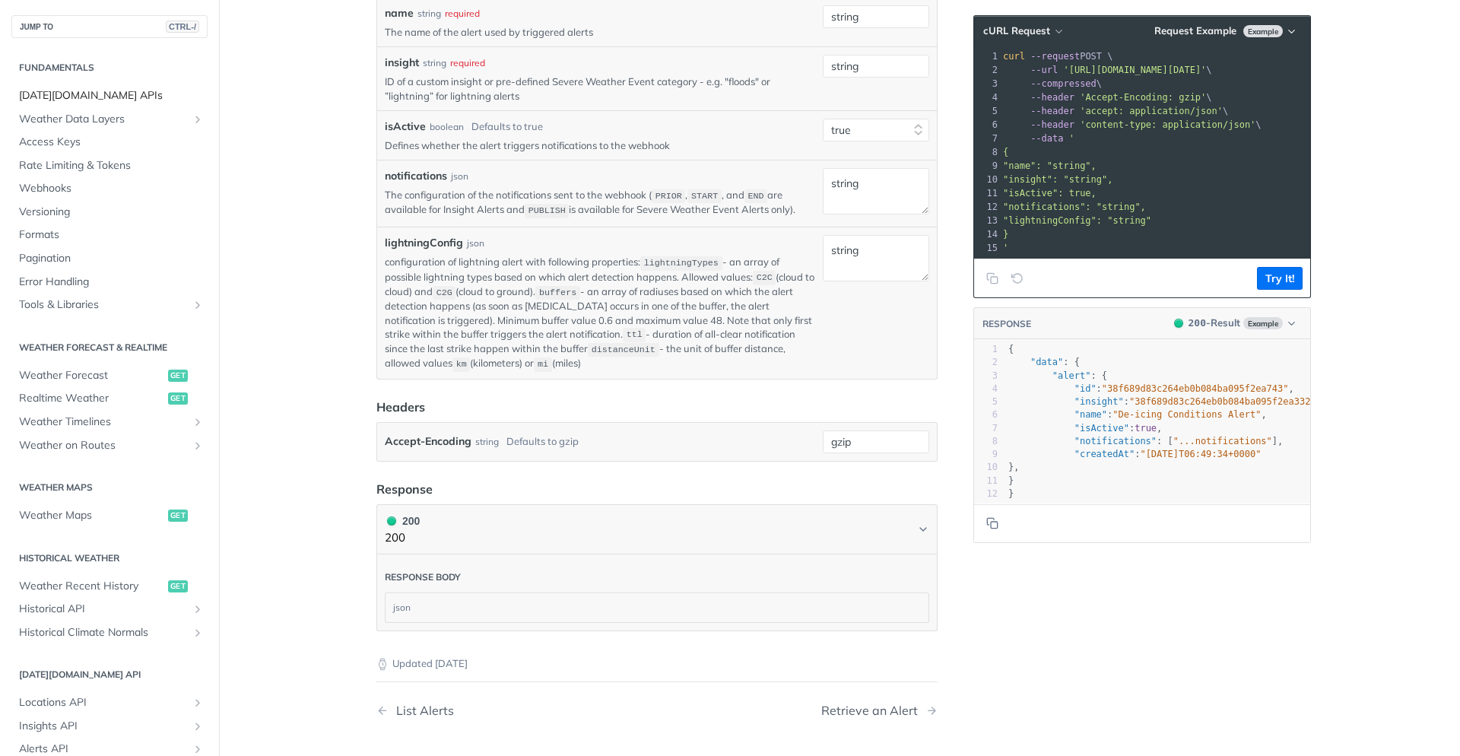
click at [138, 98] on span "[DATE][DOMAIN_NAME] APIs" at bounding box center [111, 95] width 185 height 15
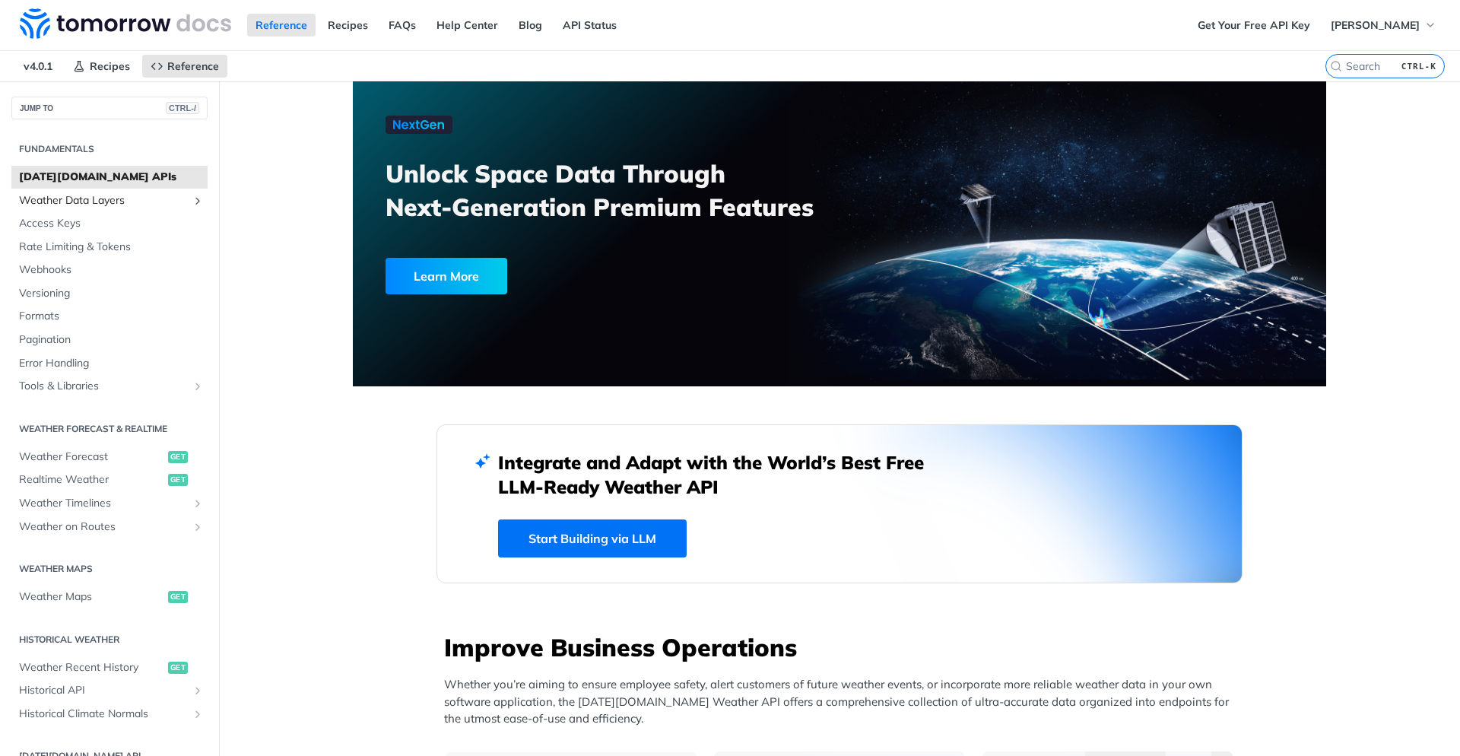
click at [124, 191] on link "Weather Data Layers" at bounding box center [109, 200] width 196 height 23
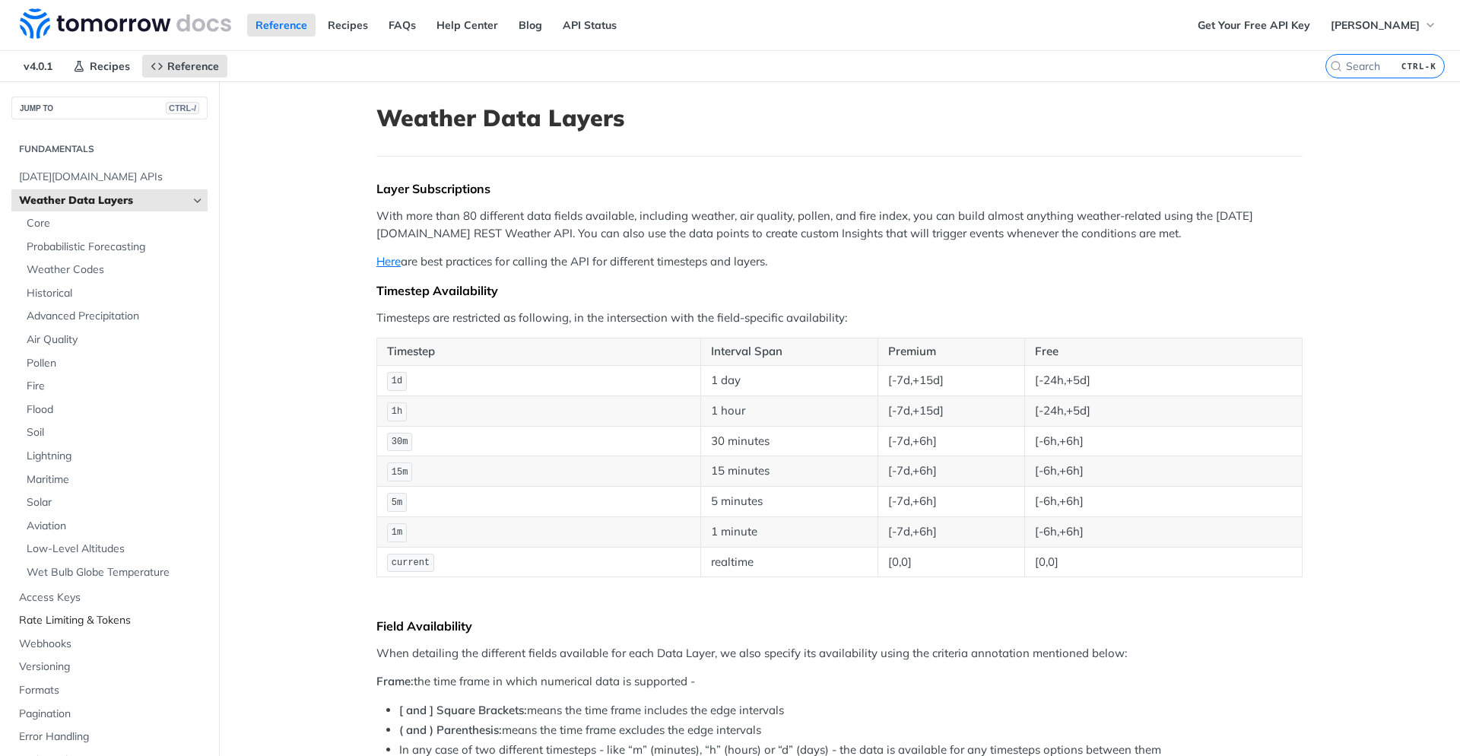
click at [122, 624] on span "Rate Limiting & Tokens" at bounding box center [111, 620] width 185 height 15
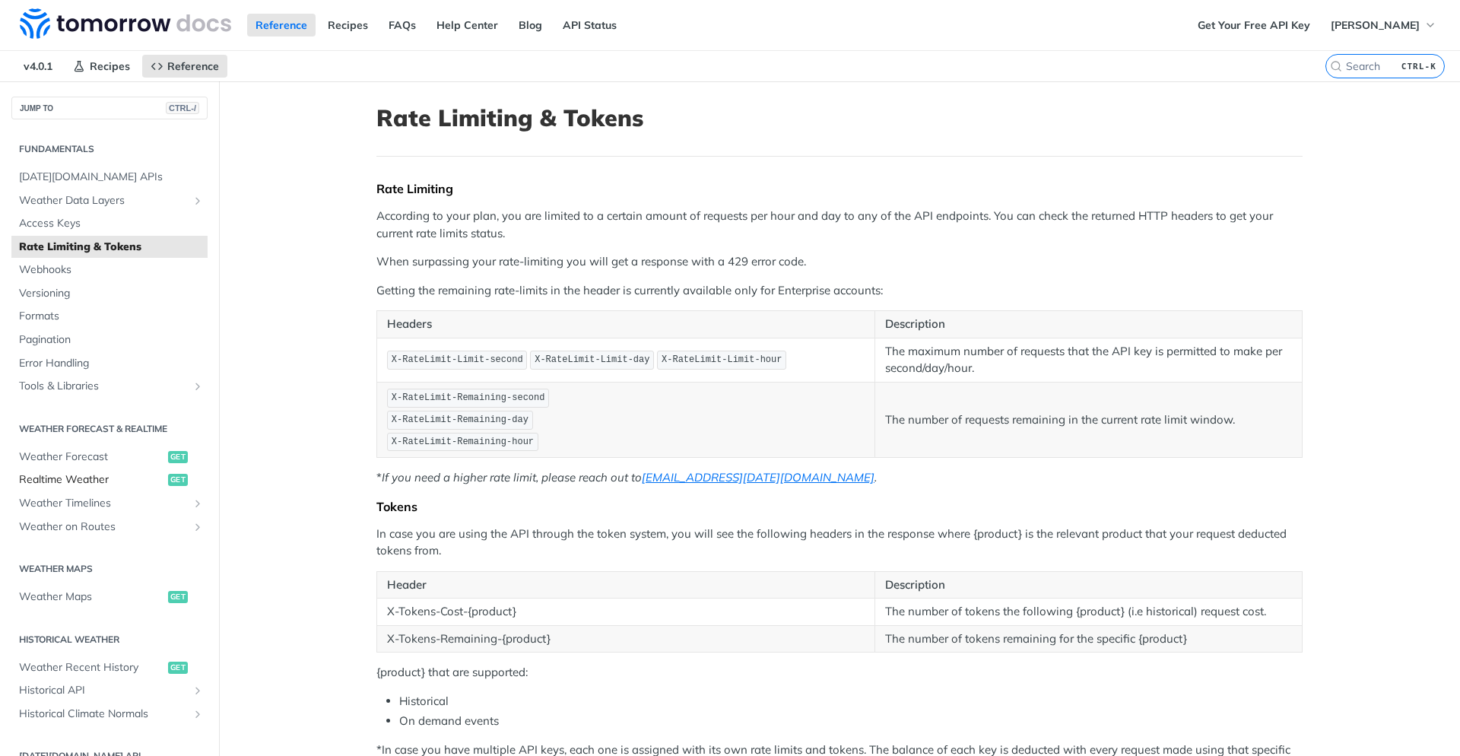
click at [111, 475] on span "Realtime Weather" at bounding box center [91, 479] width 145 height 15
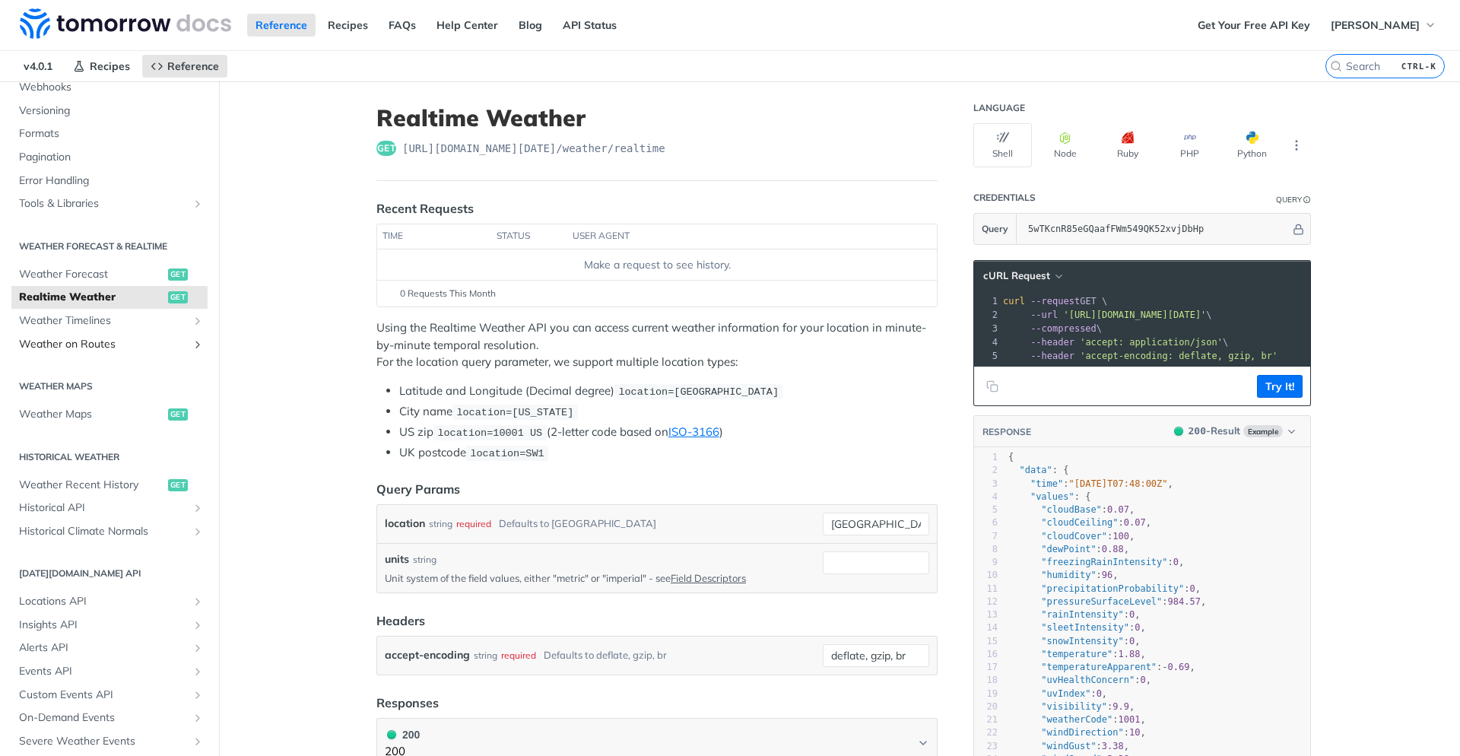
click at [81, 344] on span "Weather on Routes" at bounding box center [103, 344] width 169 height 15
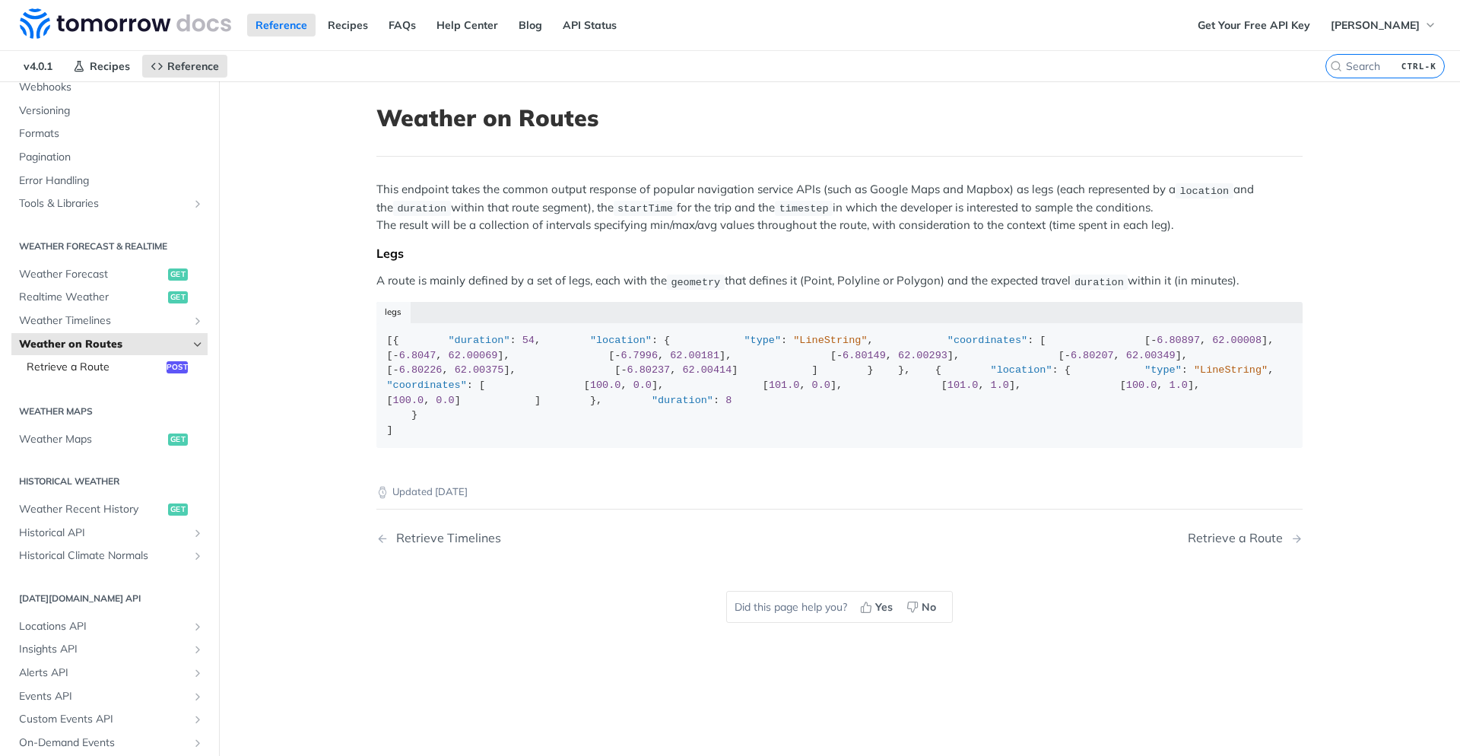
click at [87, 370] on span "Retrieve a Route" at bounding box center [95, 367] width 136 height 15
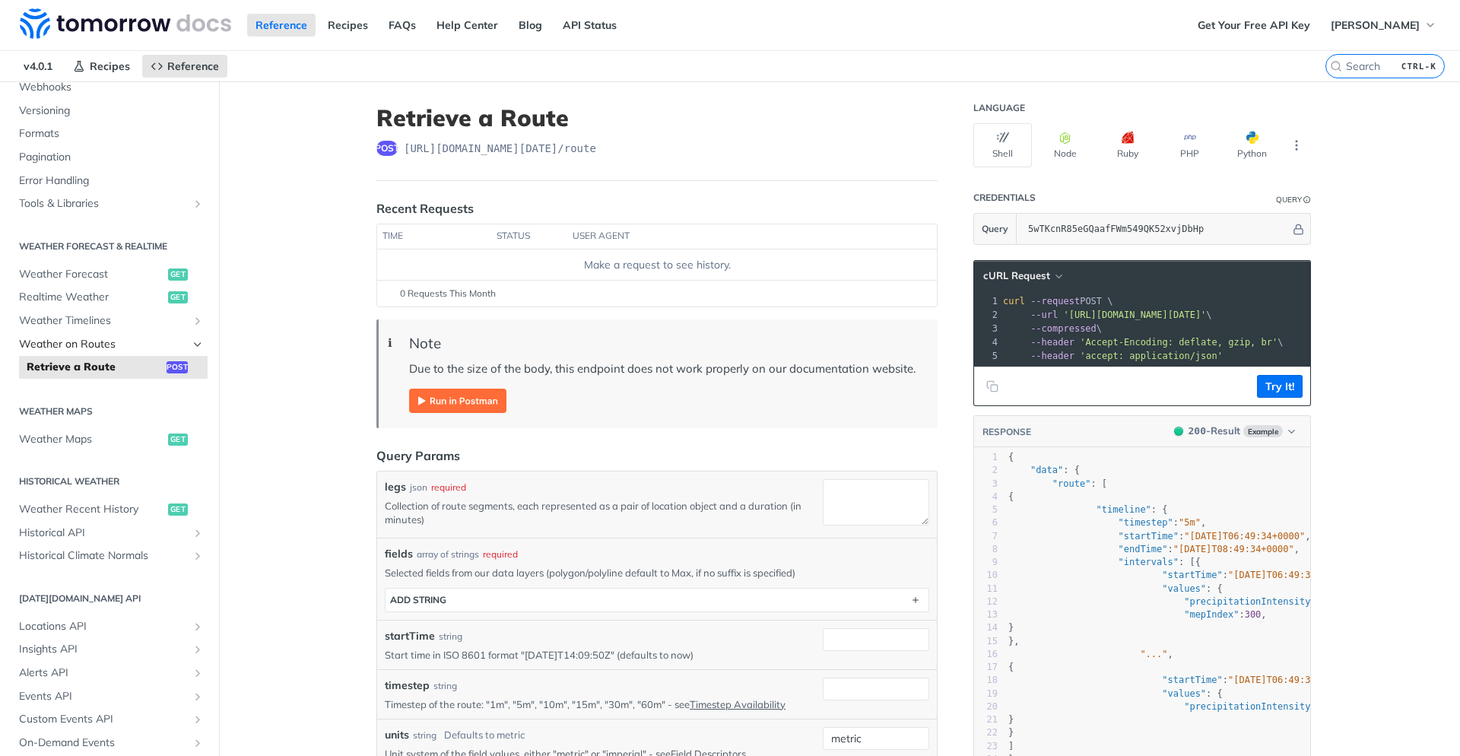
click at [109, 341] on span "Weather on Routes" at bounding box center [103, 344] width 169 height 15
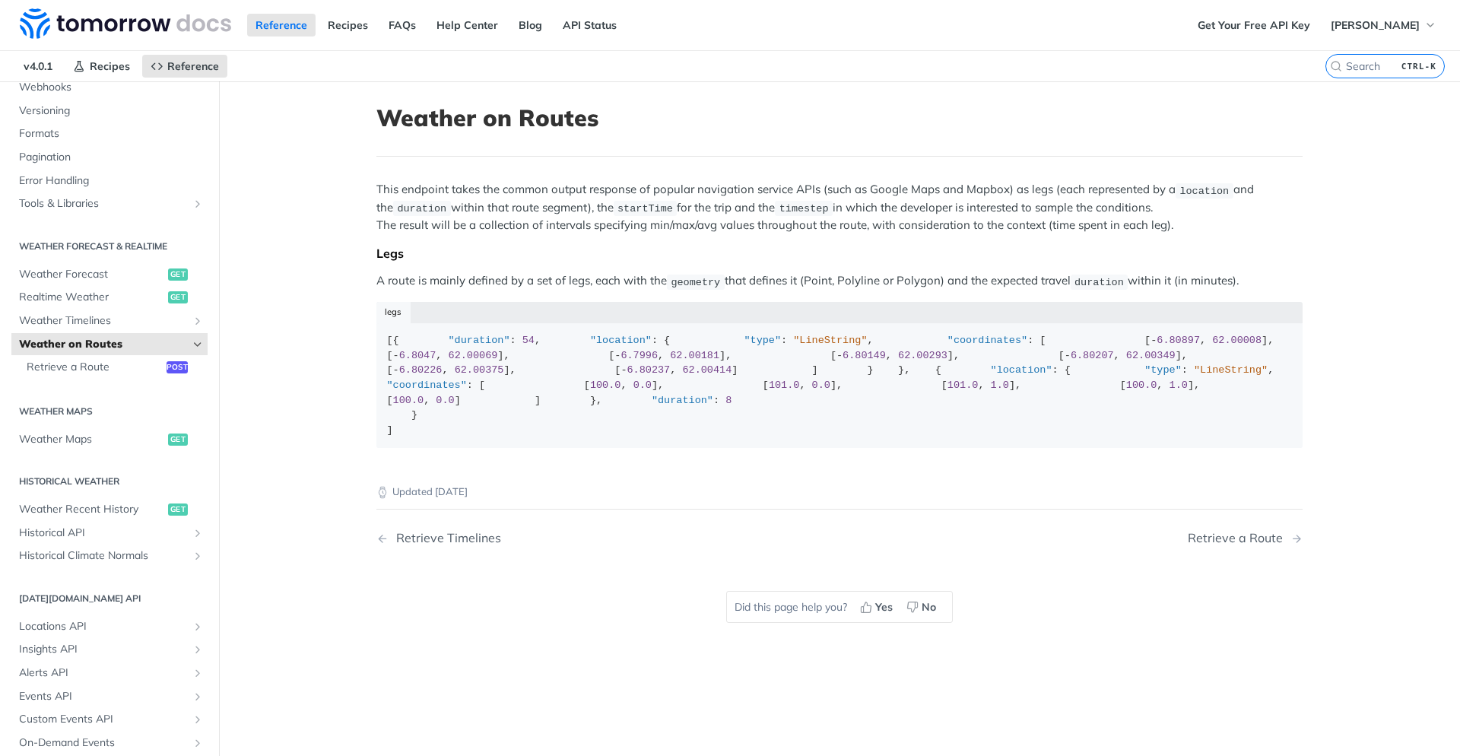
click at [198, 347] on icon "Hide subpages for Weather on Routes" at bounding box center [198, 344] width 12 height 12
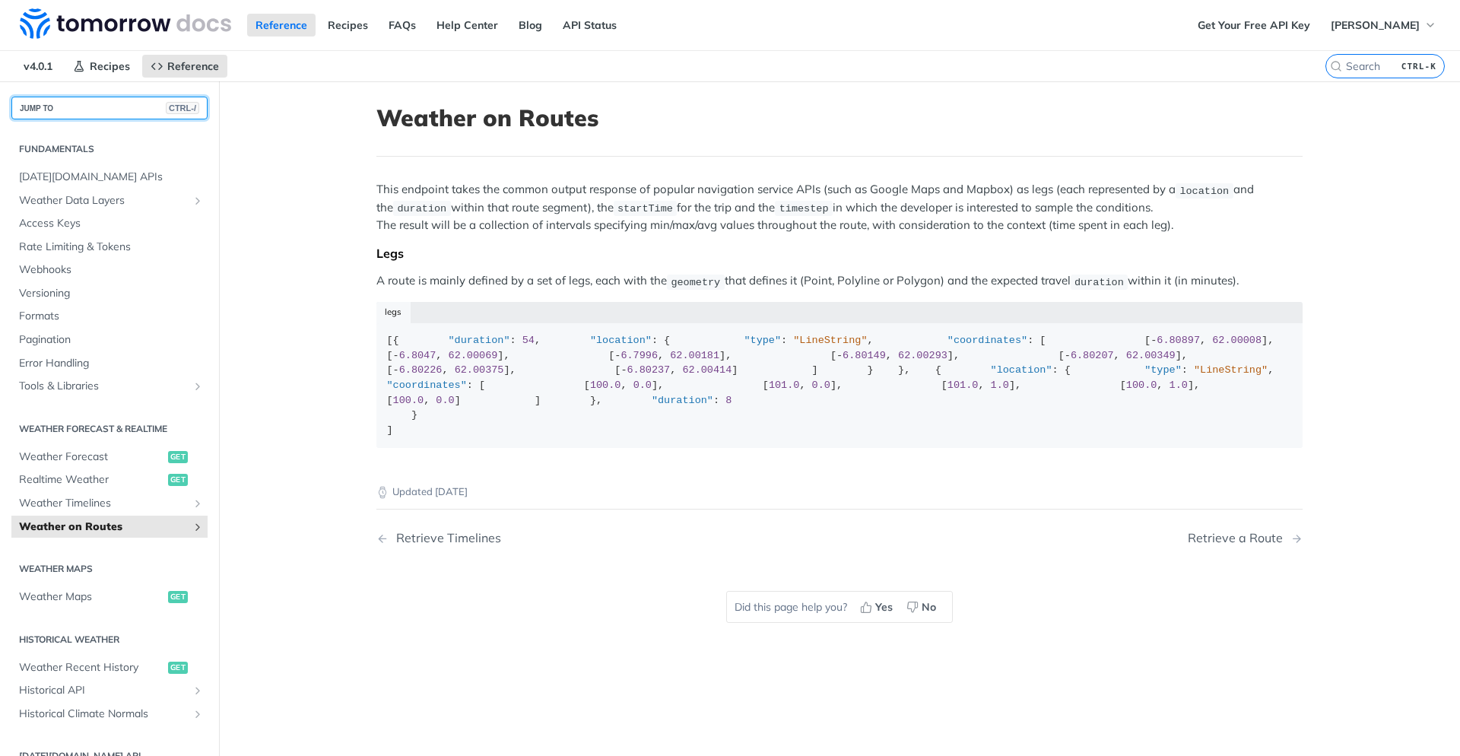
click at [97, 99] on button "JUMP TO CTRL-/" at bounding box center [109, 108] width 196 height 23
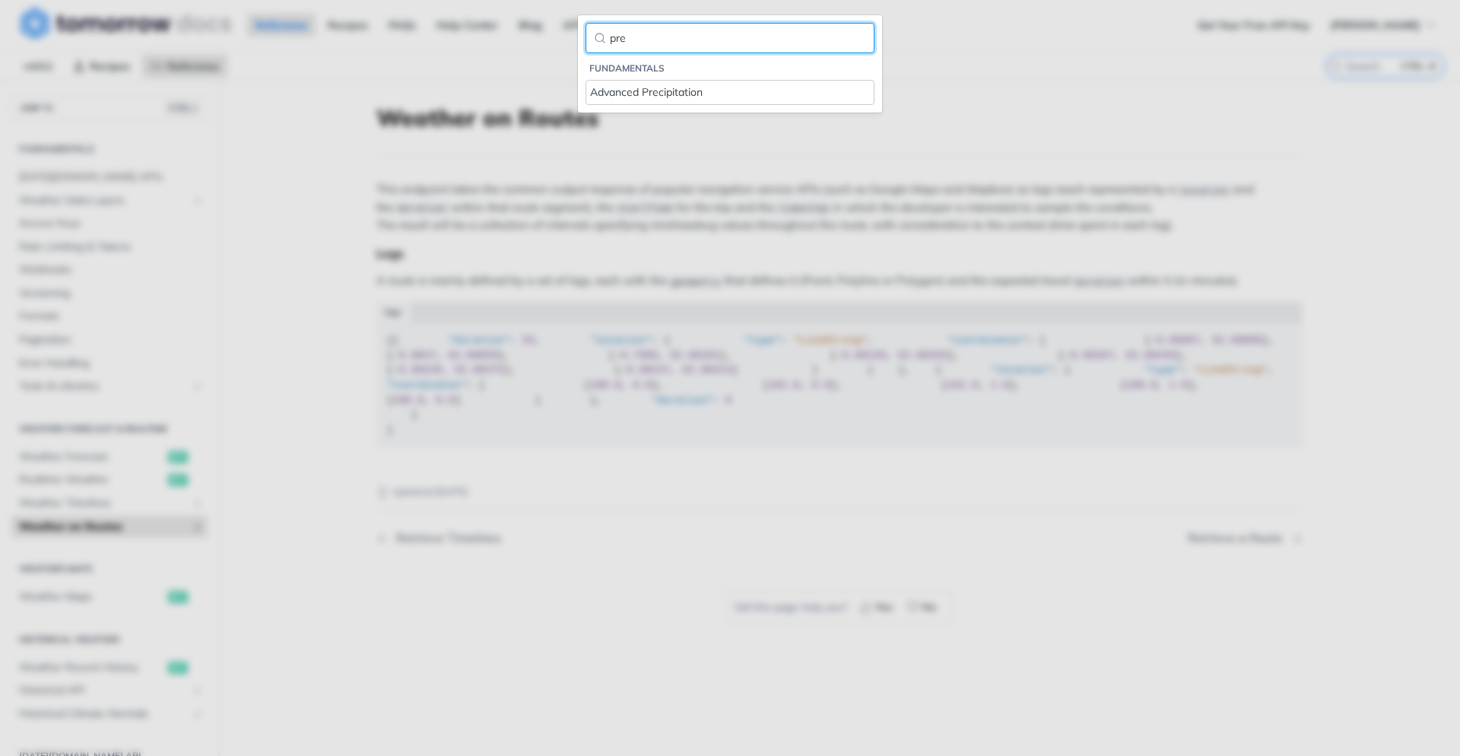
type input "pre"
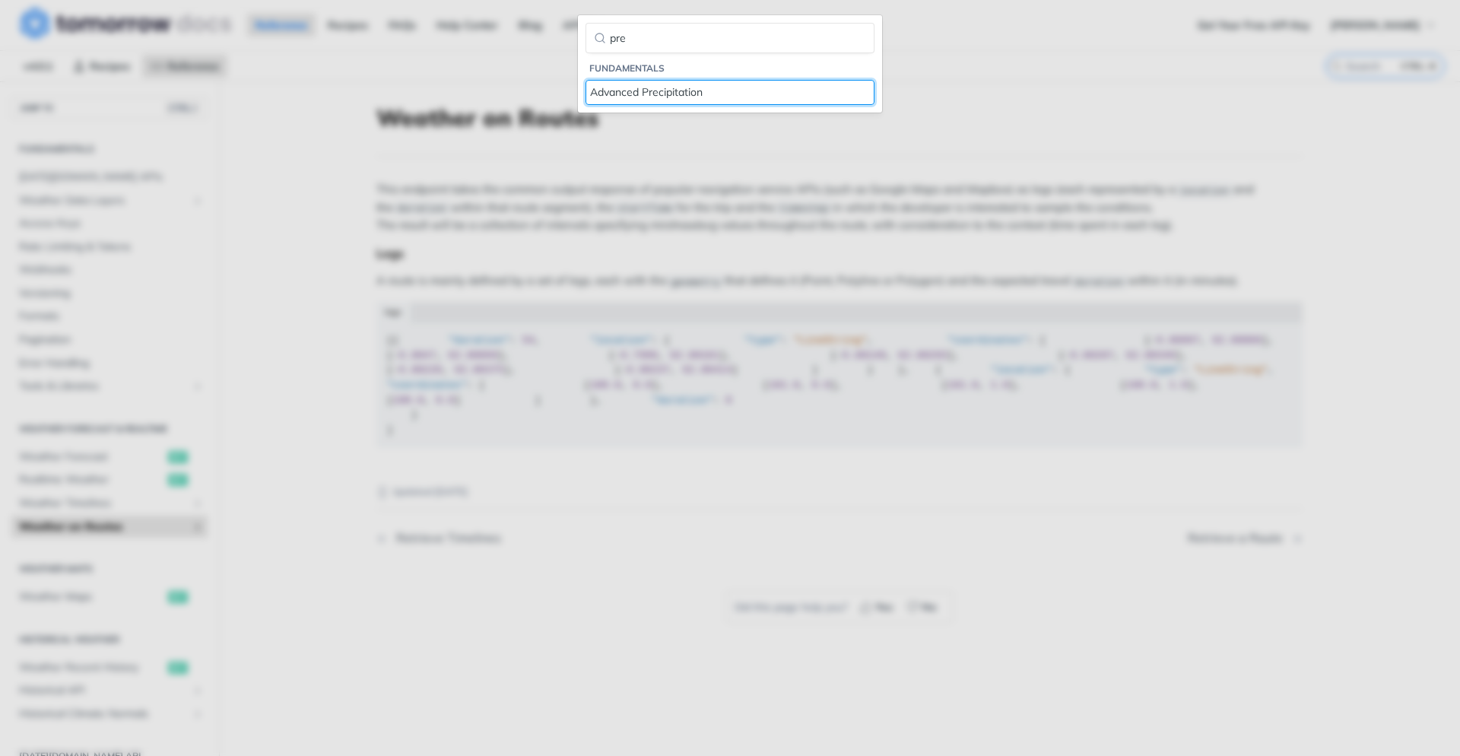
click at [674, 90] on div "Advanced Precipitation" at bounding box center [730, 92] width 280 height 16
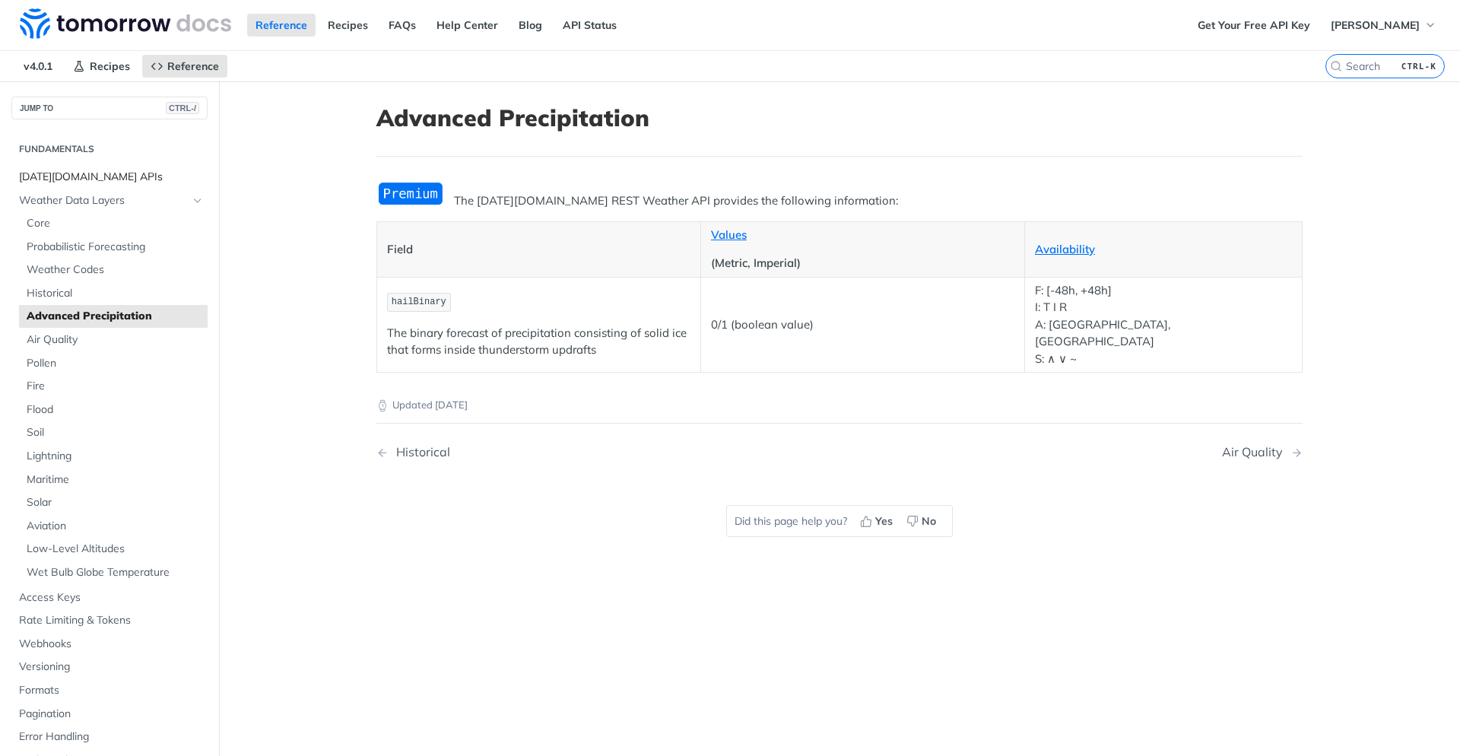
click at [103, 169] on link "[DATE][DOMAIN_NAME] APIs" at bounding box center [109, 177] width 196 height 23
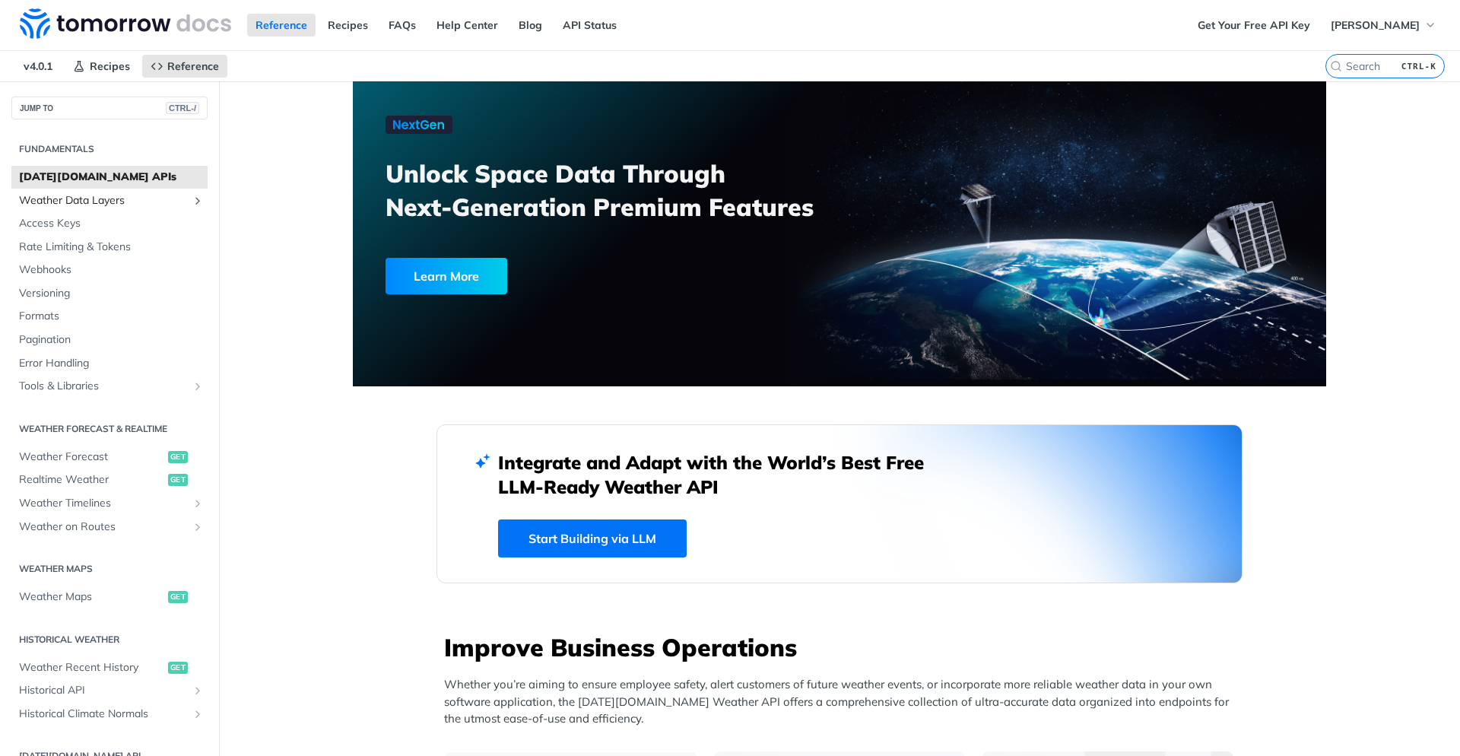
click at [196, 200] on icon "Show subpages for Weather Data Layers" at bounding box center [198, 201] width 12 height 12
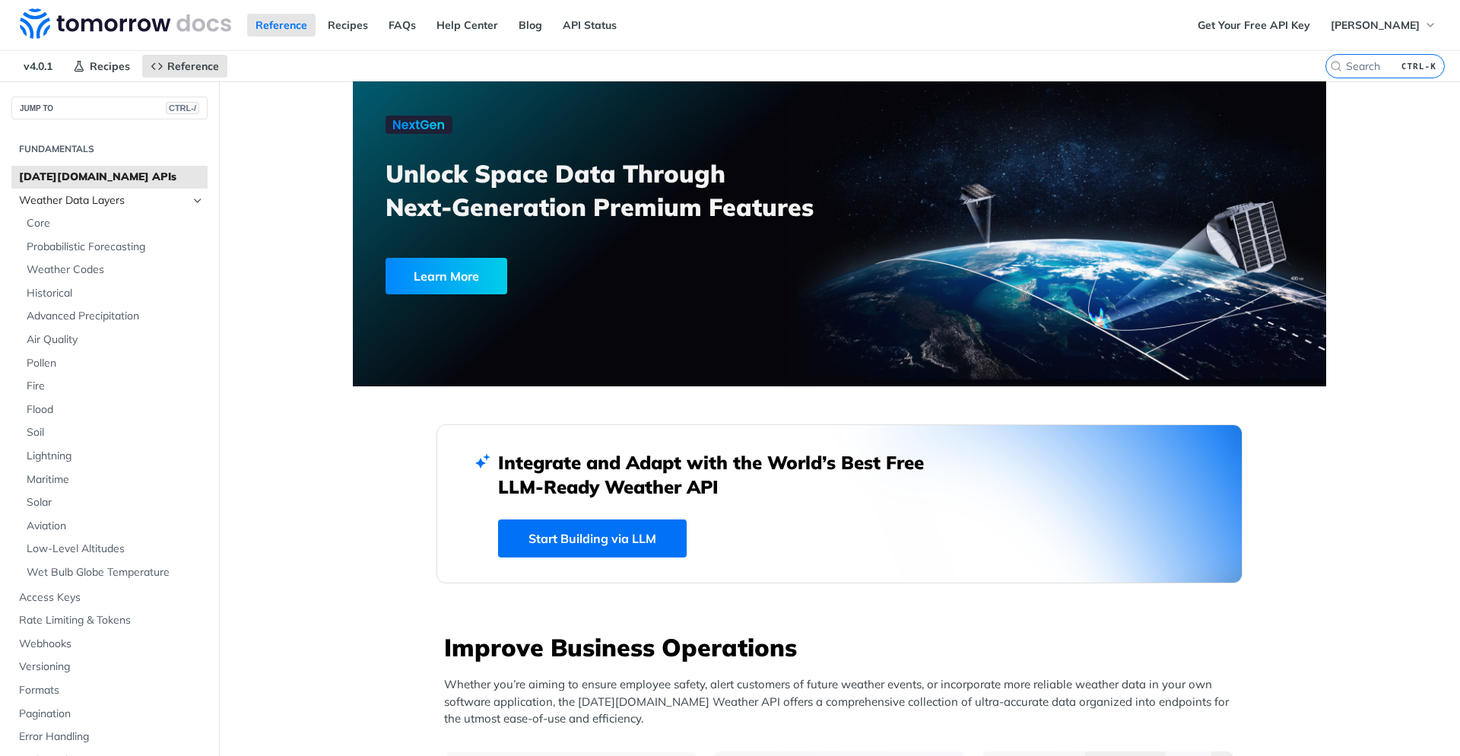
click at [199, 196] on icon "Hide subpages for Weather Data Layers" at bounding box center [198, 201] width 12 height 12
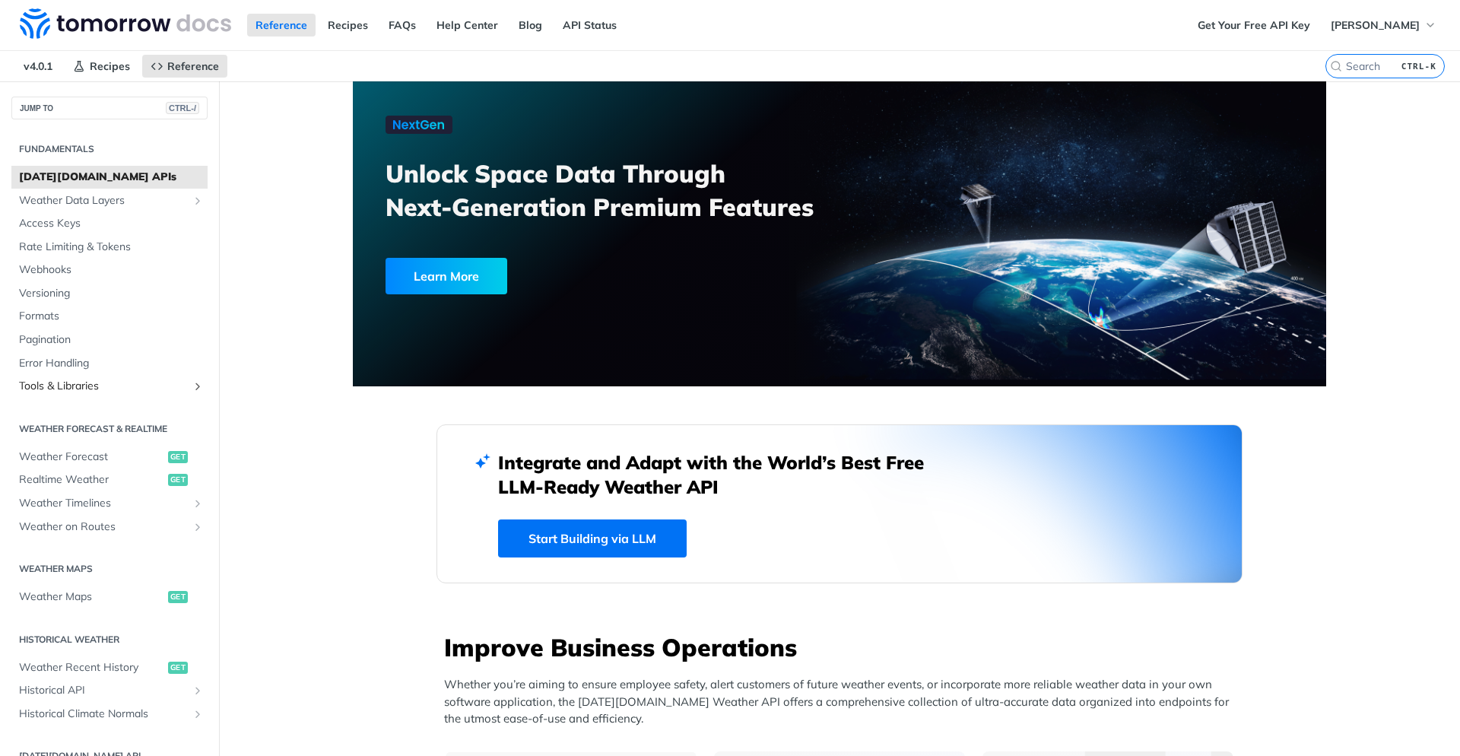
click at [106, 385] on span "Tools & Libraries" at bounding box center [103, 386] width 169 height 15
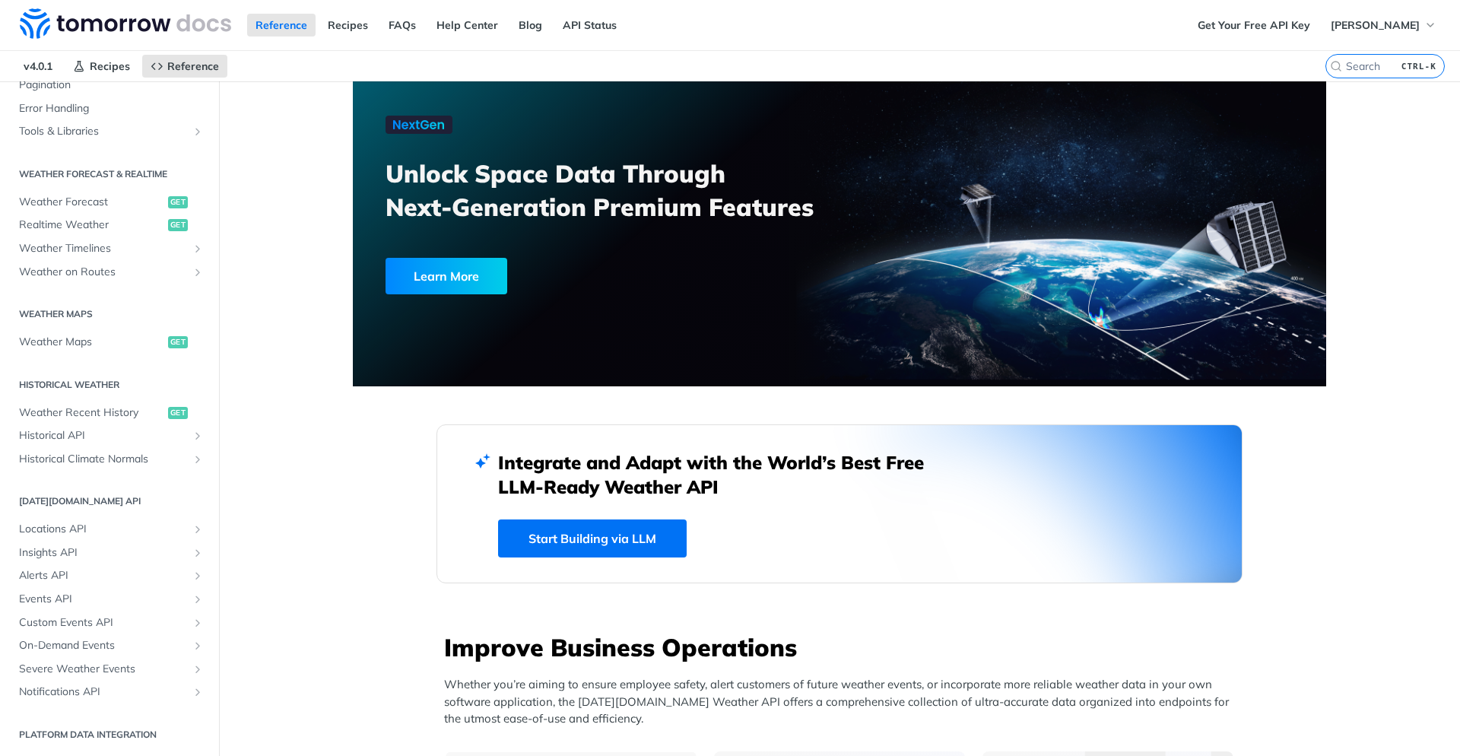
click at [27, 175] on h2 "Weather Forecast & realtime" at bounding box center [109, 174] width 196 height 14
click at [28, 174] on h2 "Weather Forecast & realtime" at bounding box center [109, 174] width 196 height 14
click at [29, 175] on h2 "Weather Forecast & realtime" at bounding box center [109, 174] width 196 height 14
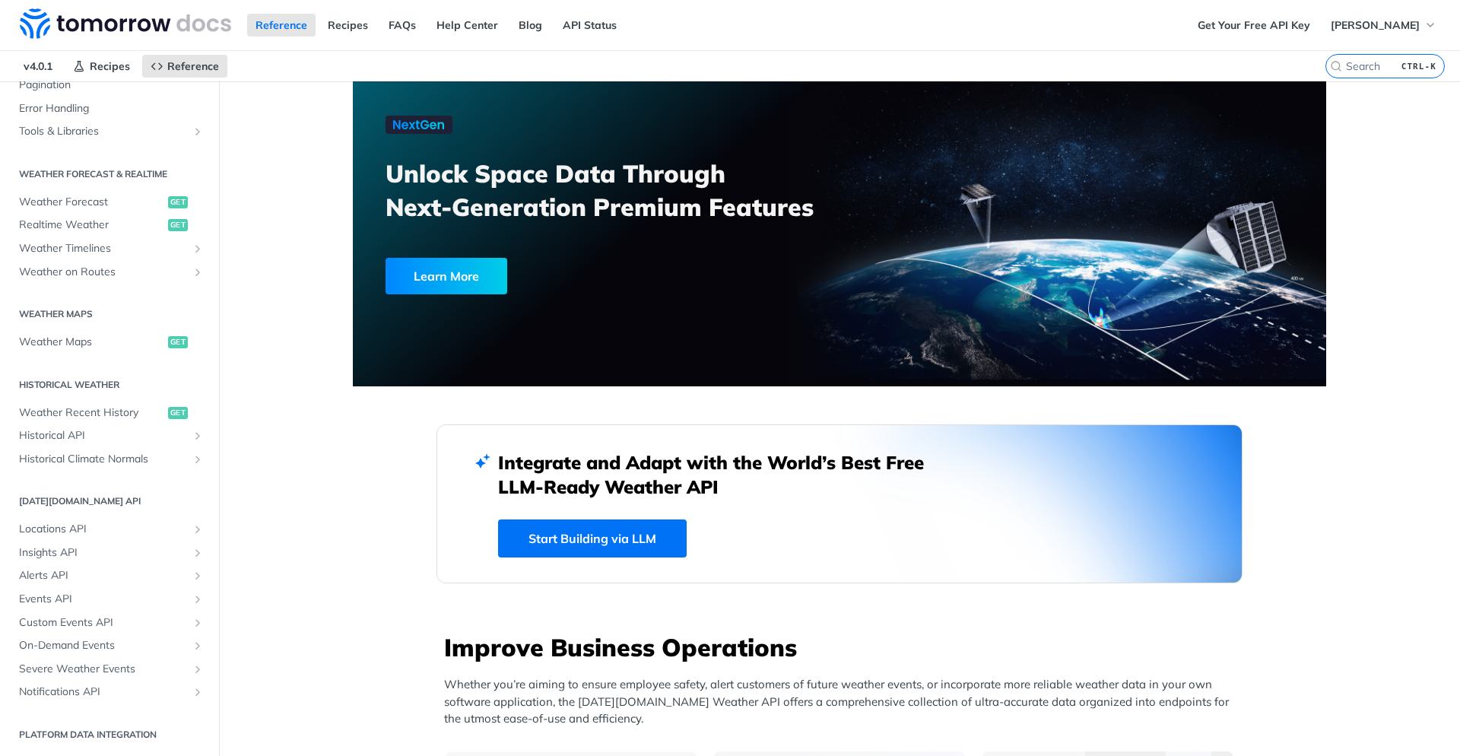
click at [52, 318] on h2 "Weather Maps" at bounding box center [109, 314] width 196 height 14
click at [52, 317] on h2 "Weather Maps" at bounding box center [109, 314] width 196 height 14
click at [56, 315] on h2 "Weather Maps" at bounding box center [109, 314] width 196 height 14
click at [57, 342] on span "Weather Maps" at bounding box center [91, 342] width 145 height 15
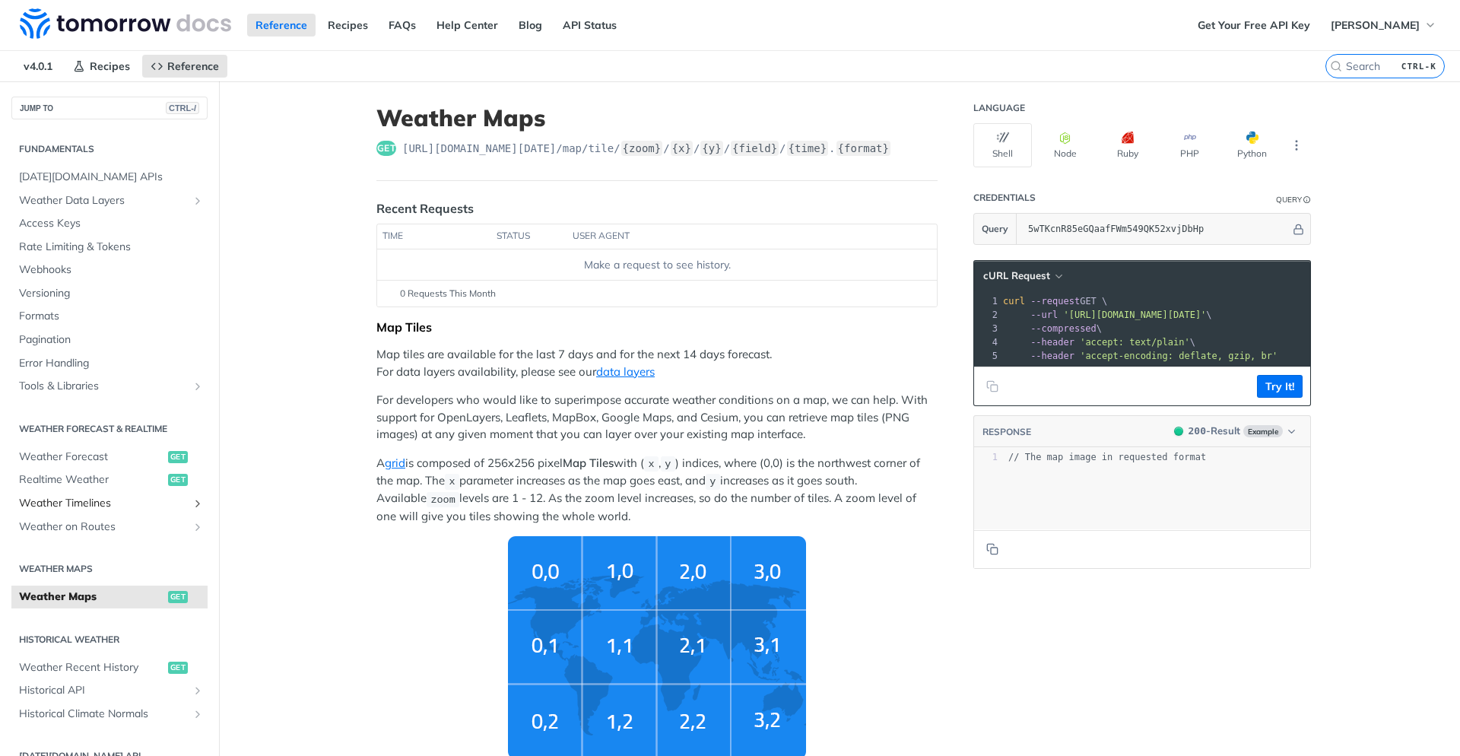
click at [158, 509] on span "Weather Timelines" at bounding box center [103, 503] width 169 height 15
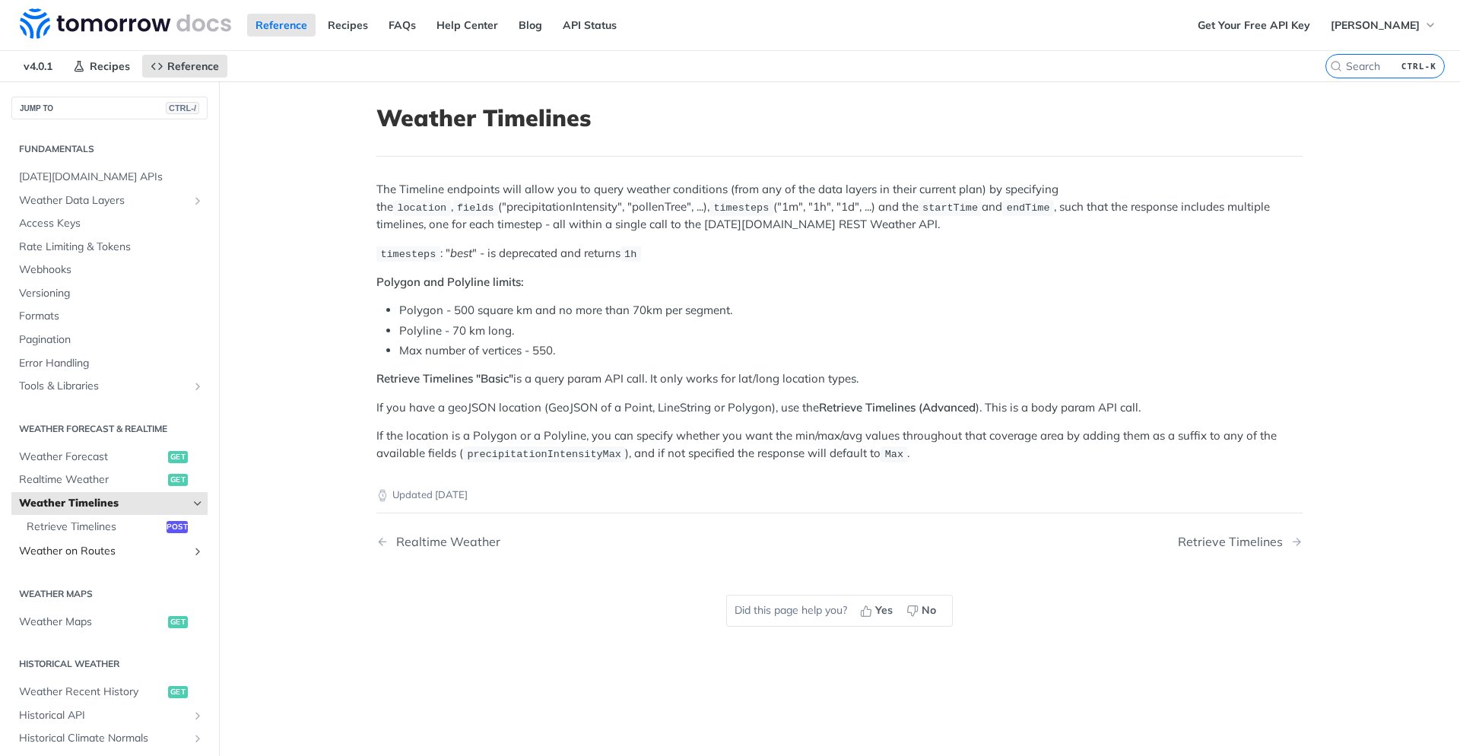
click at [94, 552] on span "Weather on Routes" at bounding box center [103, 551] width 169 height 15
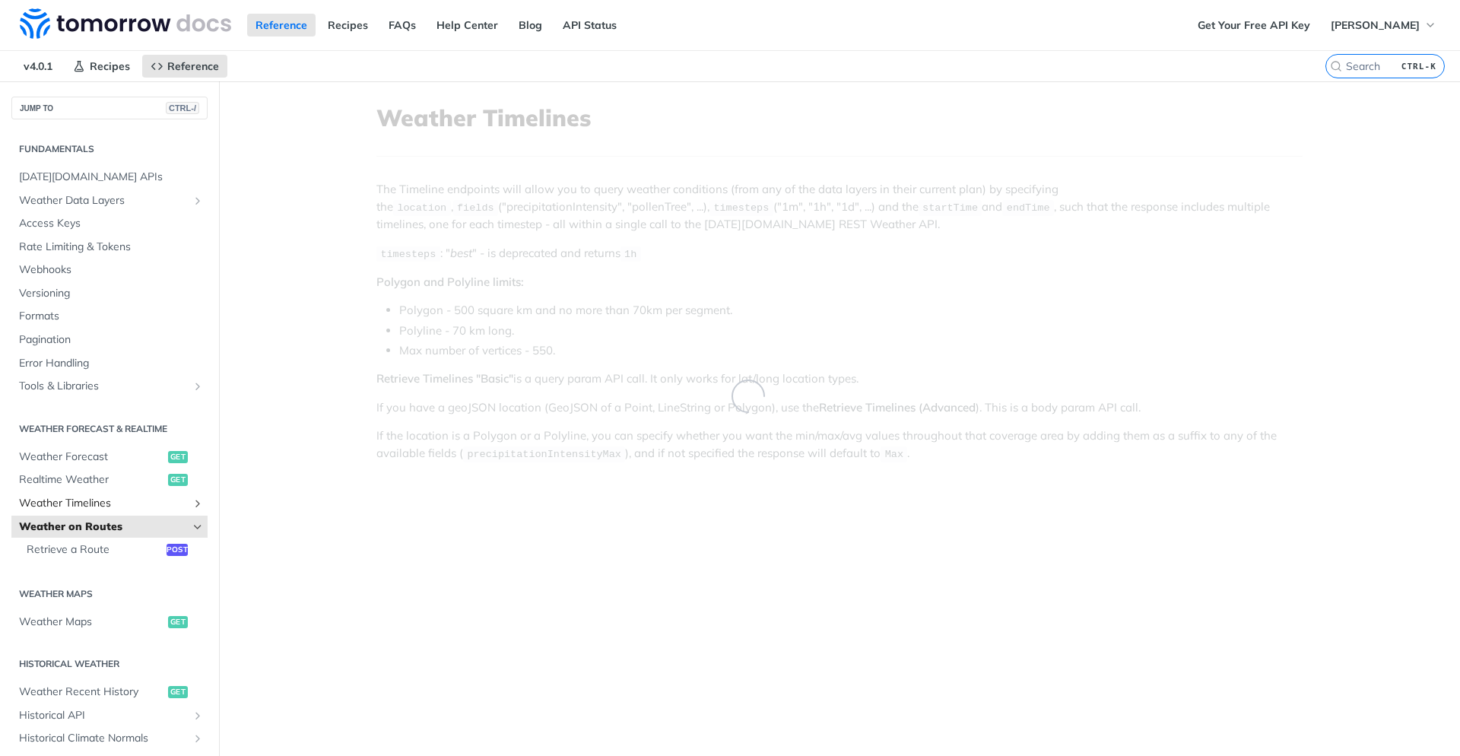
click at [126, 505] on span "Weather Timelines" at bounding box center [103, 503] width 169 height 15
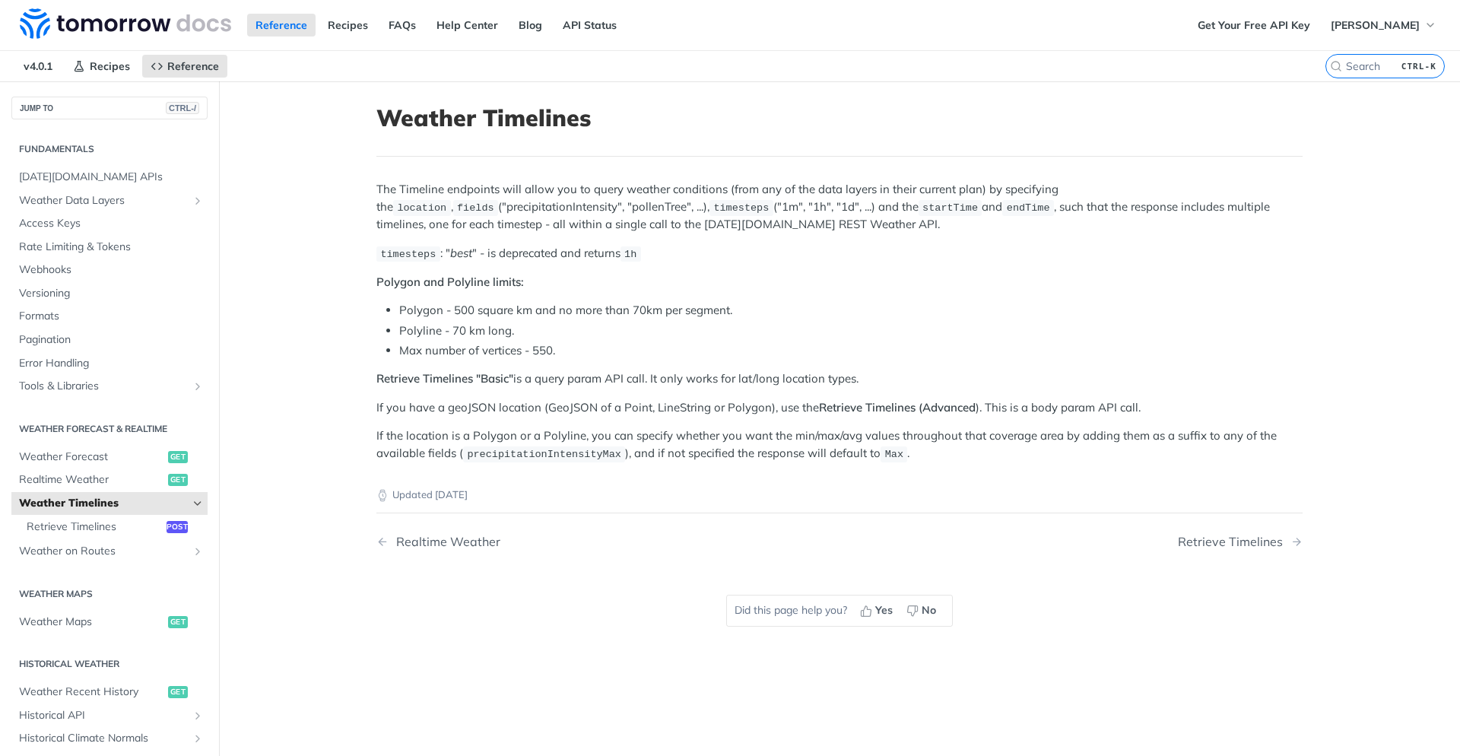
click at [126, 505] on span "Weather Timelines" at bounding box center [103, 503] width 169 height 15
click at [202, 497] on link "Weather Timelines" at bounding box center [109, 503] width 196 height 23
click at [202, 498] on icon "Hide subpages for Weather Timelines" at bounding box center [198, 503] width 12 height 12
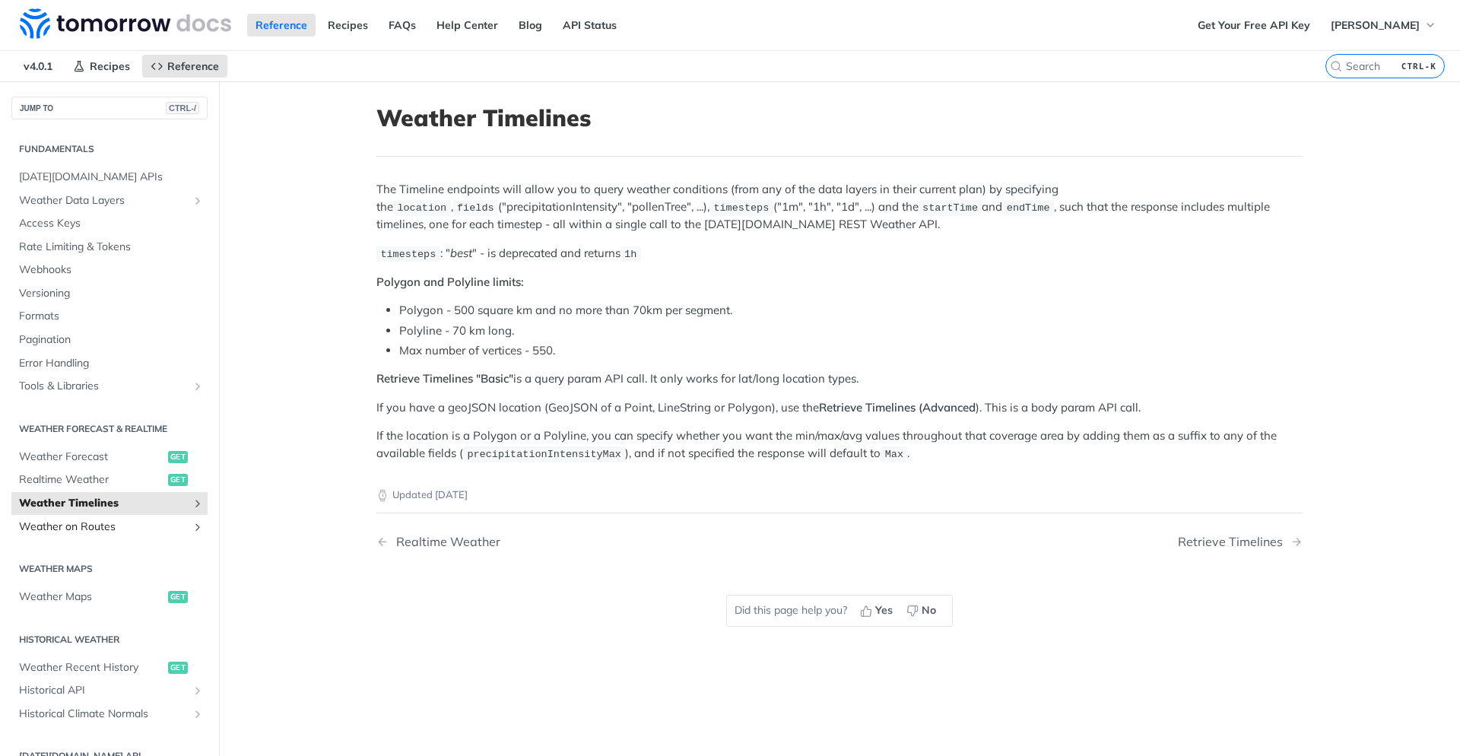
click at [200, 522] on icon "Show subpages for Weather on Routes" at bounding box center [198, 527] width 12 height 12
click at [200, 511] on link "Weather Timelines" at bounding box center [109, 503] width 196 height 23
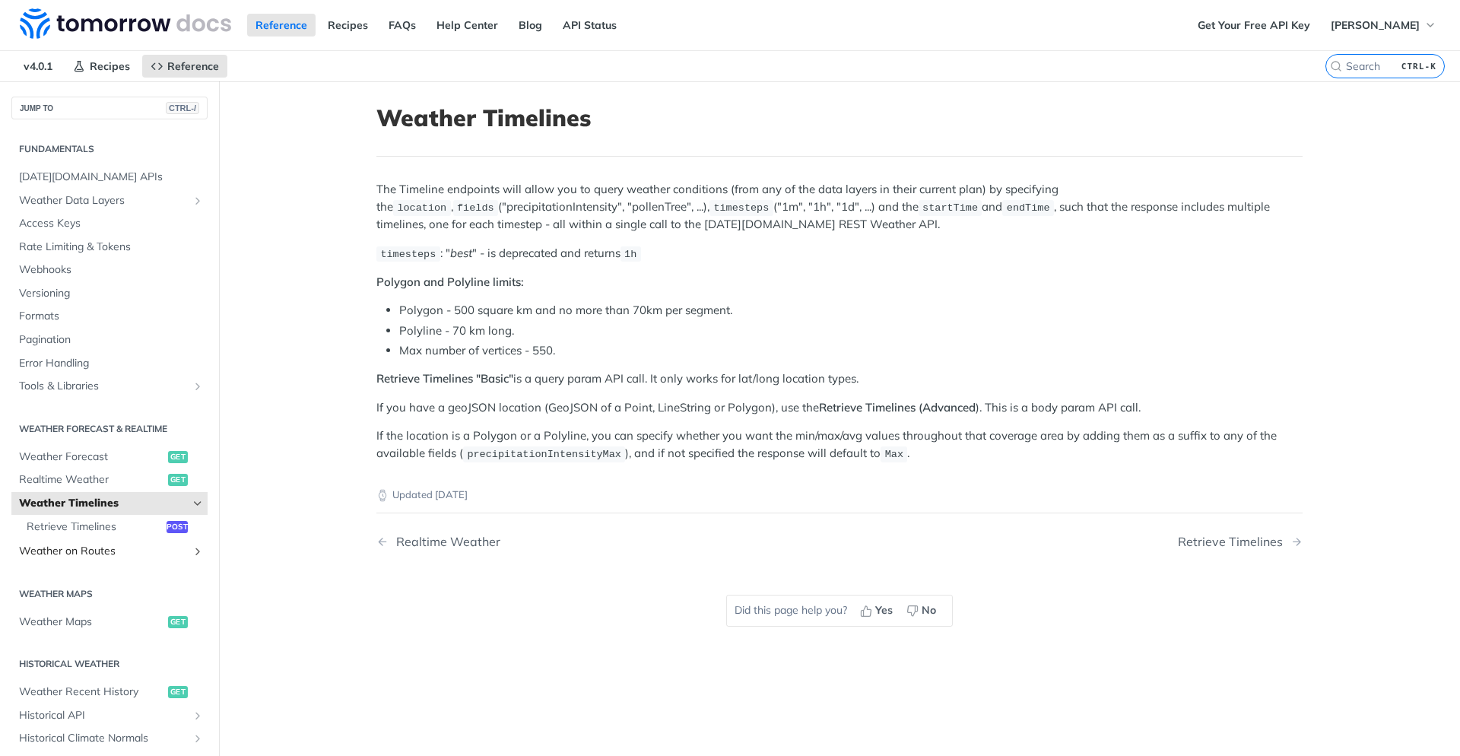
click at [189, 542] on link "Weather on Routes" at bounding box center [109, 551] width 196 height 23
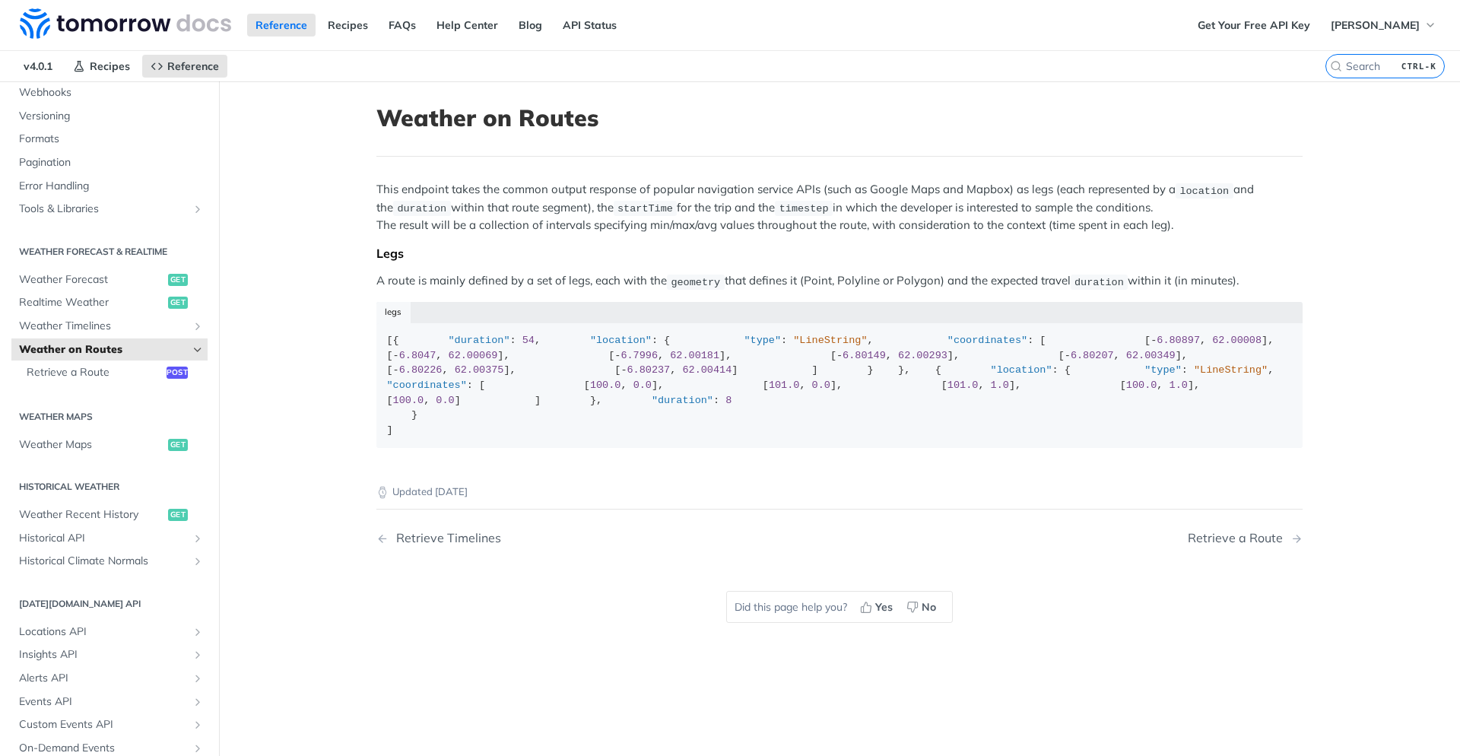
scroll to position [182, 0]
click at [119, 512] on span "Weather Recent History" at bounding box center [91, 509] width 145 height 15
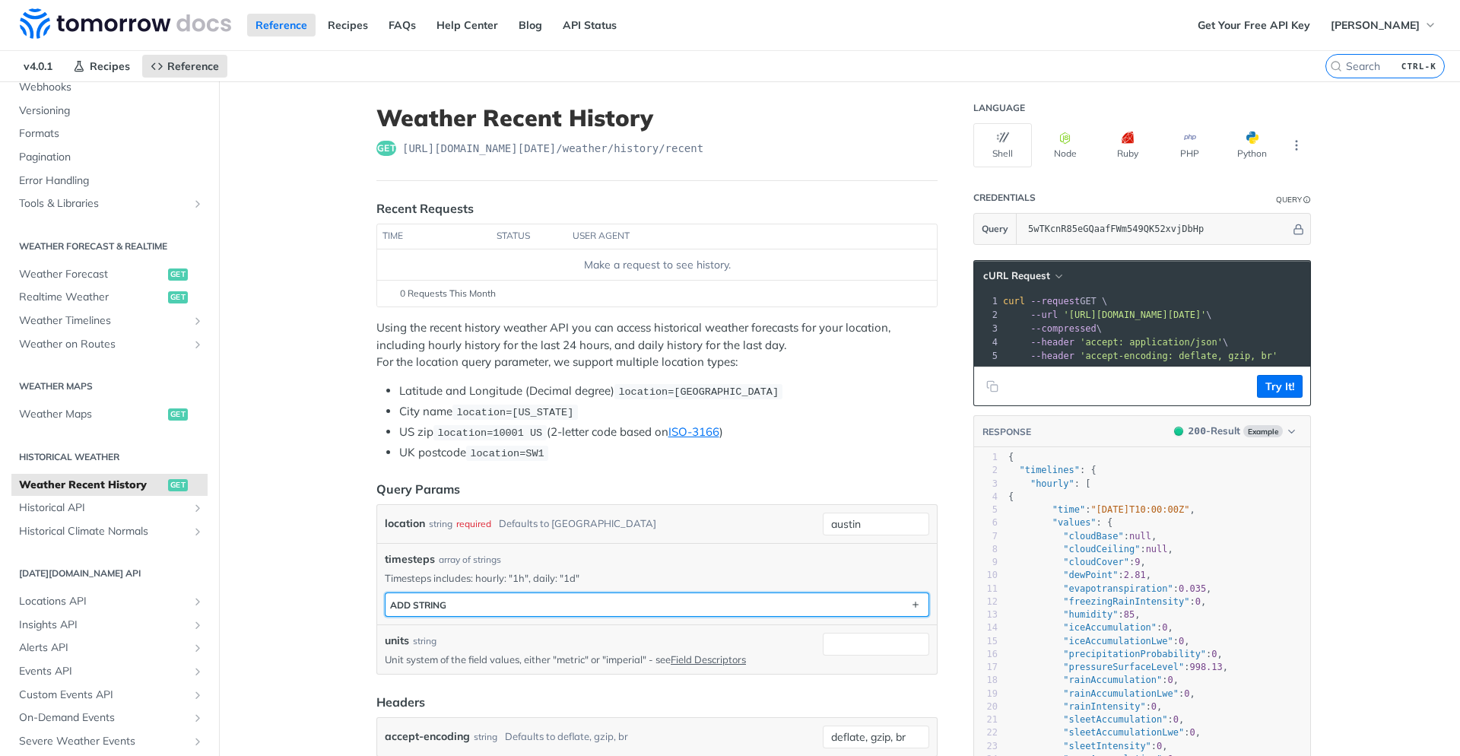
click at [491, 611] on button "ADD string" at bounding box center [657, 604] width 543 height 23
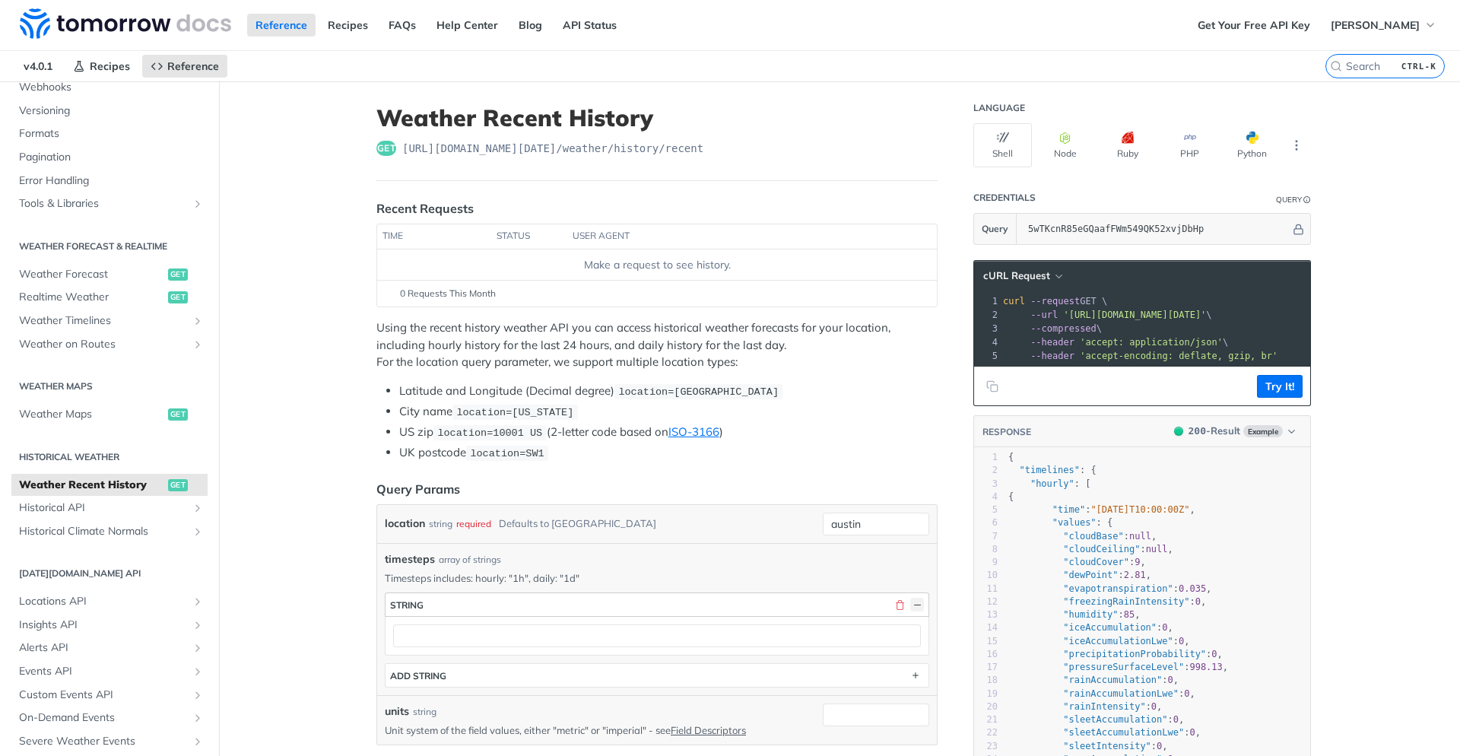
click at [916, 604] on button "button" at bounding box center [917, 605] width 14 height 14
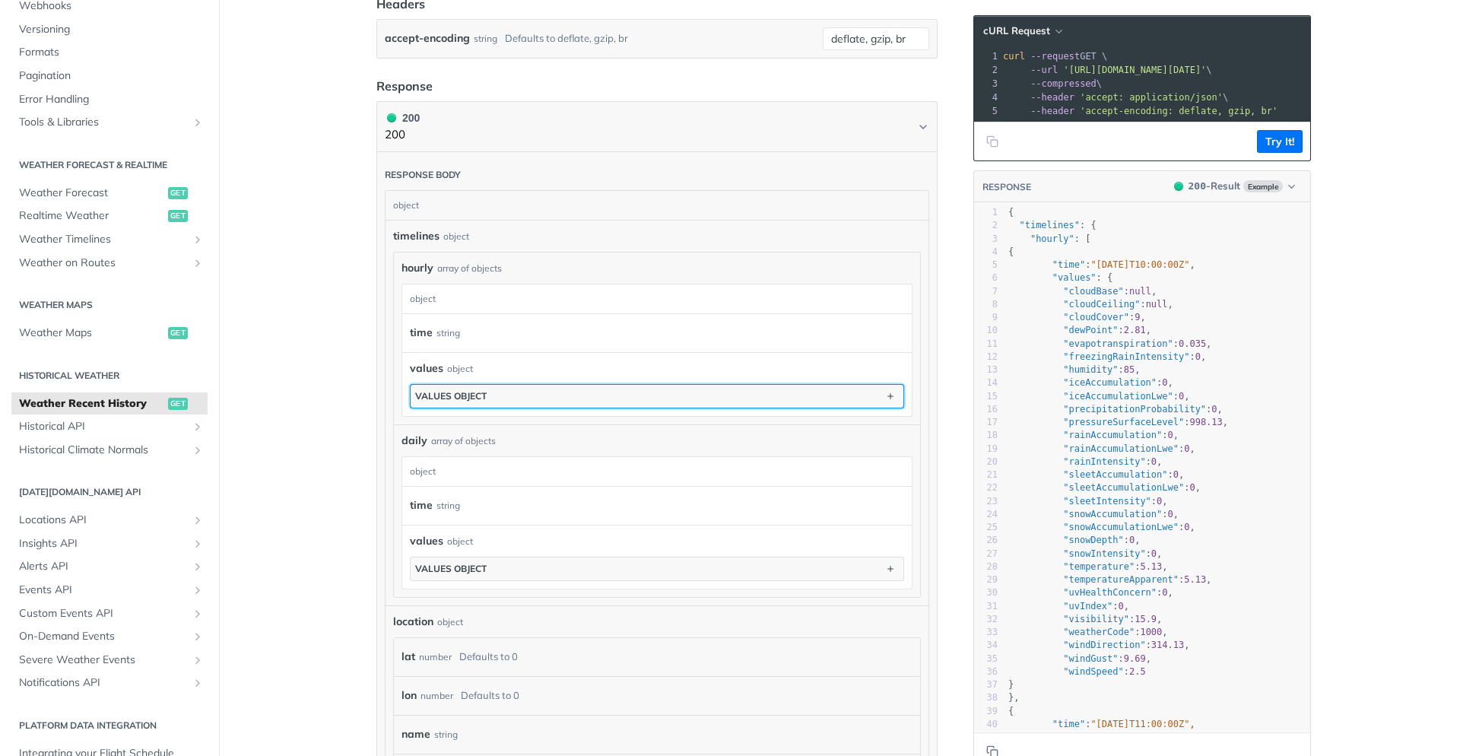
click at [576, 398] on button "values object" at bounding box center [657, 396] width 493 height 23
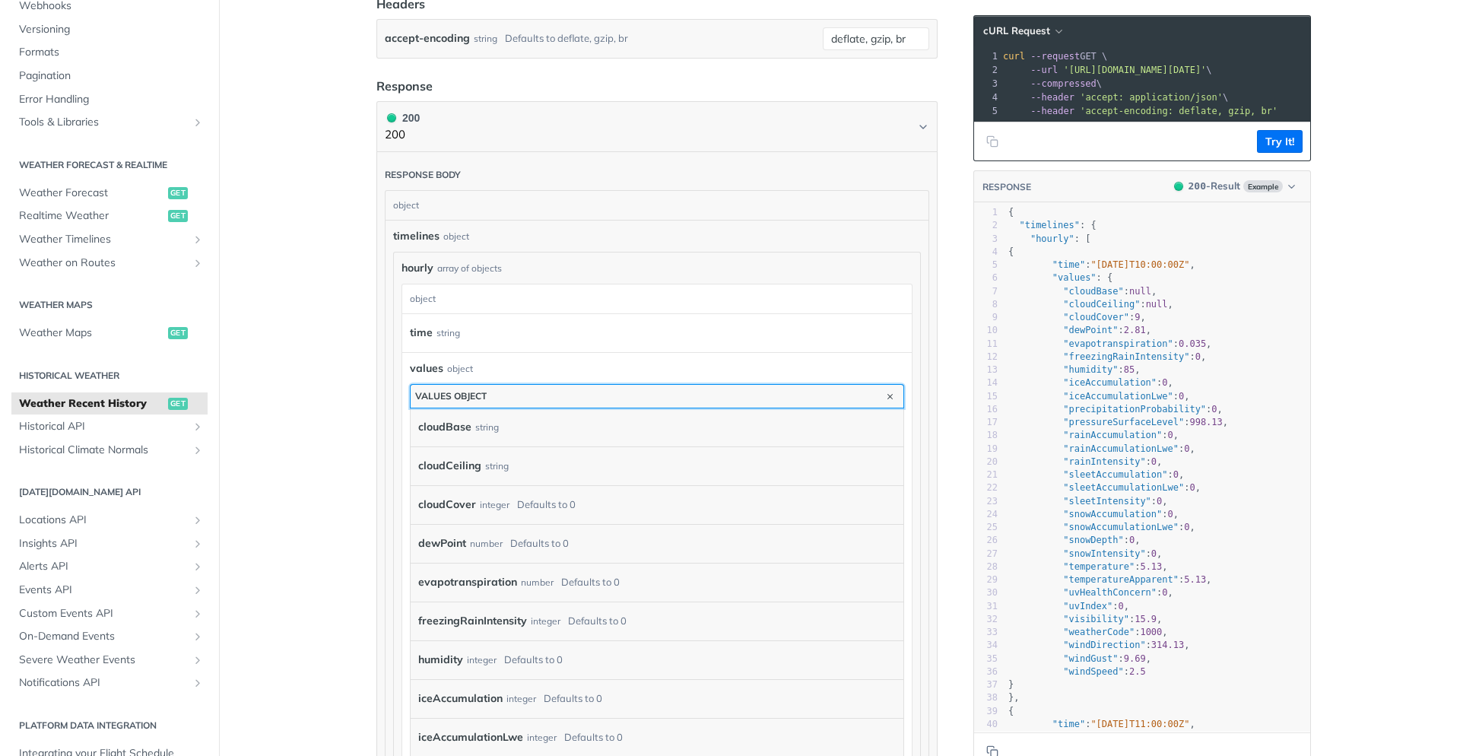
click at [785, 396] on button "values object" at bounding box center [657, 396] width 493 height 23
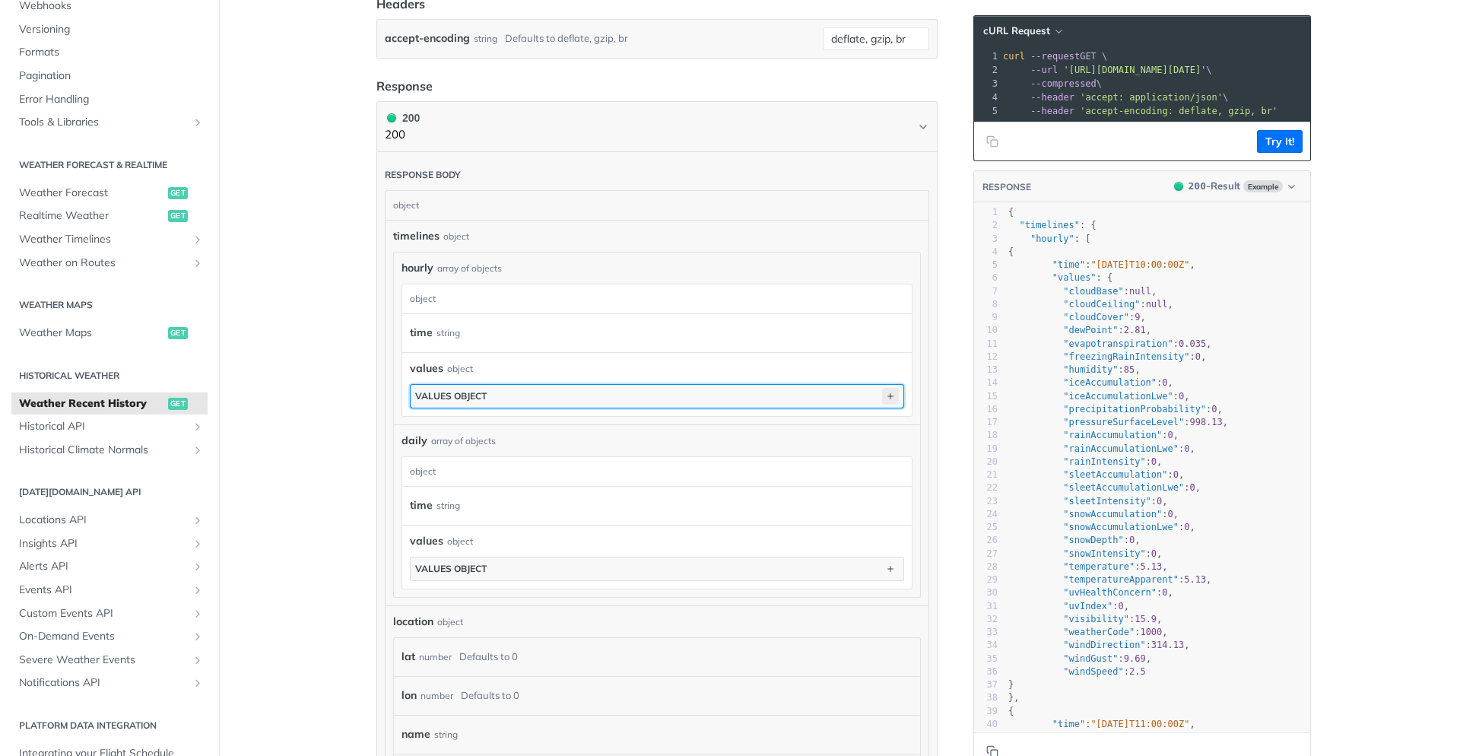
click at [896, 401] on icon "button" at bounding box center [890, 396] width 17 height 17
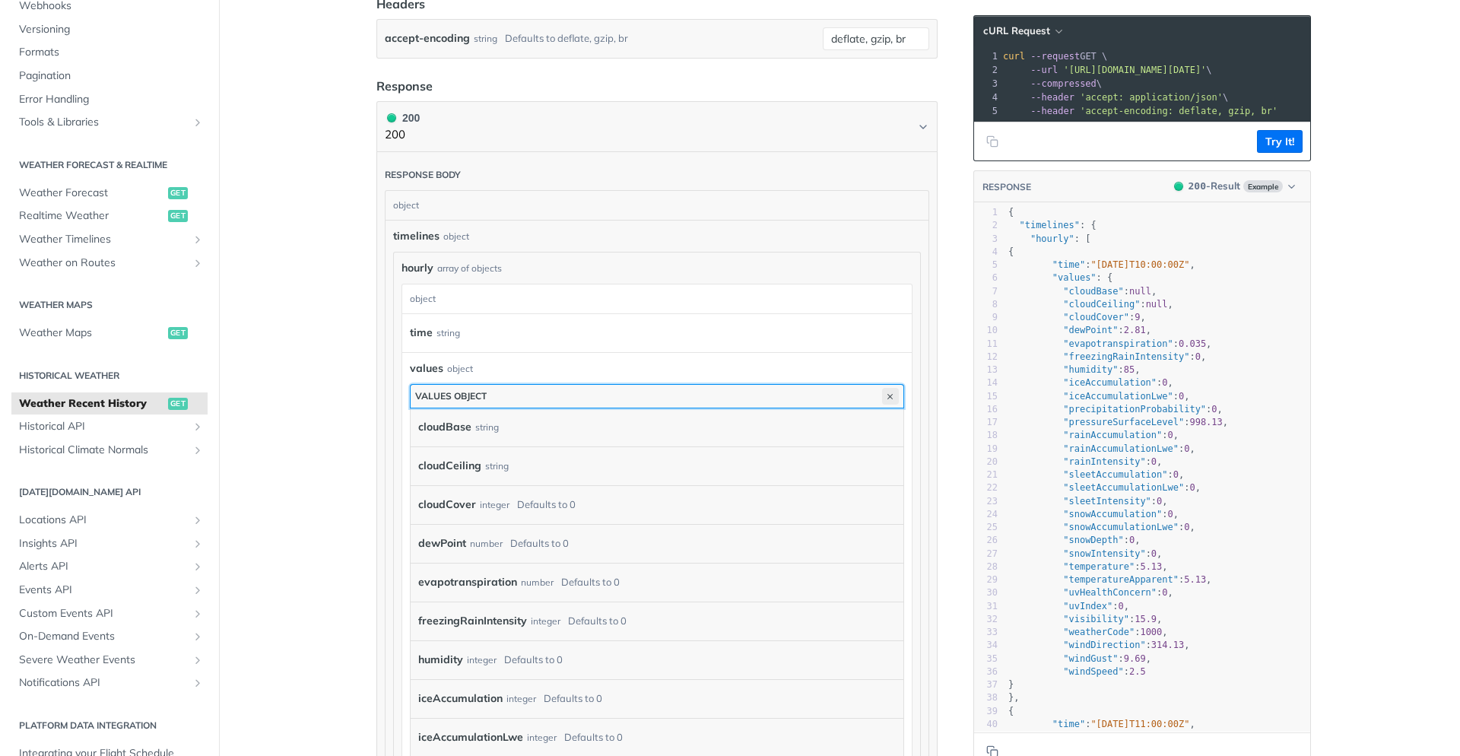
click at [890, 393] on icon "button" at bounding box center [890, 396] width 17 height 17
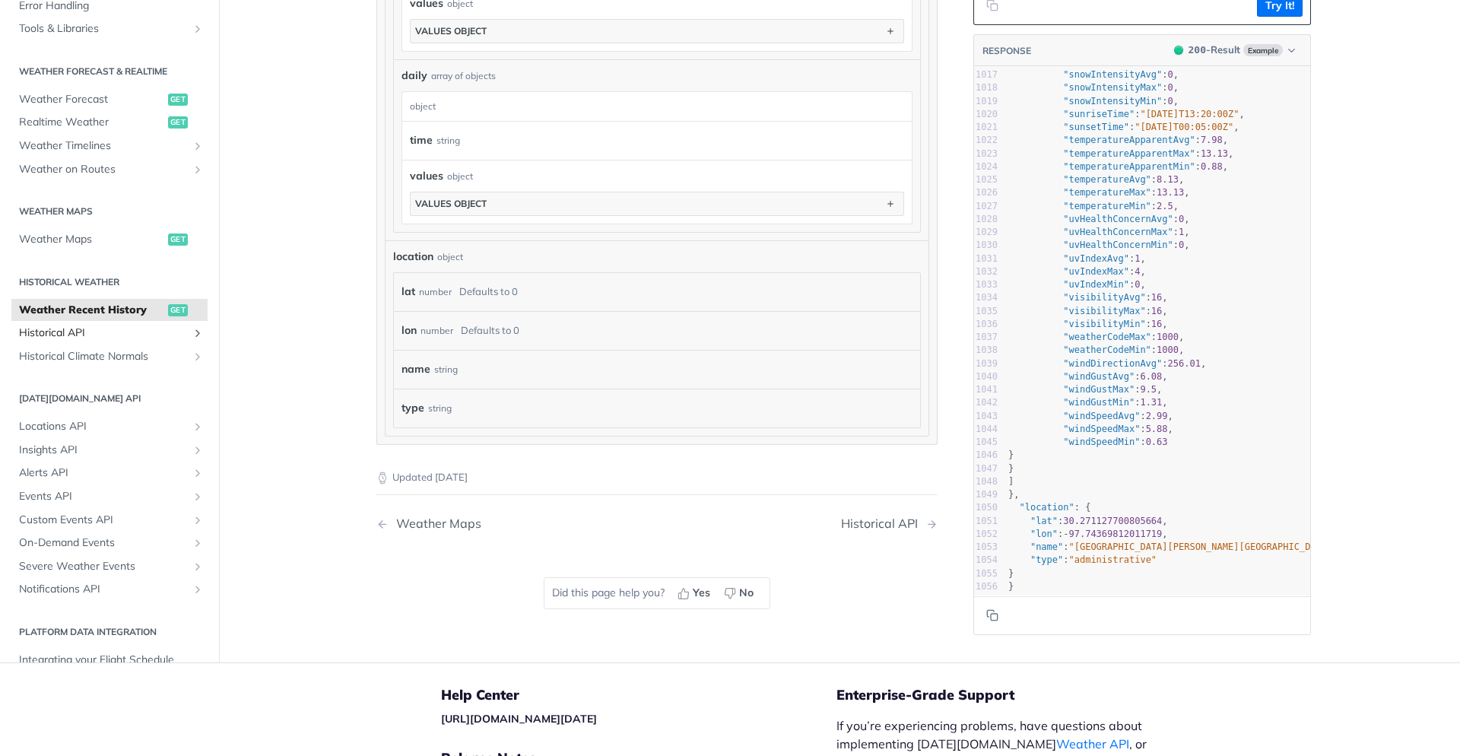
click at [66, 332] on span "Historical API" at bounding box center [103, 332] width 169 height 15
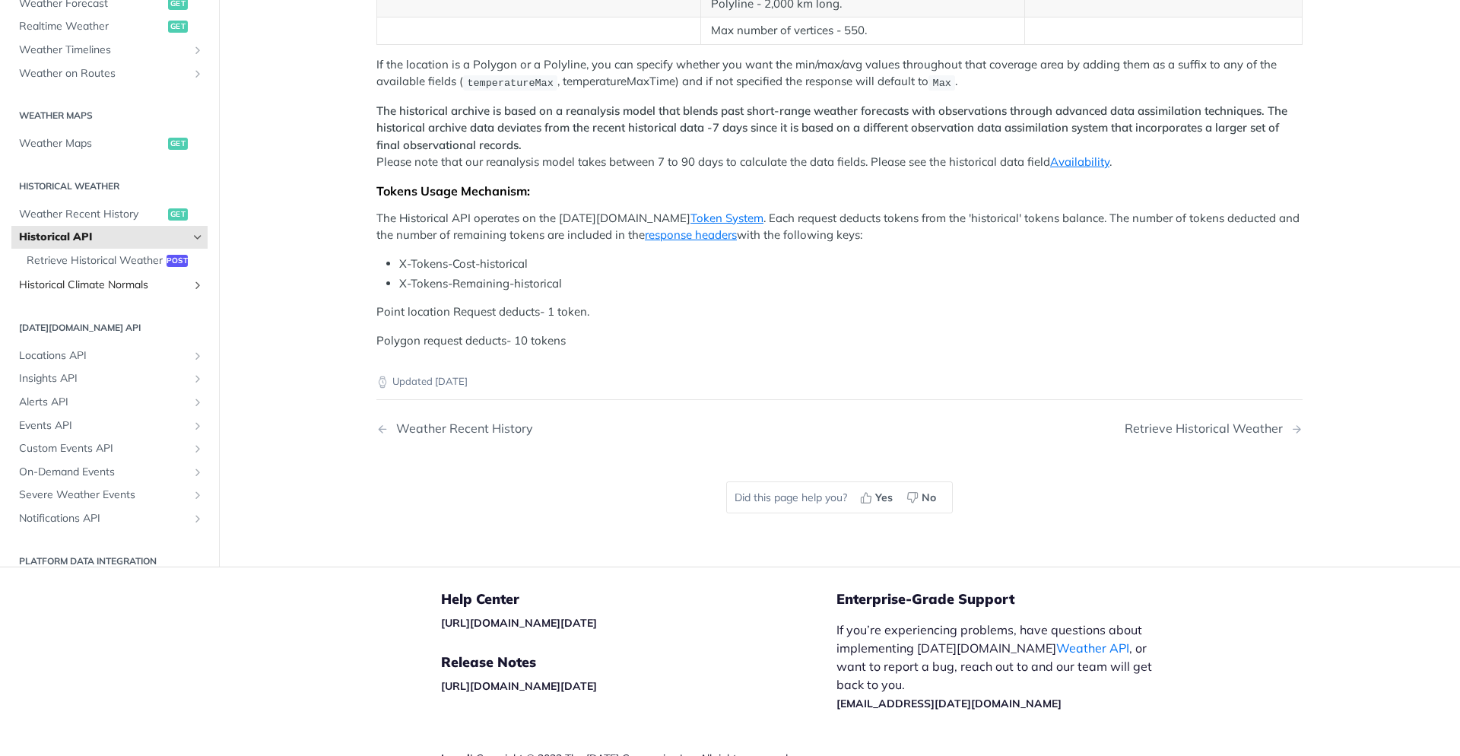
click at [76, 297] on link "Historical Climate Normals" at bounding box center [109, 285] width 196 height 23
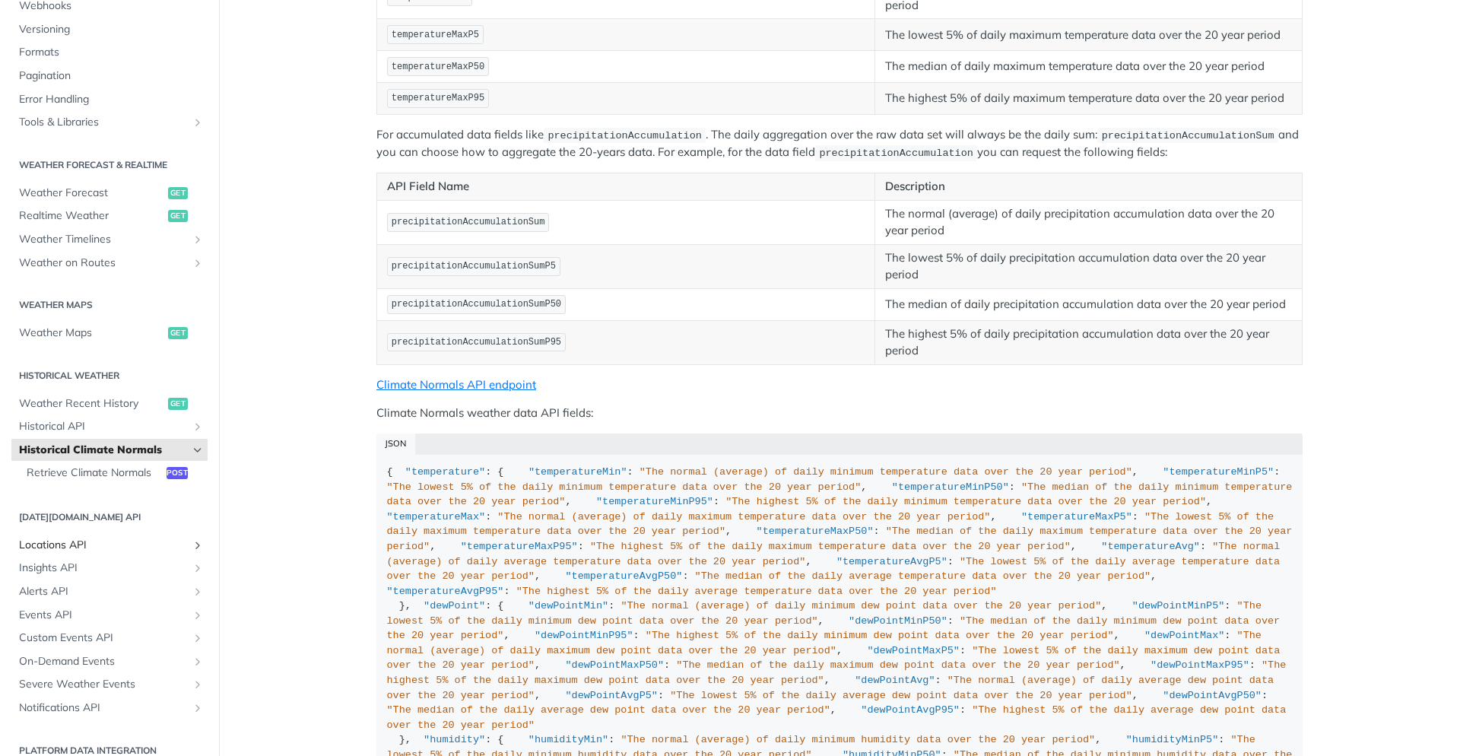
click at [80, 547] on span "Locations API" at bounding box center [103, 545] width 169 height 15
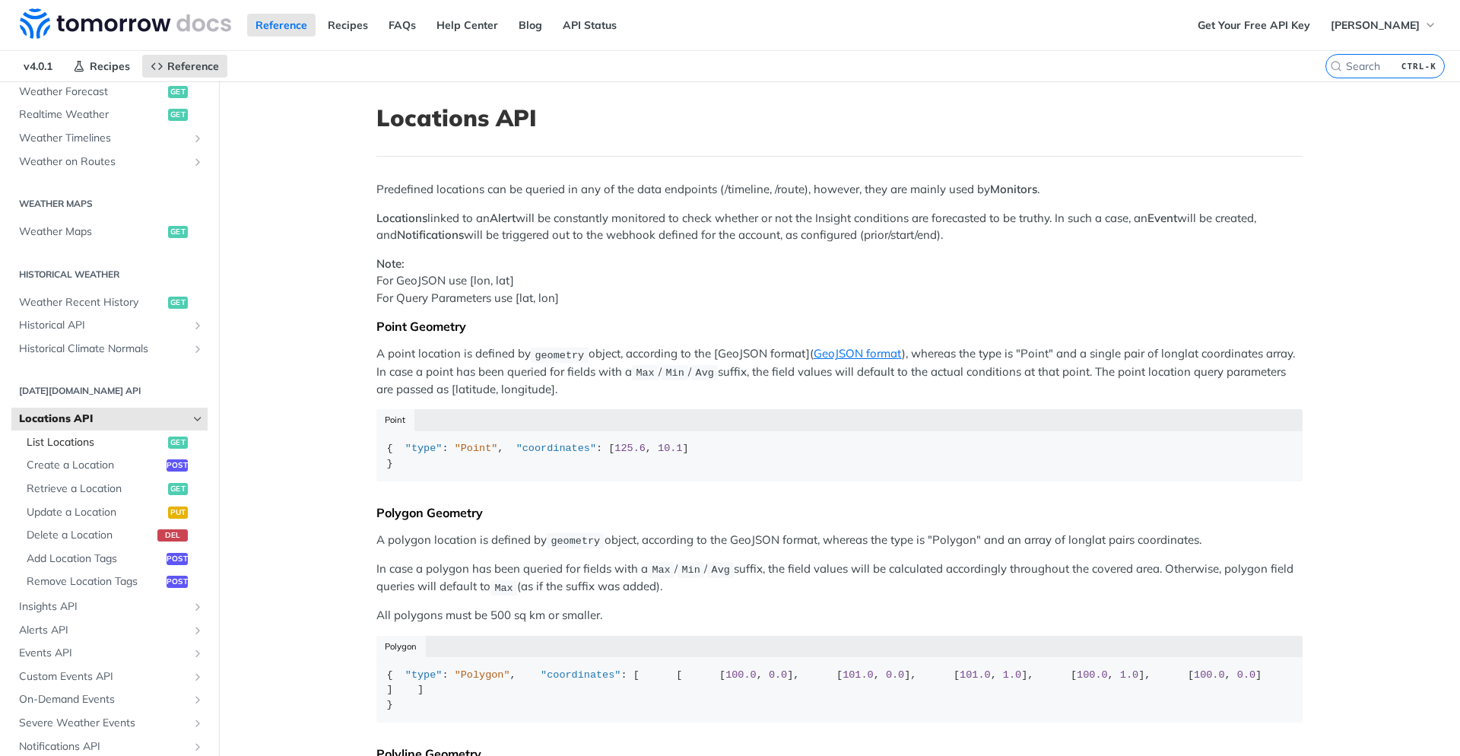
click at [103, 449] on span "List Locations" at bounding box center [96, 442] width 138 height 15
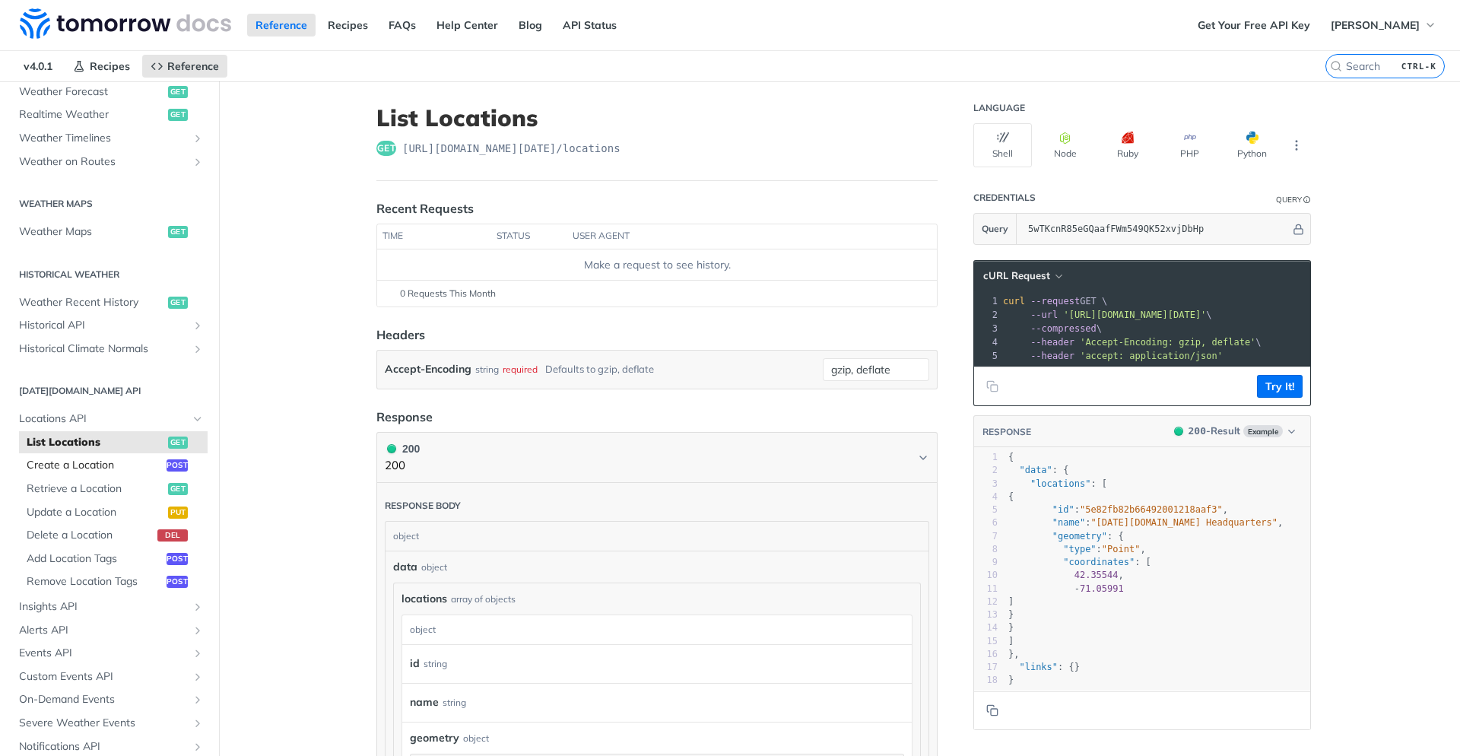
click at [85, 464] on span "Create a Location" at bounding box center [95, 465] width 136 height 15
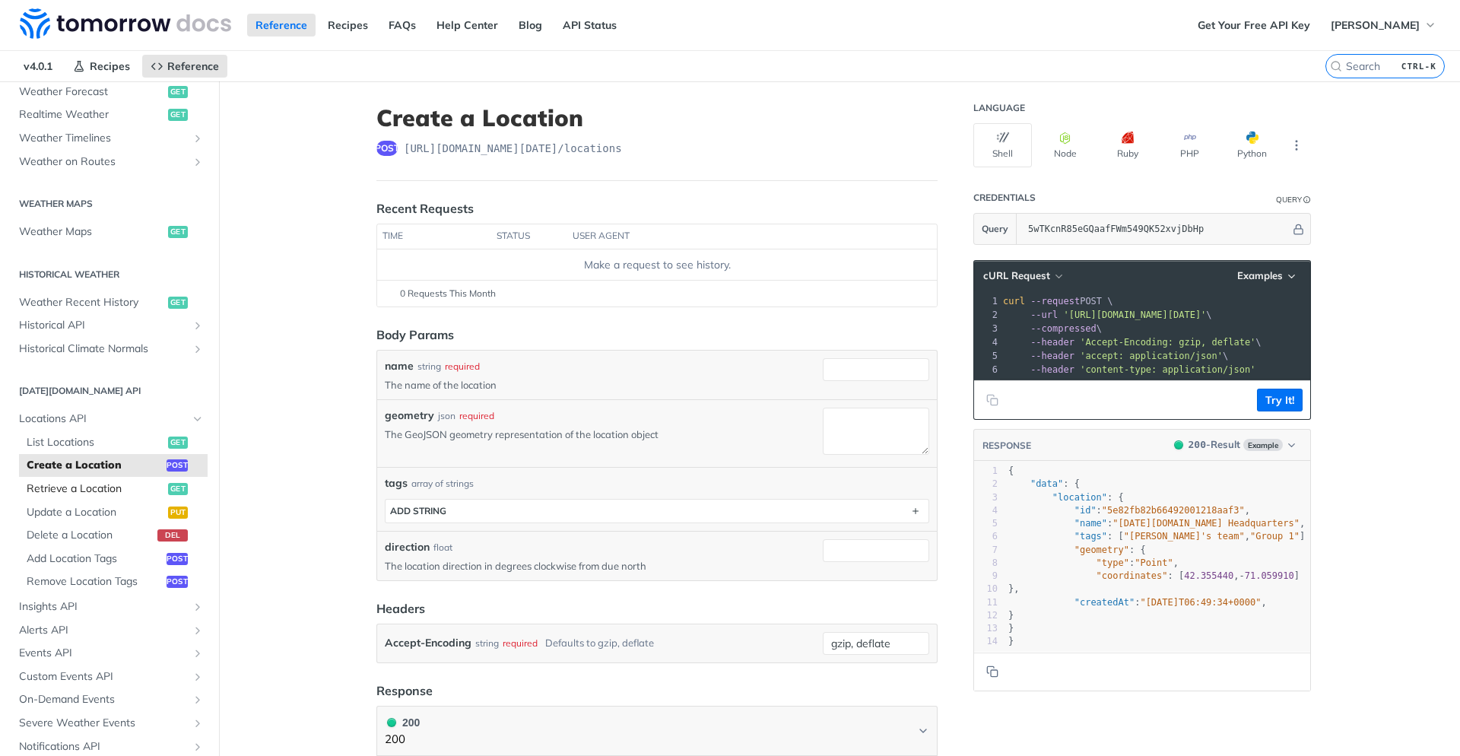
click at [94, 494] on span "Retrieve a Location" at bounding box center [96, 488] width 138 height 15
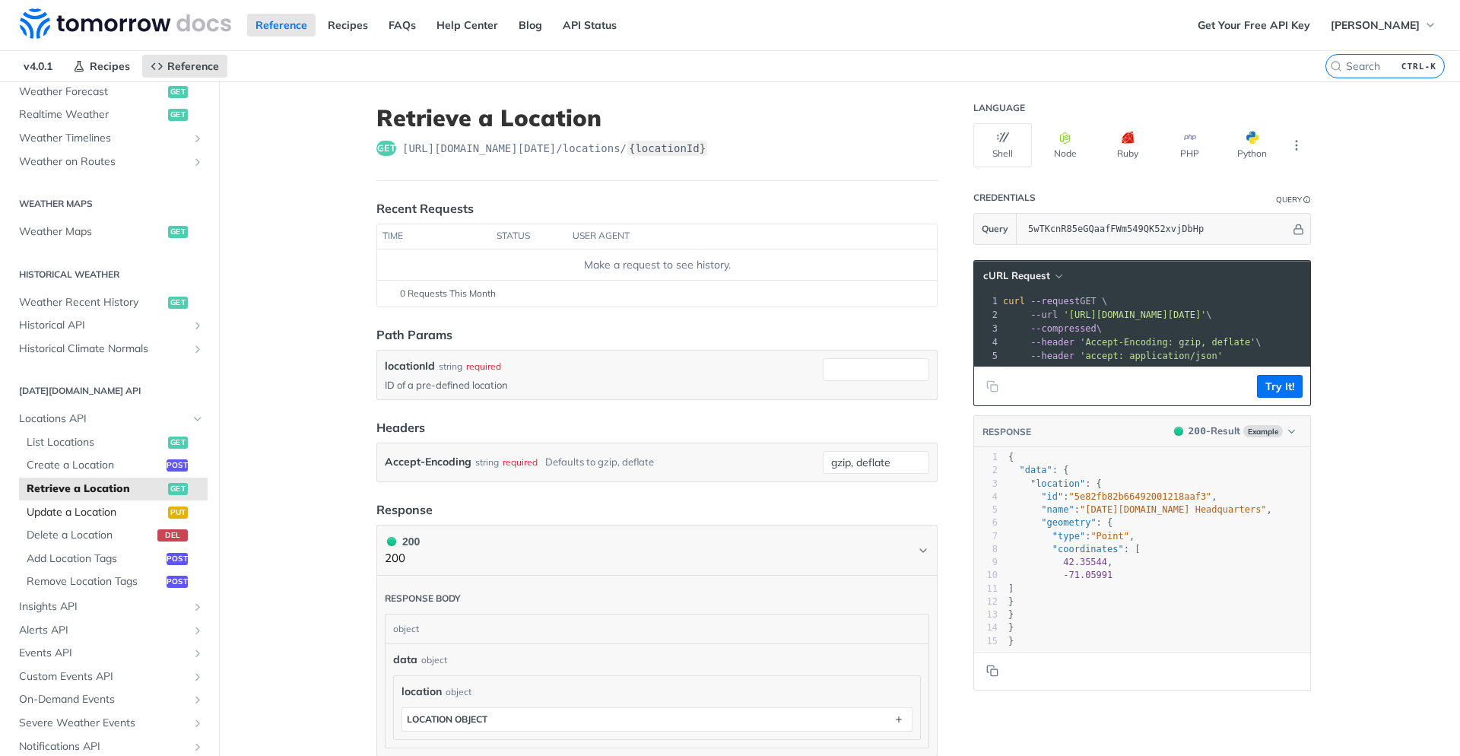
click at [128, 513] on span "Update a Location" at bounding box center [96, 512] width 138 height 15
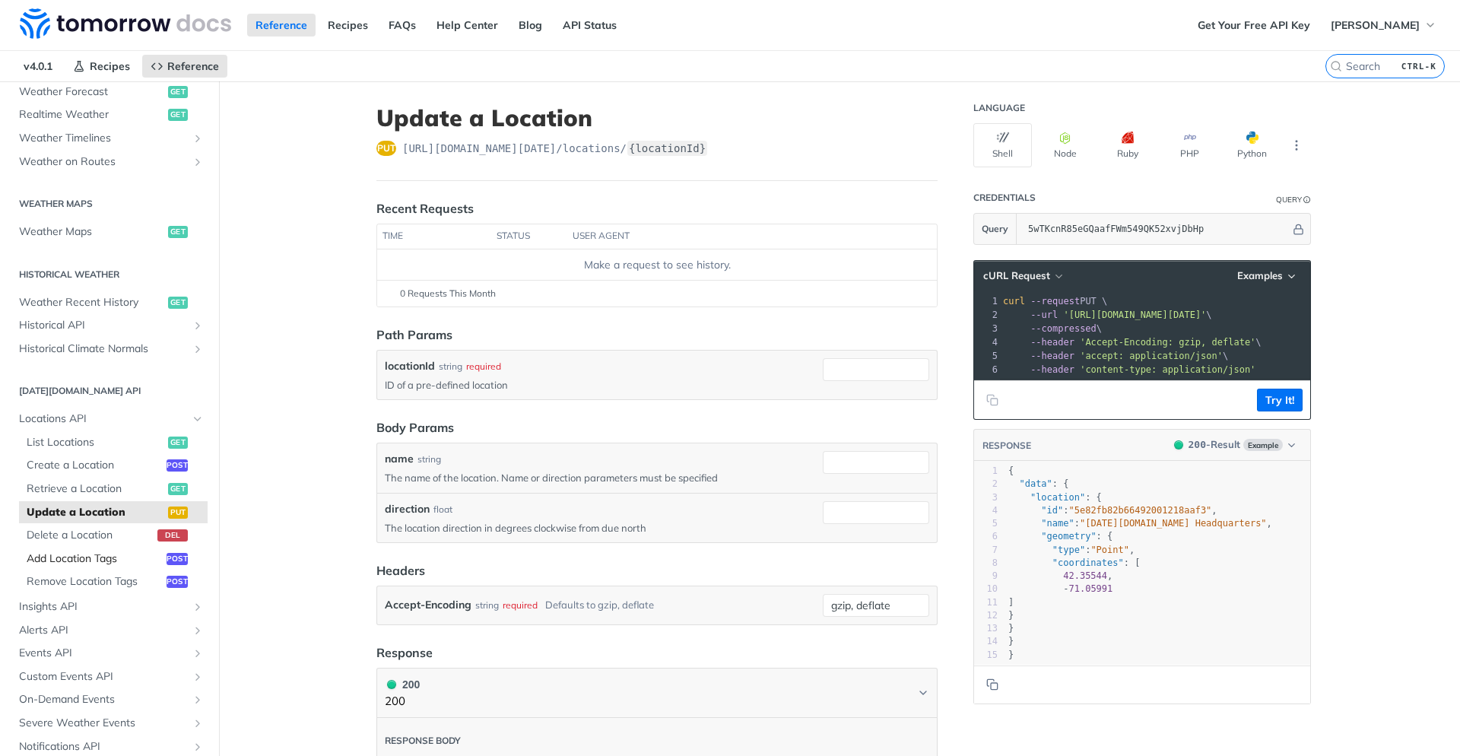
click at [53, 560] on span "Add Location Tags" at bounding box center [95, 558] width 136 height 15
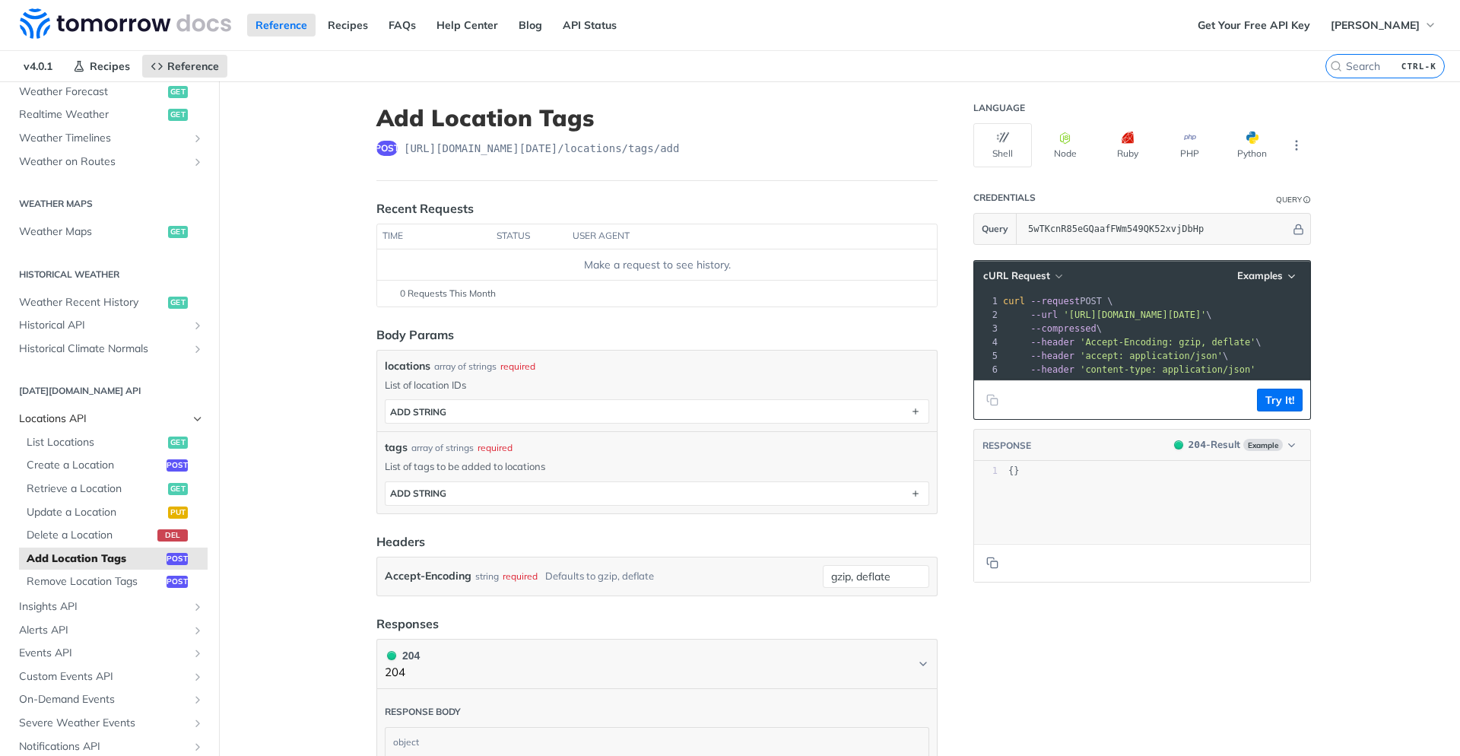
click at [137, 420] on span "Locations API" at bounding box center [103, 418] width 169 height 15
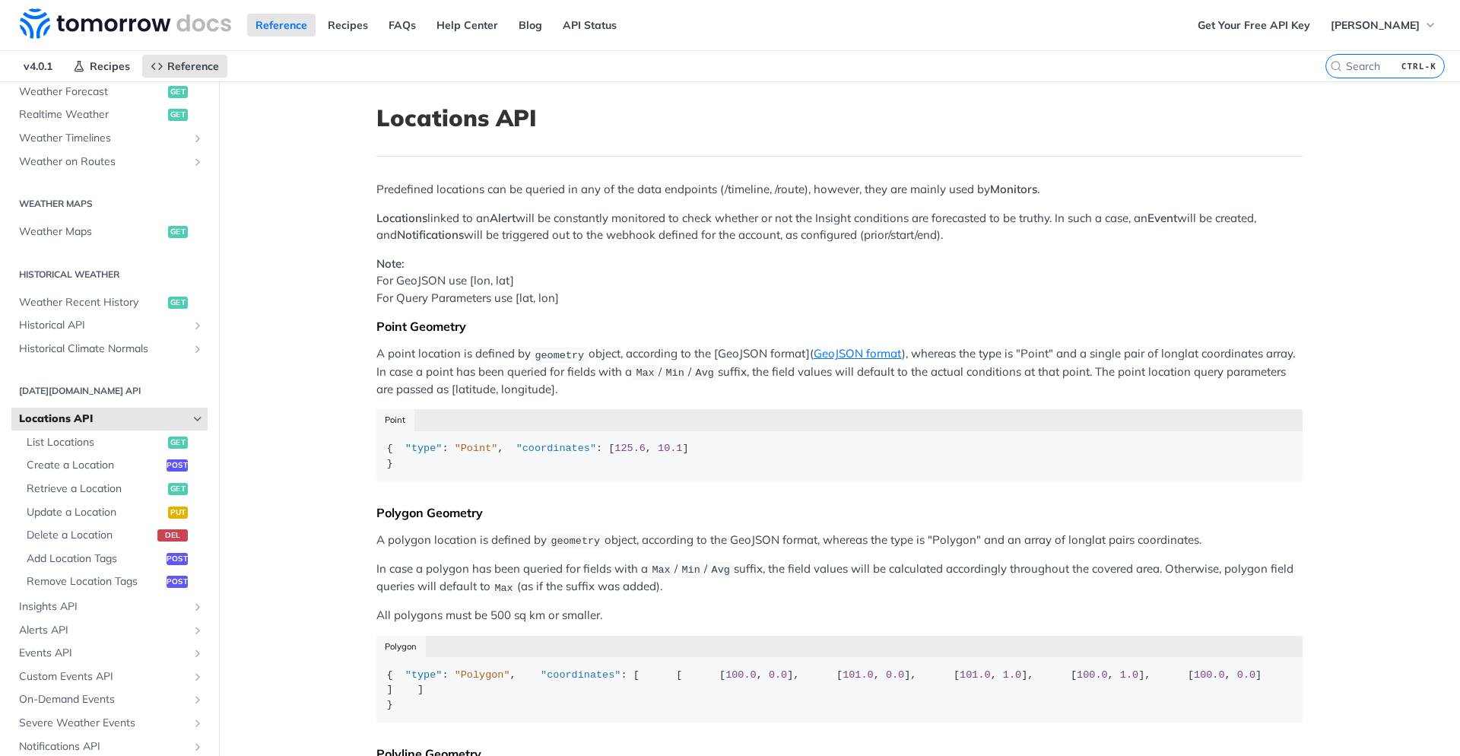
click at [195, 418] on icon "Hide subpages for Locations API" at bounding box center [198, 419] width 12 height 12
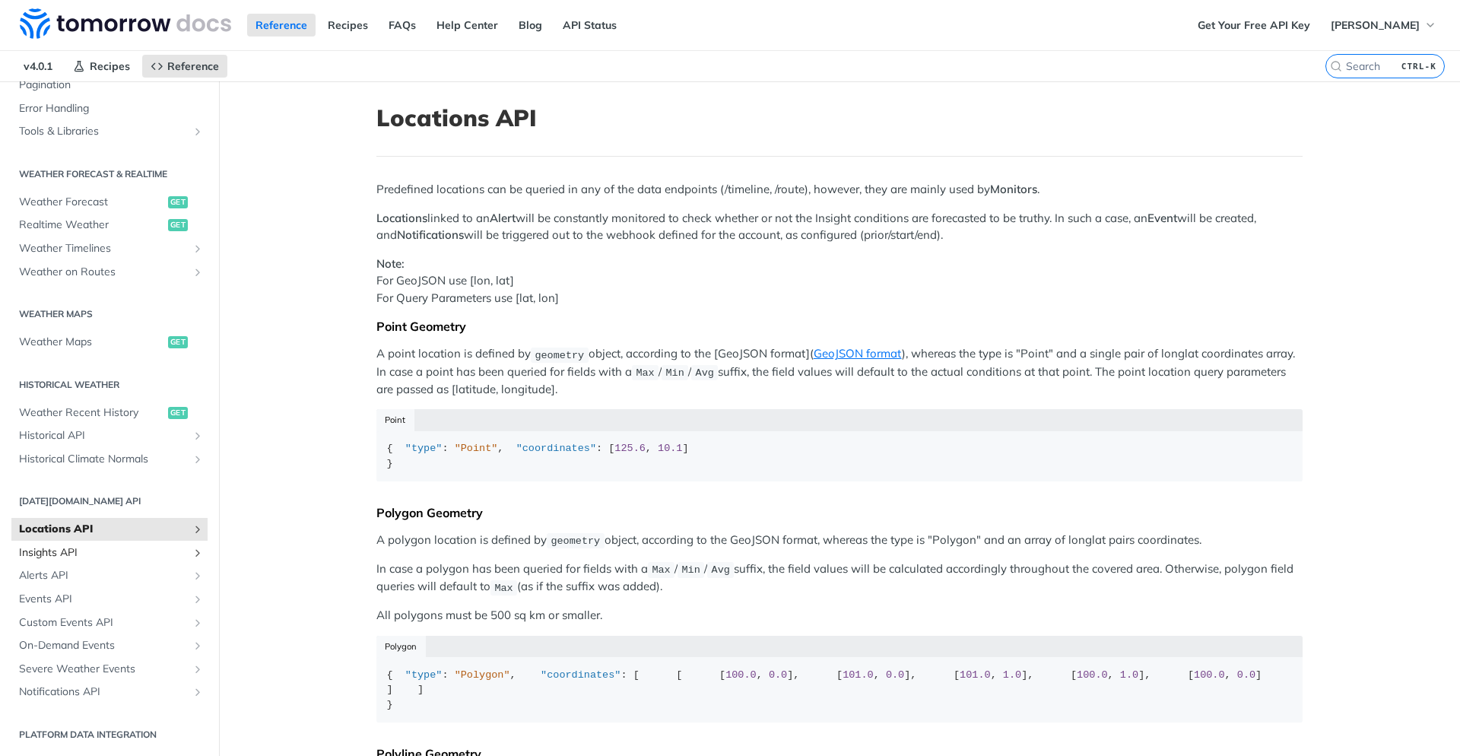
click at [91, 558] on span "Insights API" at bounding box center [103, 552] width 169 height 15
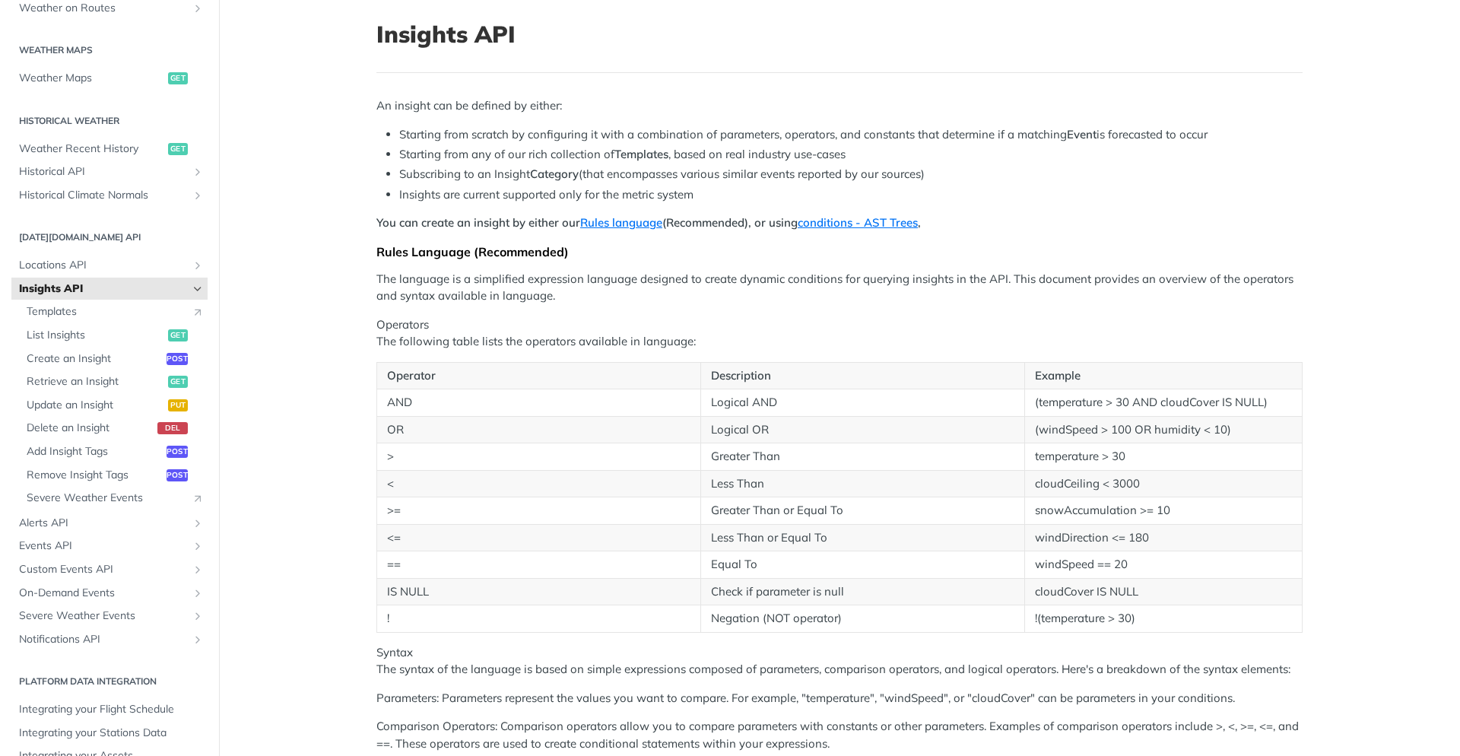
scroll to position [91, 0]
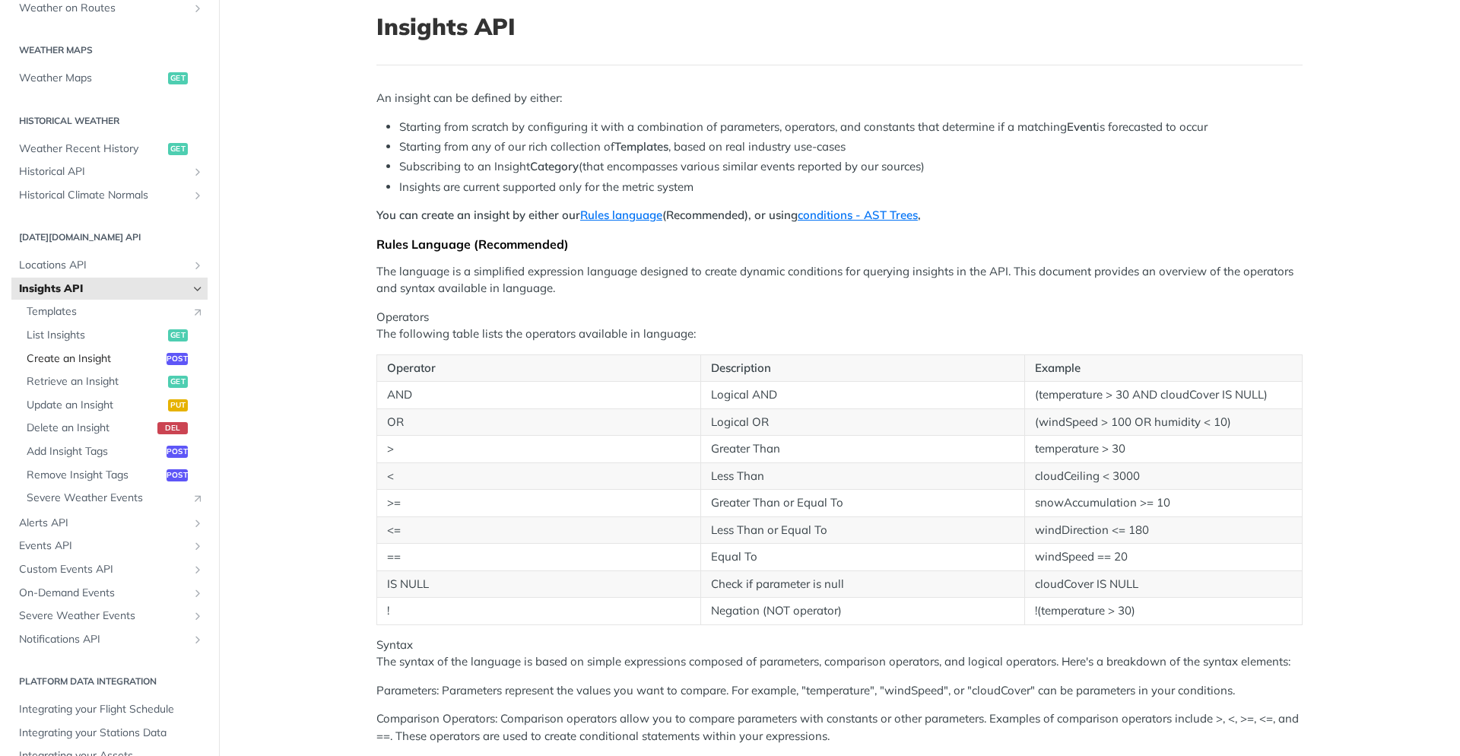
click at [86, 354] on span "Create an Insight" at bounding box center [95, 358] width 136 height 15
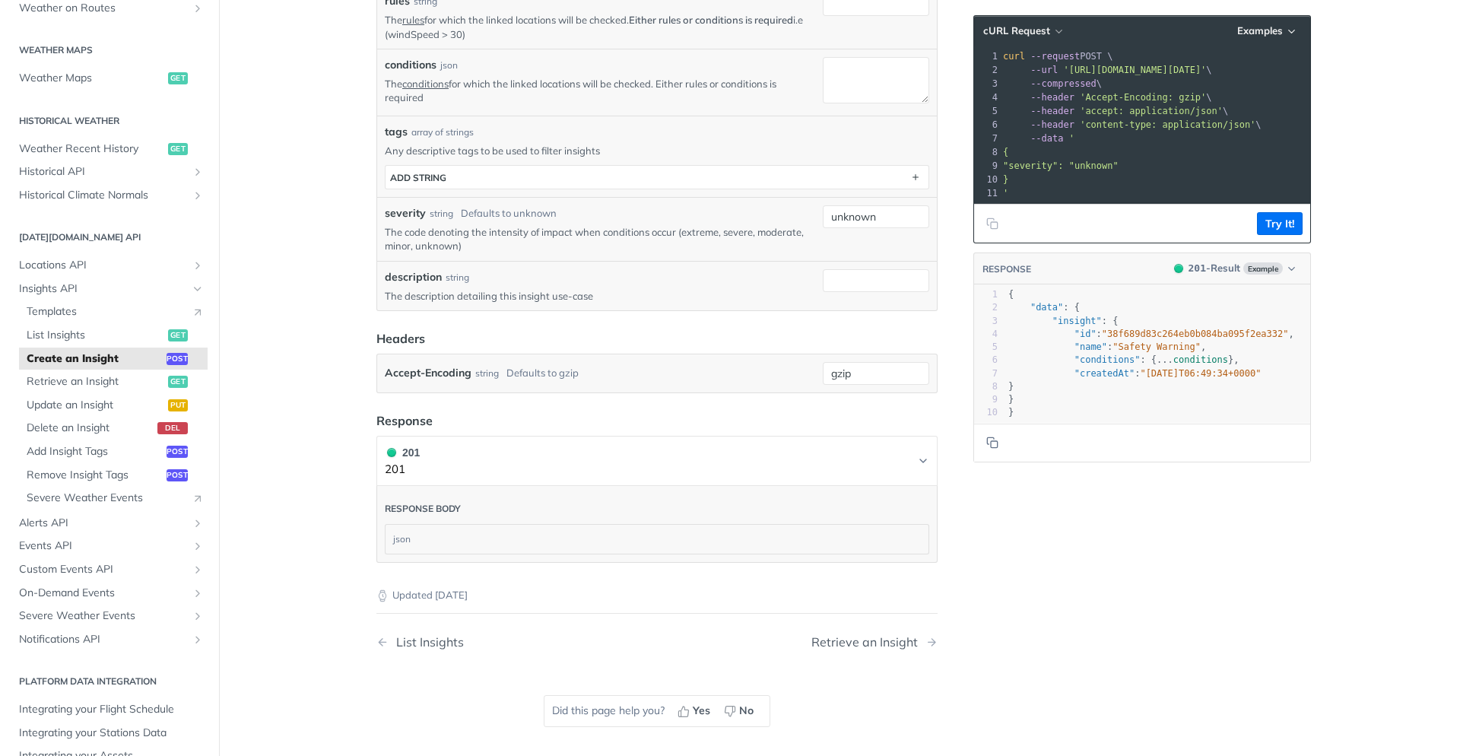
scroll to position [274, 0]
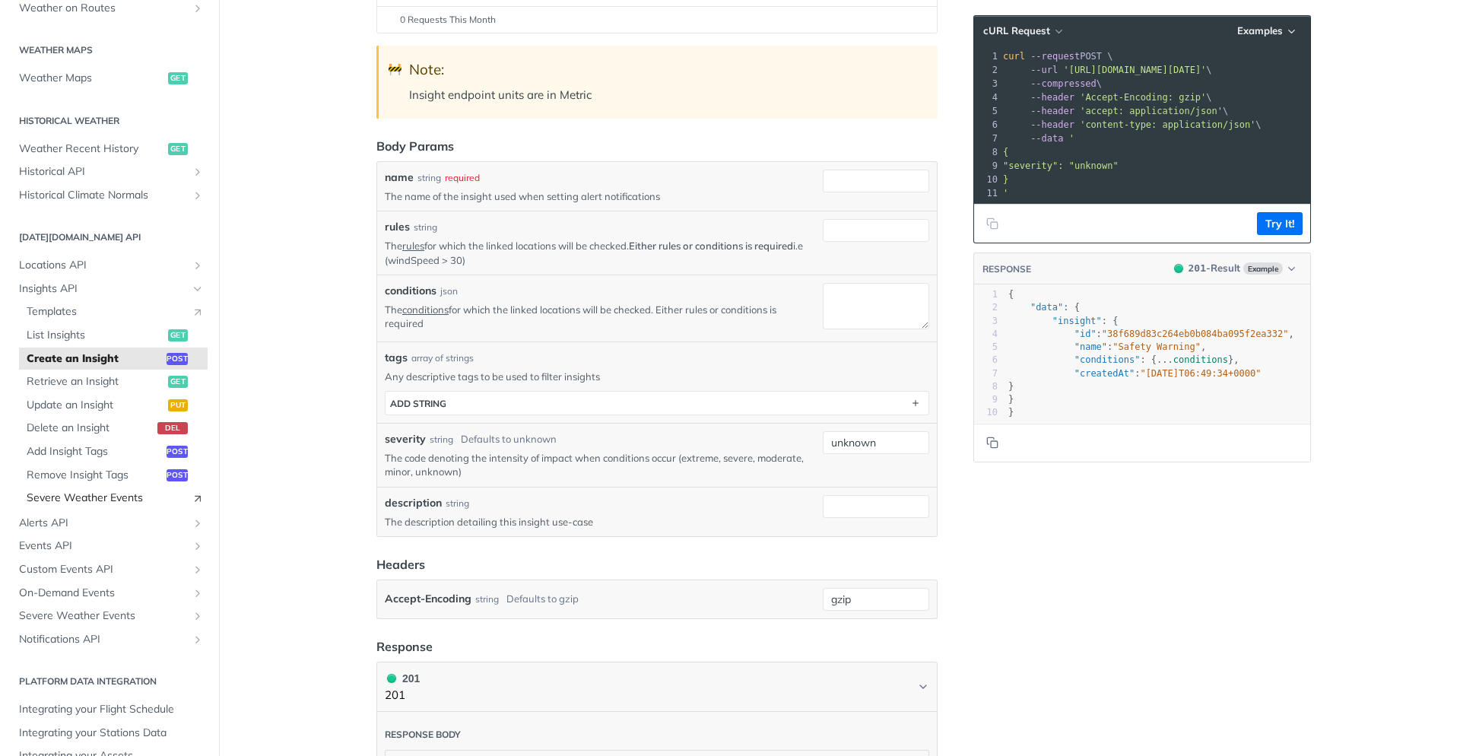
click at [134, 500] on span "Severe Weather Events" at bounding box center [105, 497] width 157 height 15
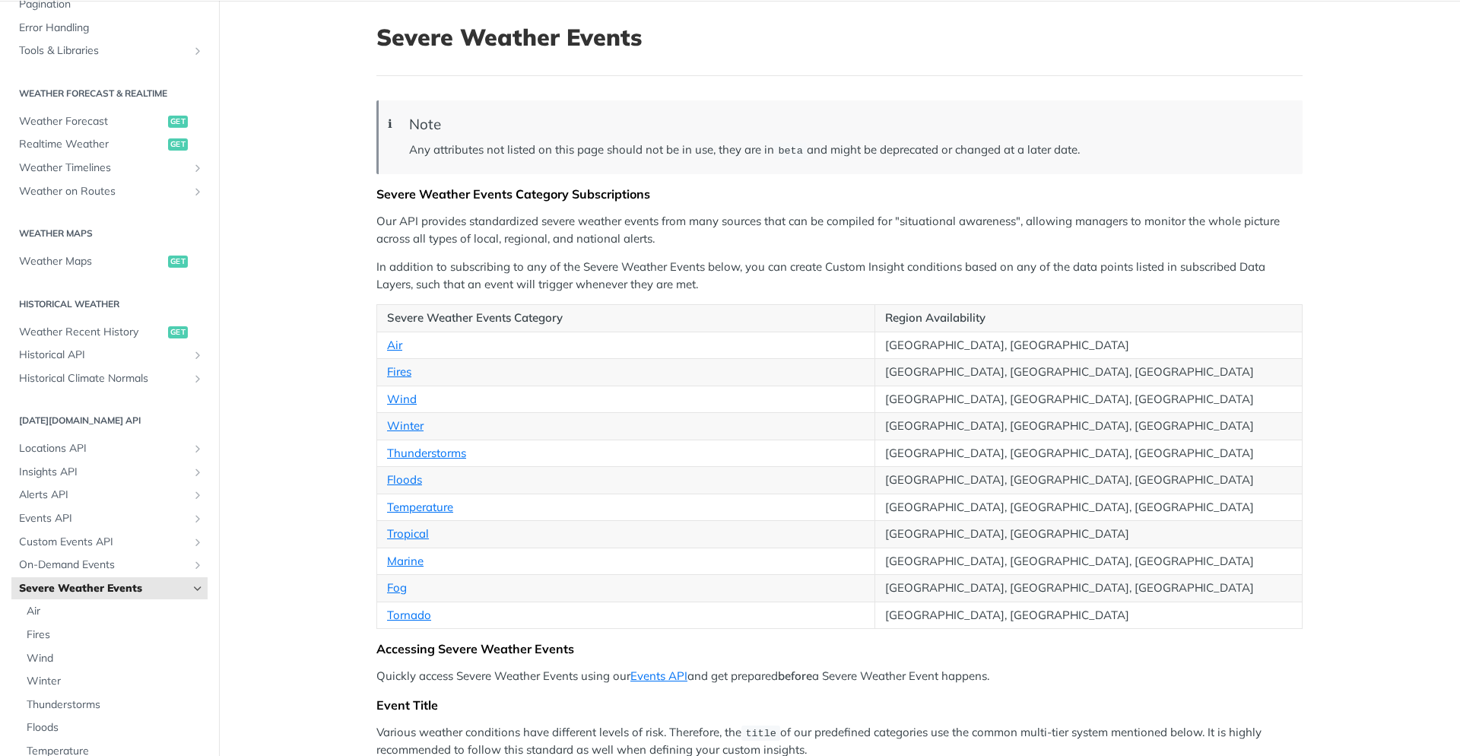
scroll to position [91, 0]
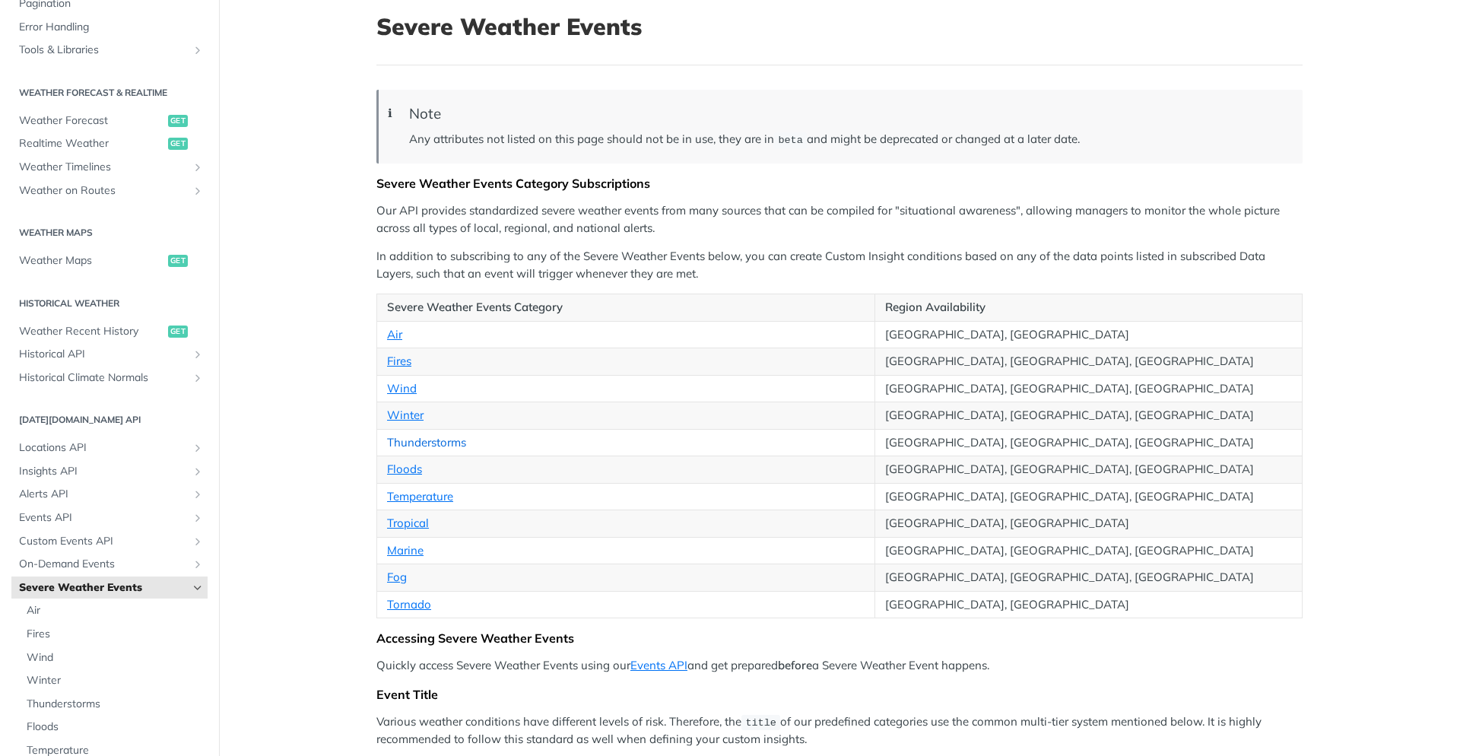
click at [448, 445] on link "Thunderstorms" at bounding box center [426, 442] width 79 height 14
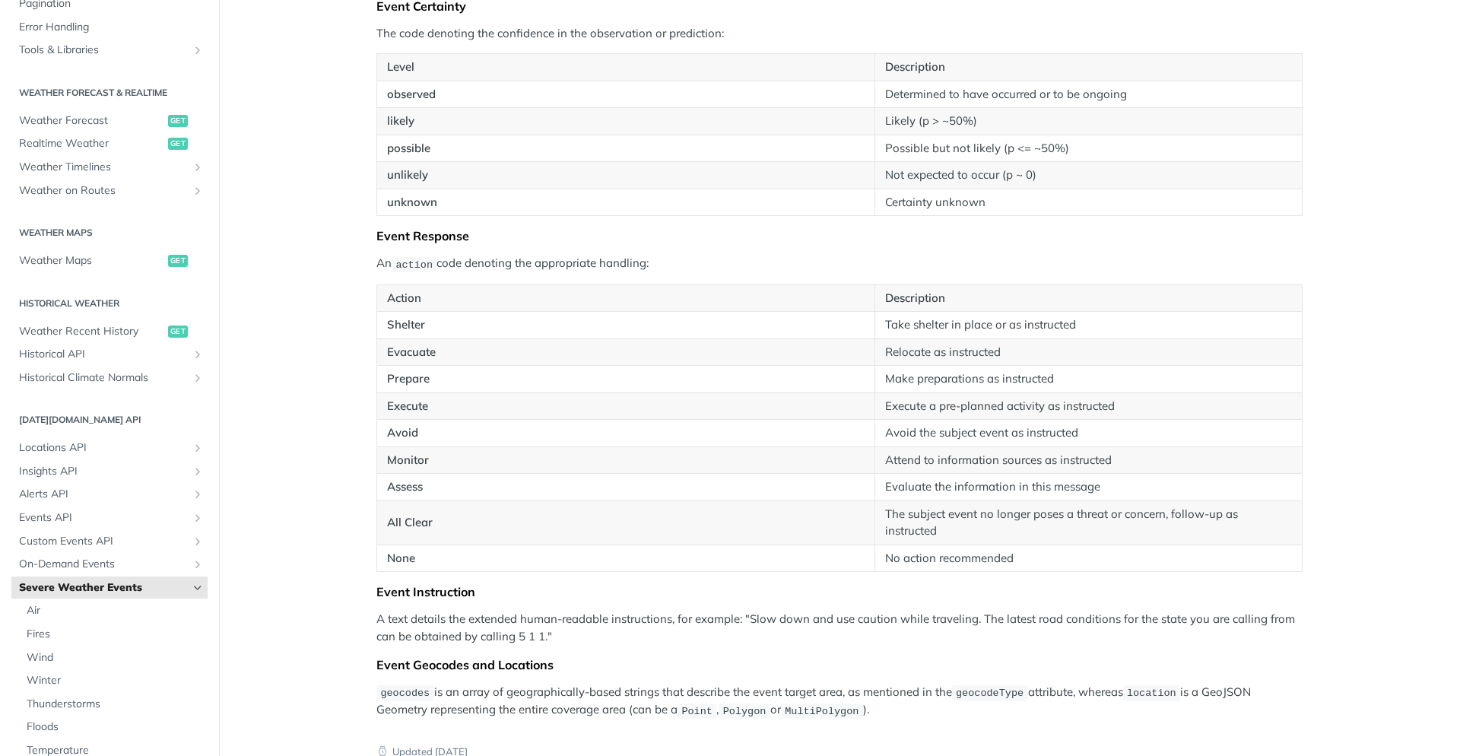
scroll to position [2143, 0]
click at [196, 587] on icon "Hide subpages for Severe Weather Events" at bounding box center [198, 588] width 12 height 12
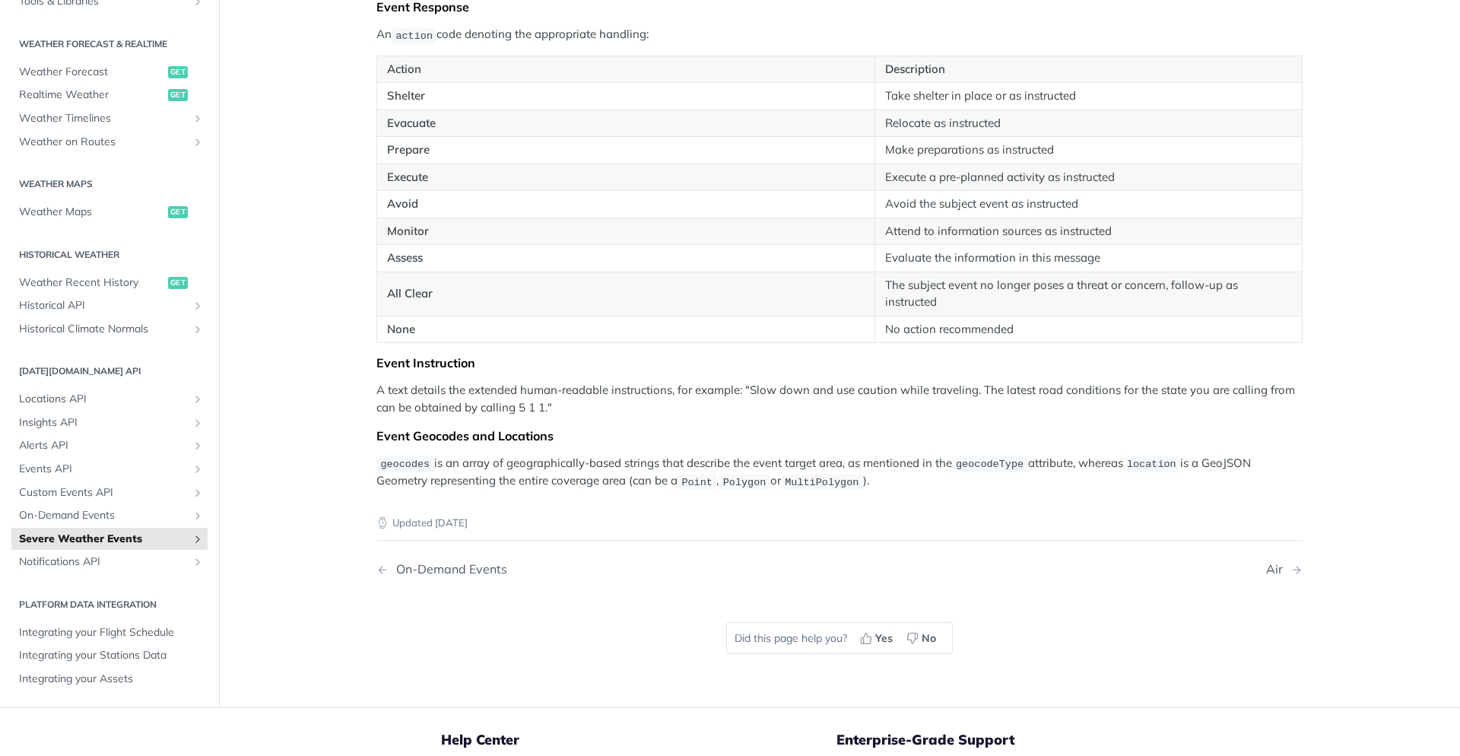
scroll to position [2599, 0]
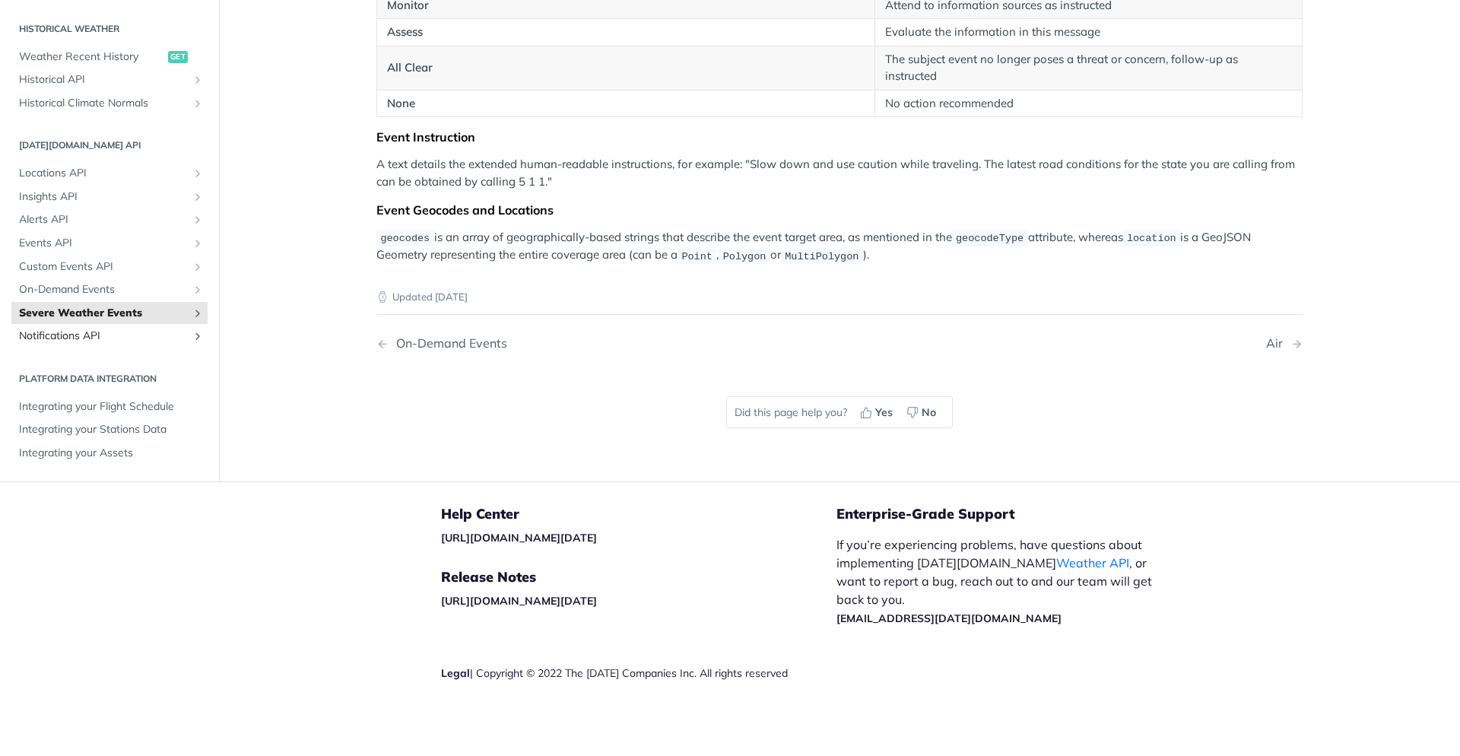
click at [106, 342] on span "Notifications API" at bounding box center [103, 336] width 169 height 15
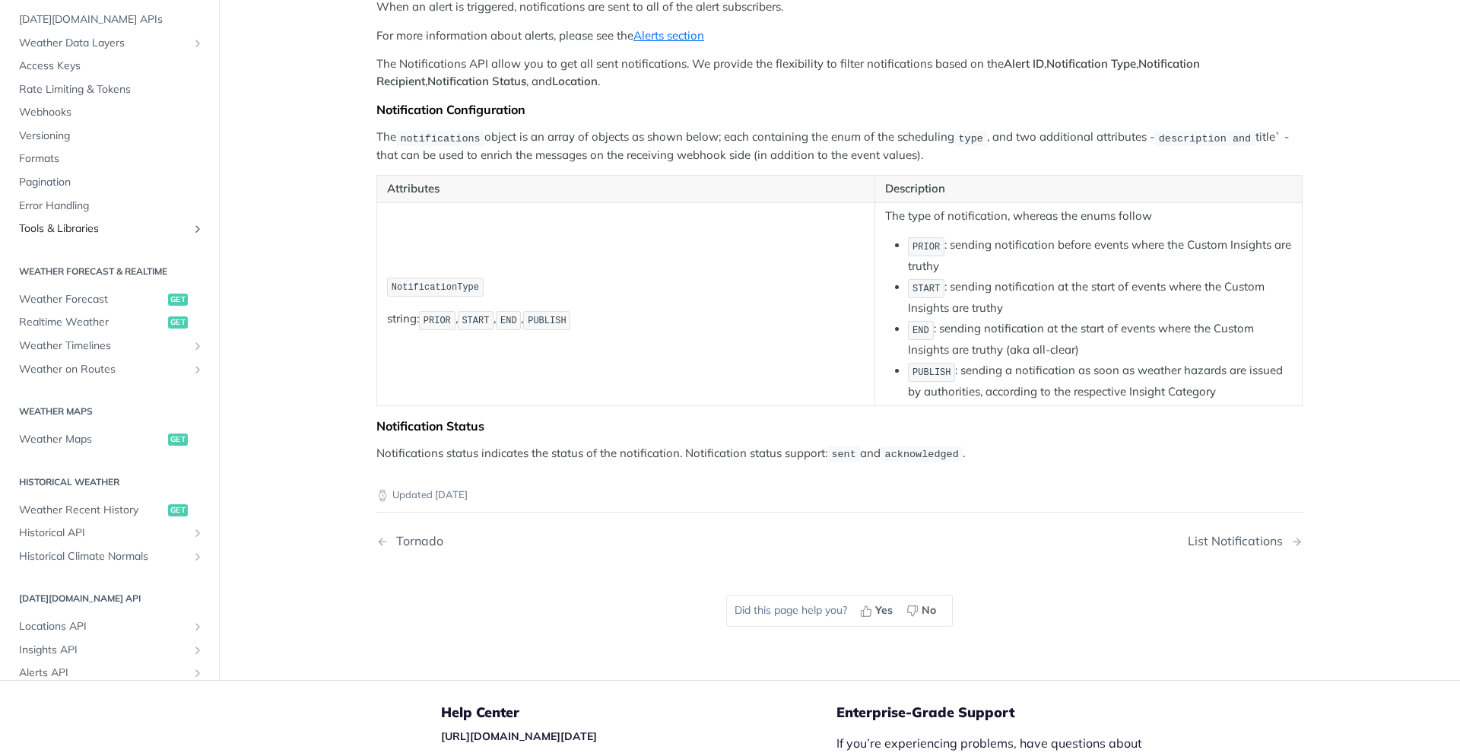
click at [94, 227] on span "Tools & Libraries" at bounding box center [103, 228] width 169 height 15
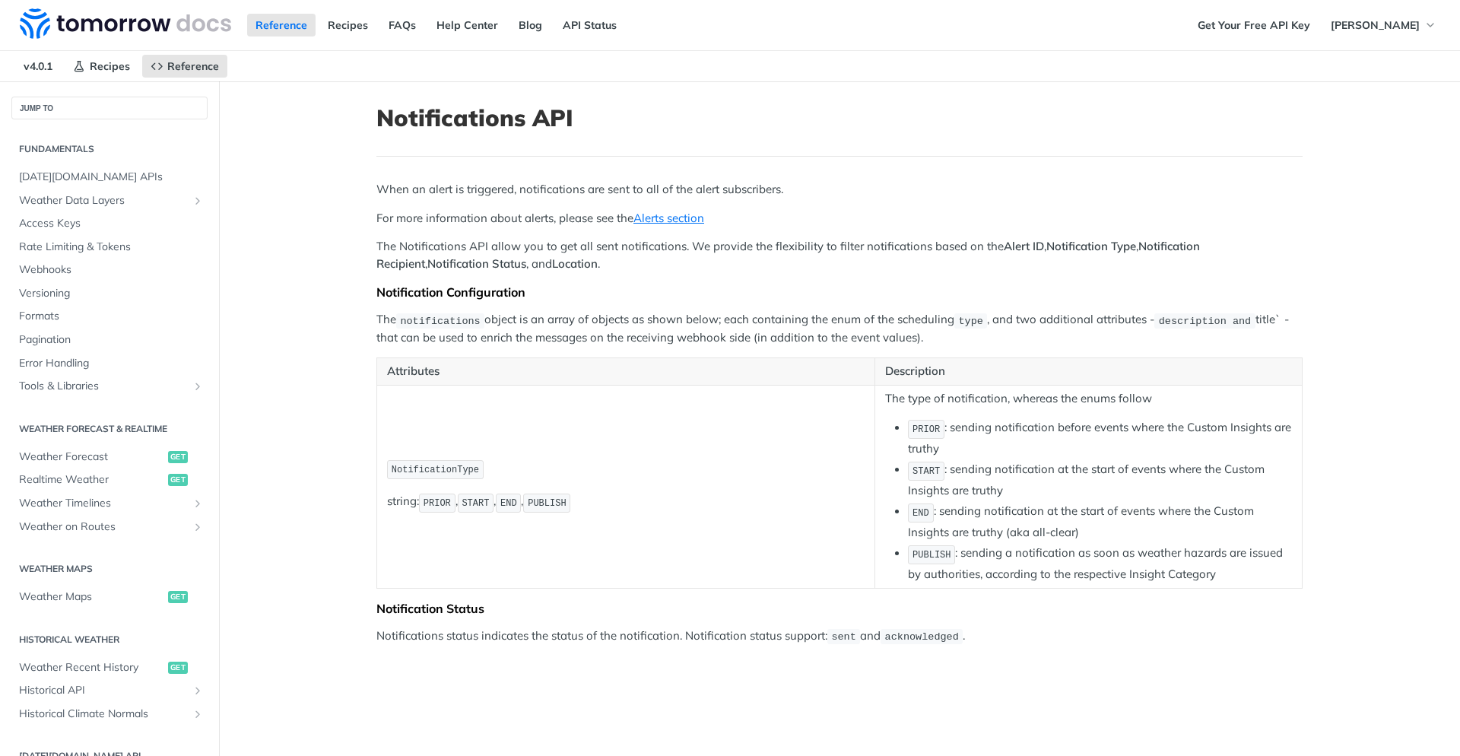
scroll to position [279, 0]
